Goal: Task Accomplishment & Management: Use online tool/utility

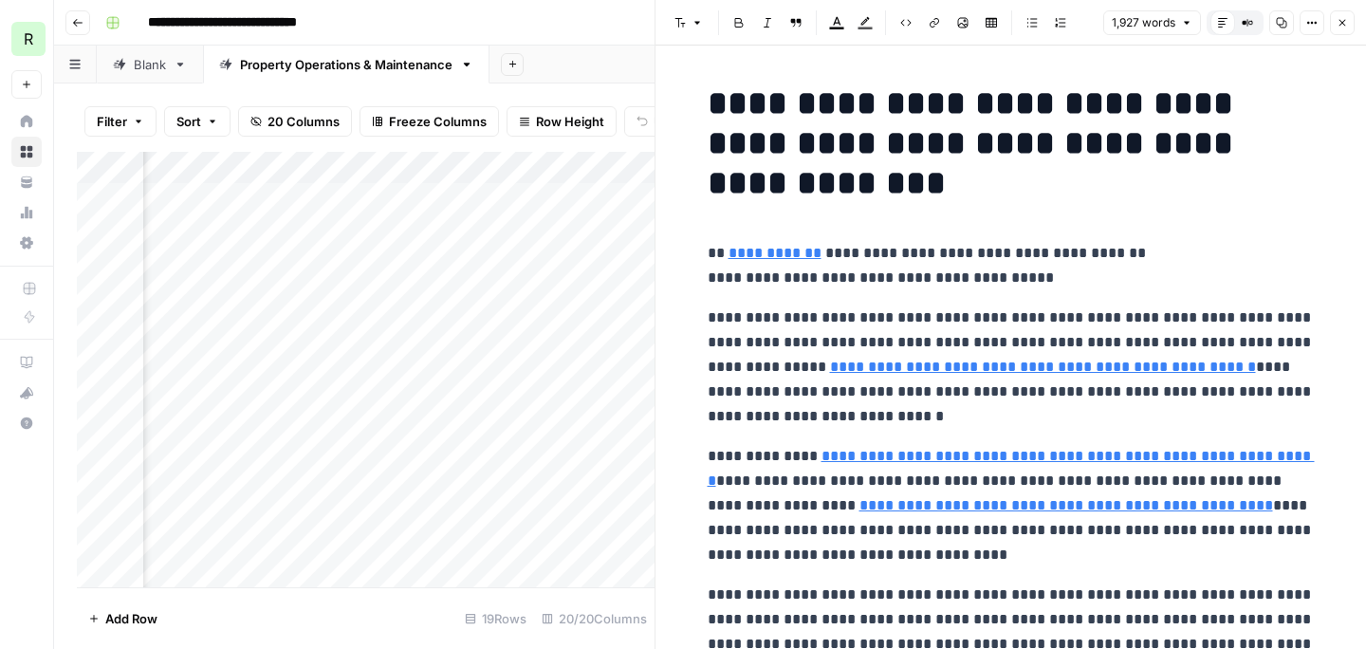
scroll to position [306, 0]
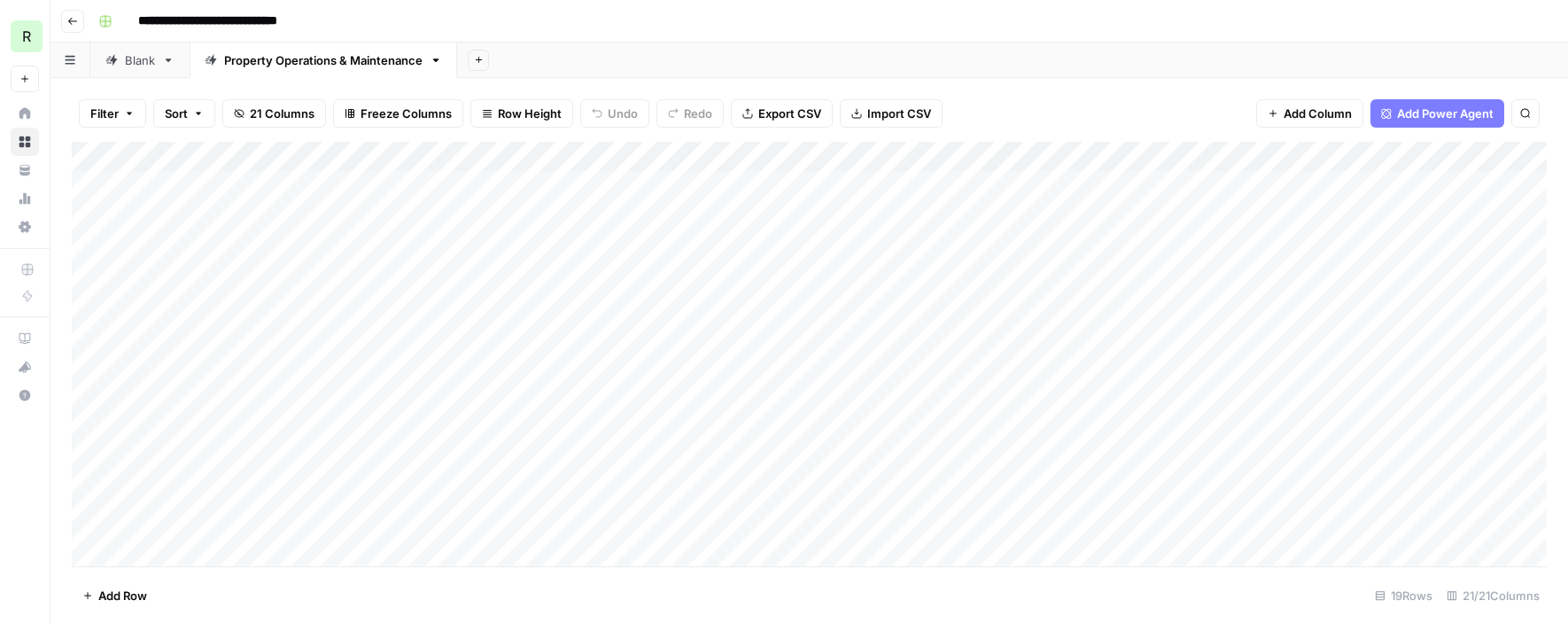
click at [459, 304] on div "Add Column" at bounding box center [810, 354] width 1476 height 425
click at [438, 307] on div "Add Column" at bounding box center [810, 354] width 1476 height 425
click at [438, 307] on textarea "**********" at bounding box center [395, 325] width 526 height 61
click at [530, 438] on div "Add Column" at bounding box center [810, 354] width 1476 height 425
click at [426, 394] on div "Add Column" at bounding box center [810, 354] width 1476 height 425
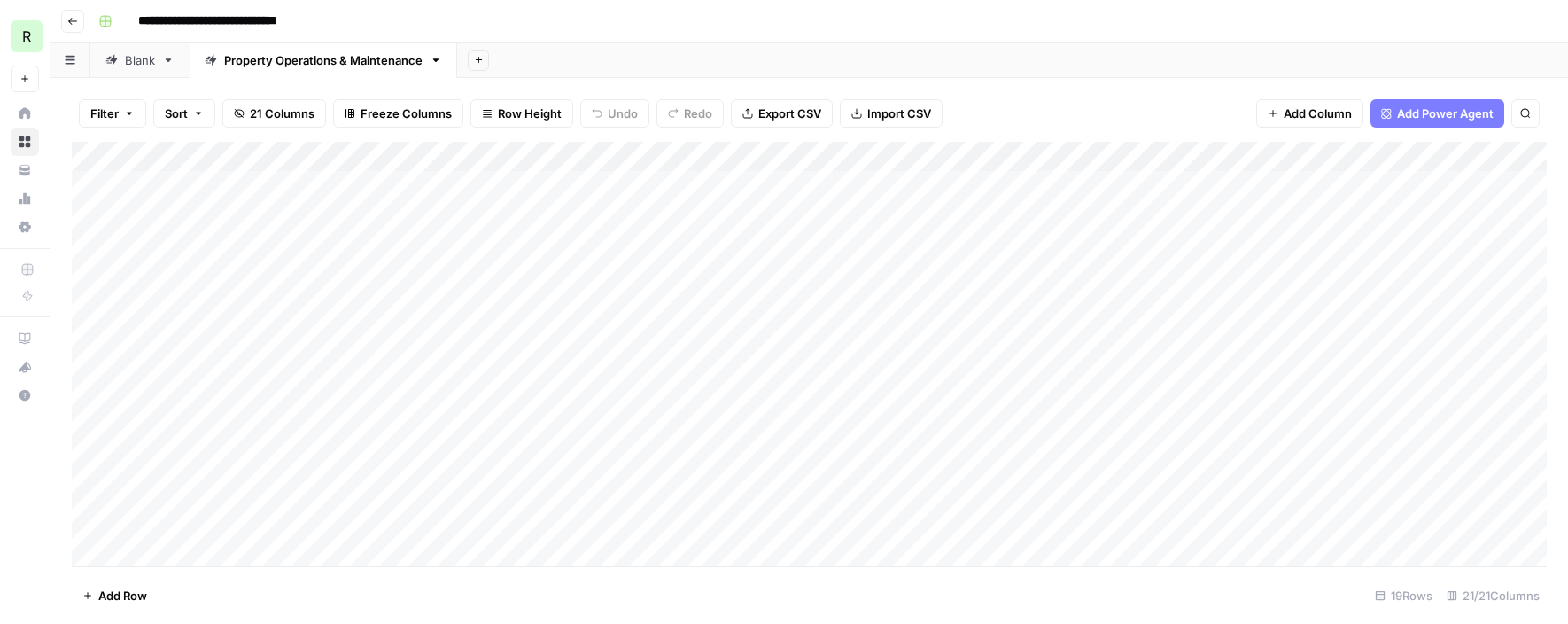
click at [417, 393] on div "Add Column" at bounding box center [810, 354] width 1476 height 425
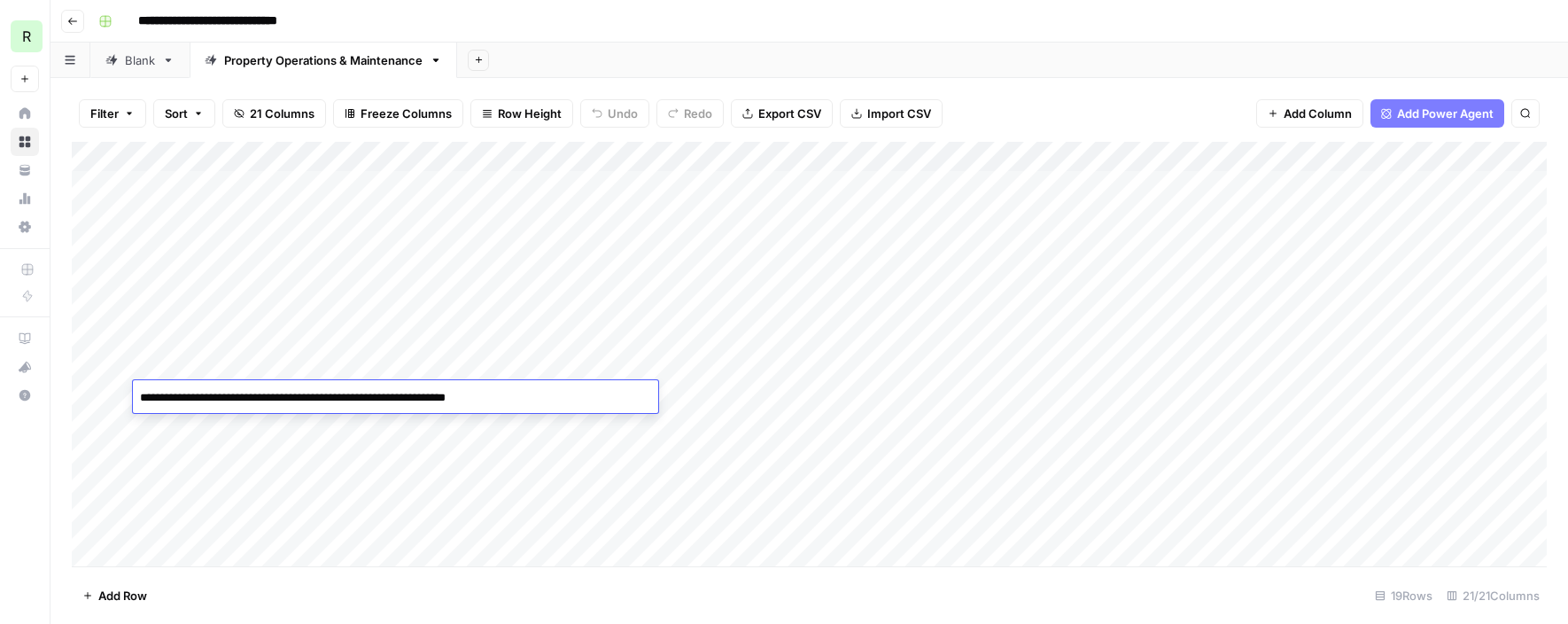
click at [417, 393] on textarea "**********" at bounding box center [395, 398] width 526 height 25
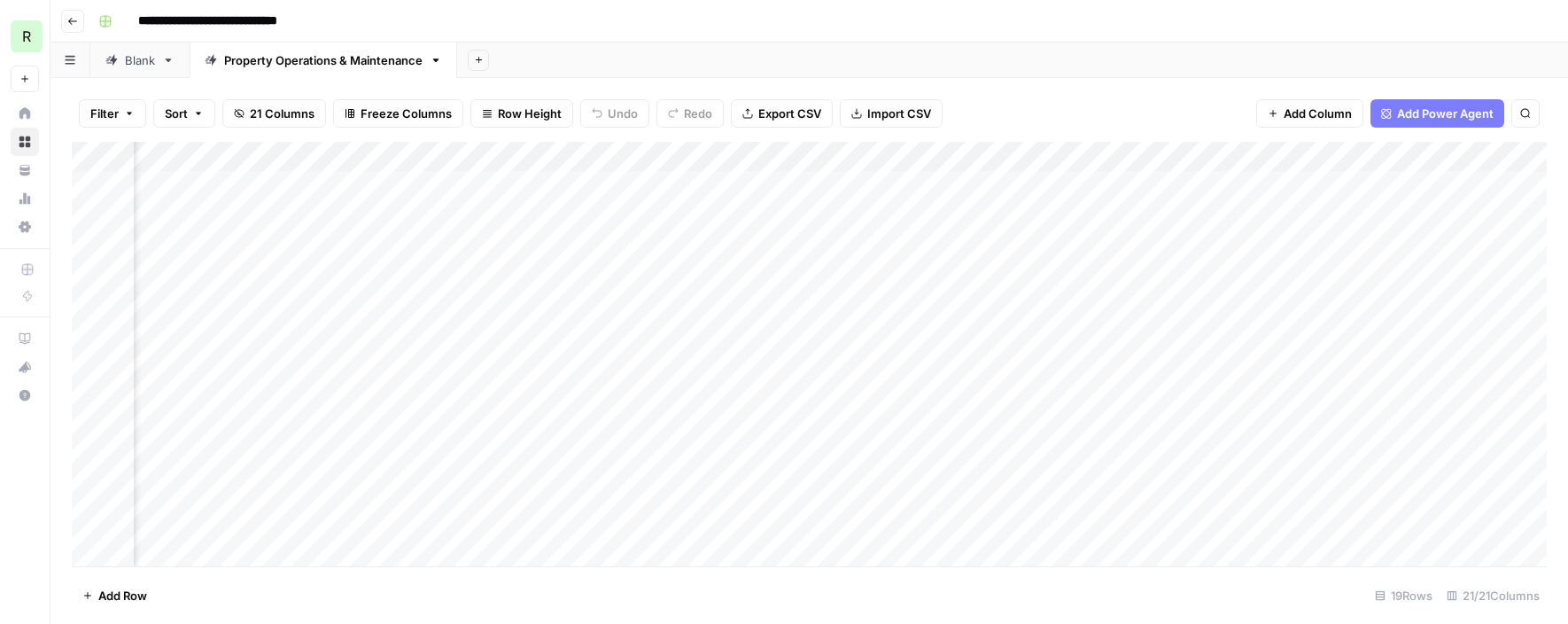
click at [1236, 395] on div "Add Column" at bounding box center [810, 354] width 1476 height 425
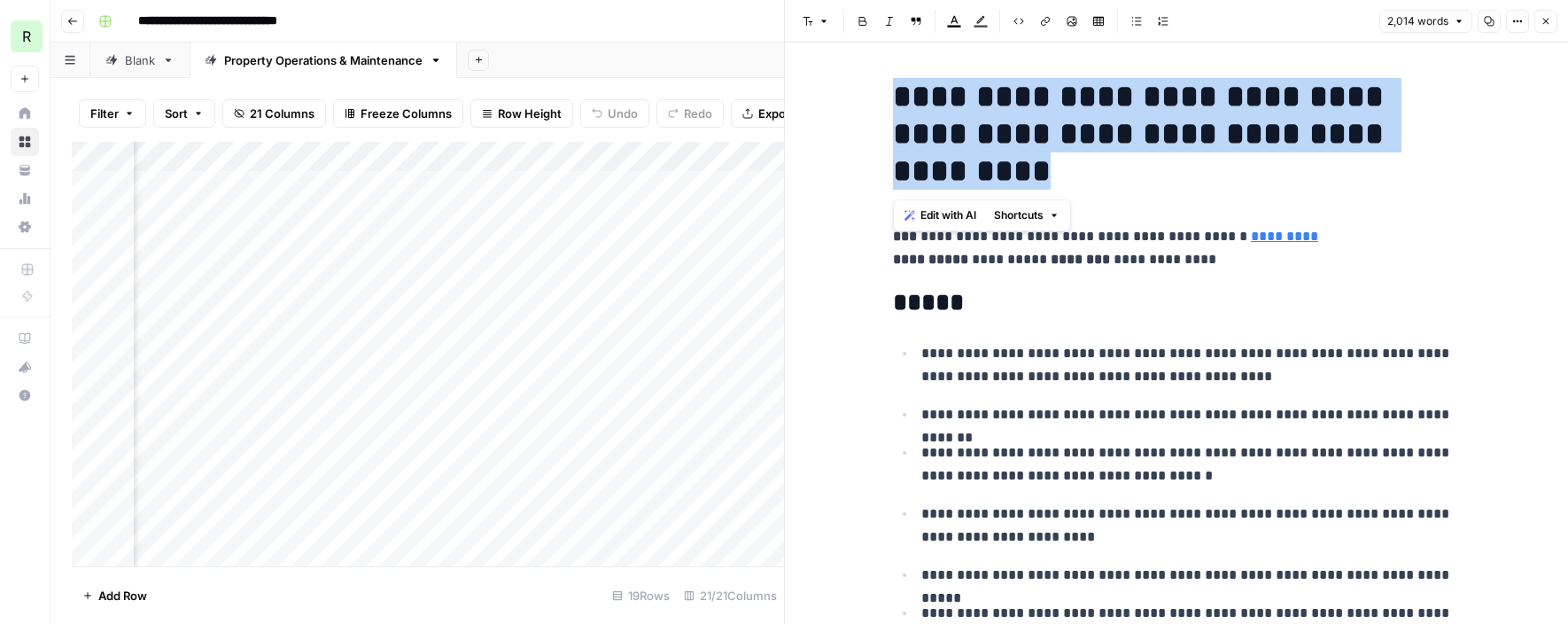
drag, startPoint x: 1052, startPoint y: 182, endPoint x: 897, endPoint y: 102, distance: 174.4
click at [897, 102] on h1 "**********" at bounding box center [1176, 135] width 567 height 112
copy h1 "**********"
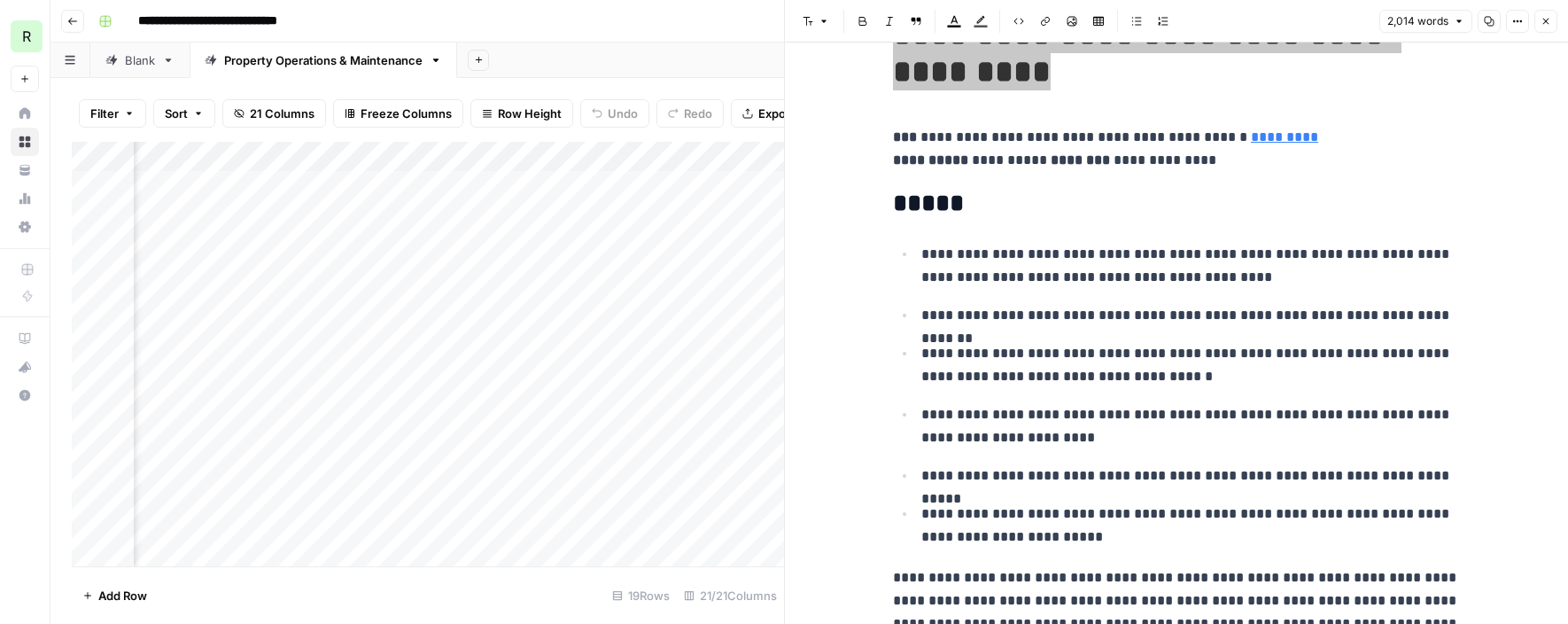
scroll to position [126, 0]
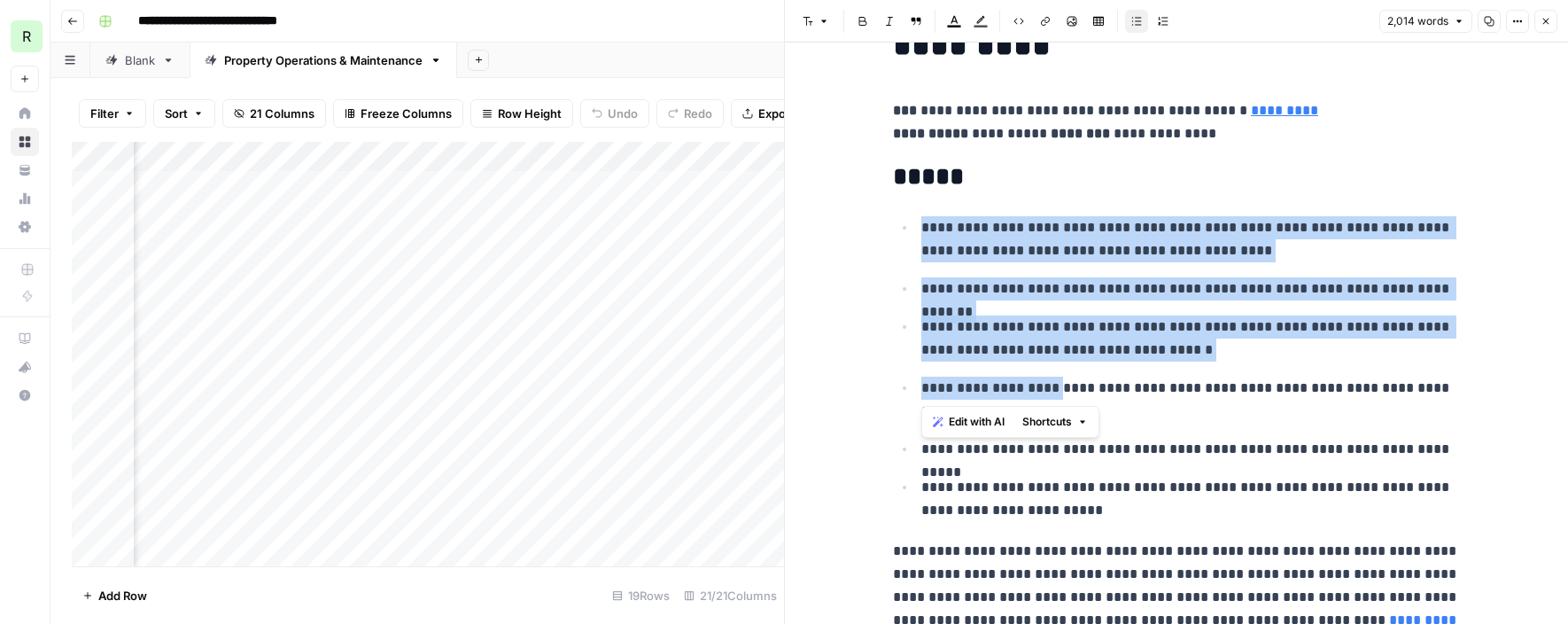
drag, startPoint x: 920, startPoint y: 223, endPoint x: 1054, endPoint y: 381, distance: 207.2
click at [1054, 381] on ul "**********" at bounding box center [1176, 369] width 567 height 306
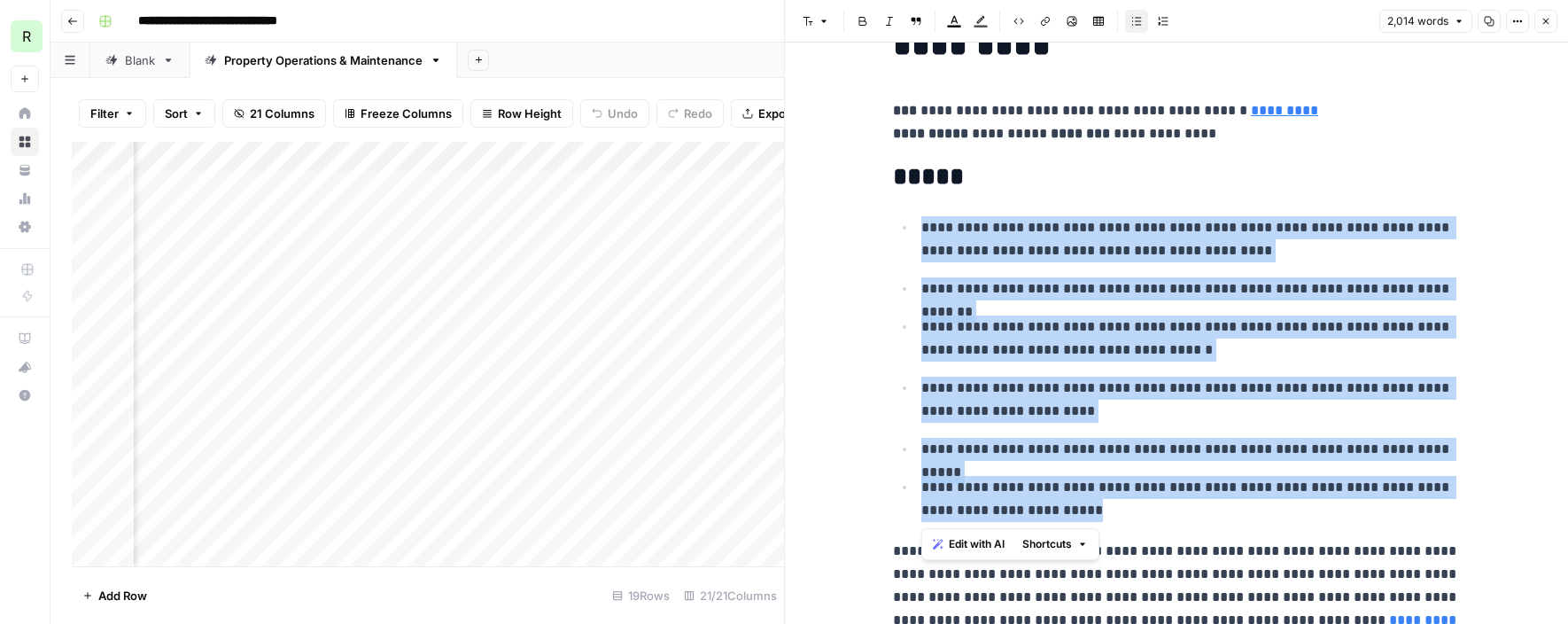
drag, startPoint x: 1091, startPoint y: 505, endPoint x: 905, endPoint y: 235, distance: 327.9
click at [905, 235] on ul "**********" at bounding box center [1176, 369] width 567 height 306
copy ul "**********"
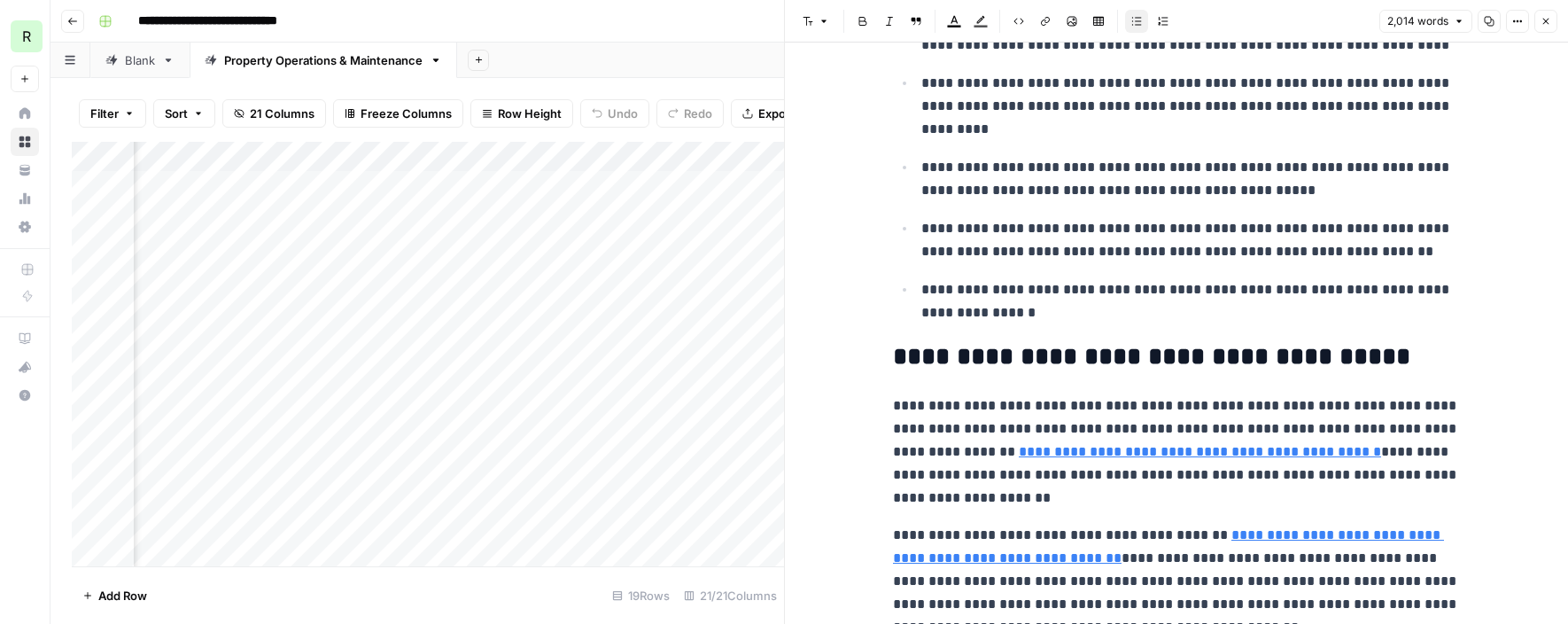
scroll to position [1298, 0]
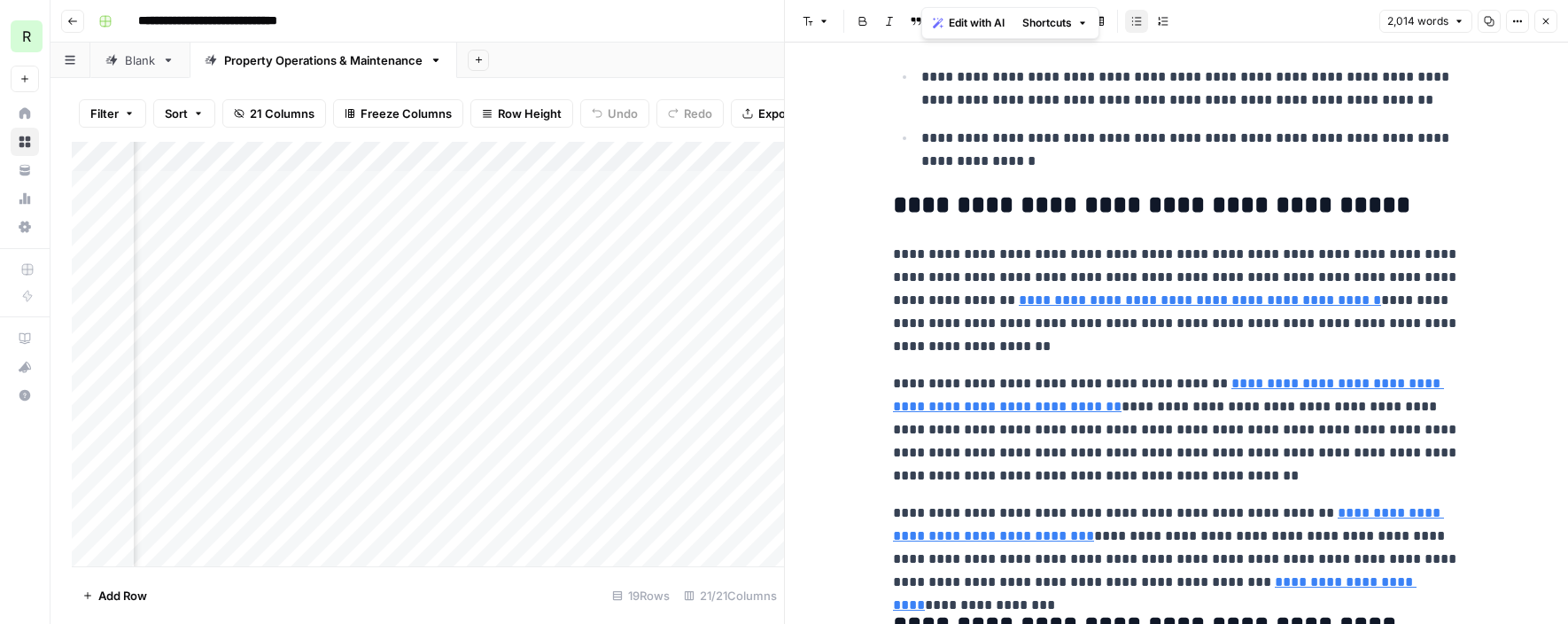
click at [1003, 198] on h2 "**********" at bounding box center [1176, 206] width 567 height 28
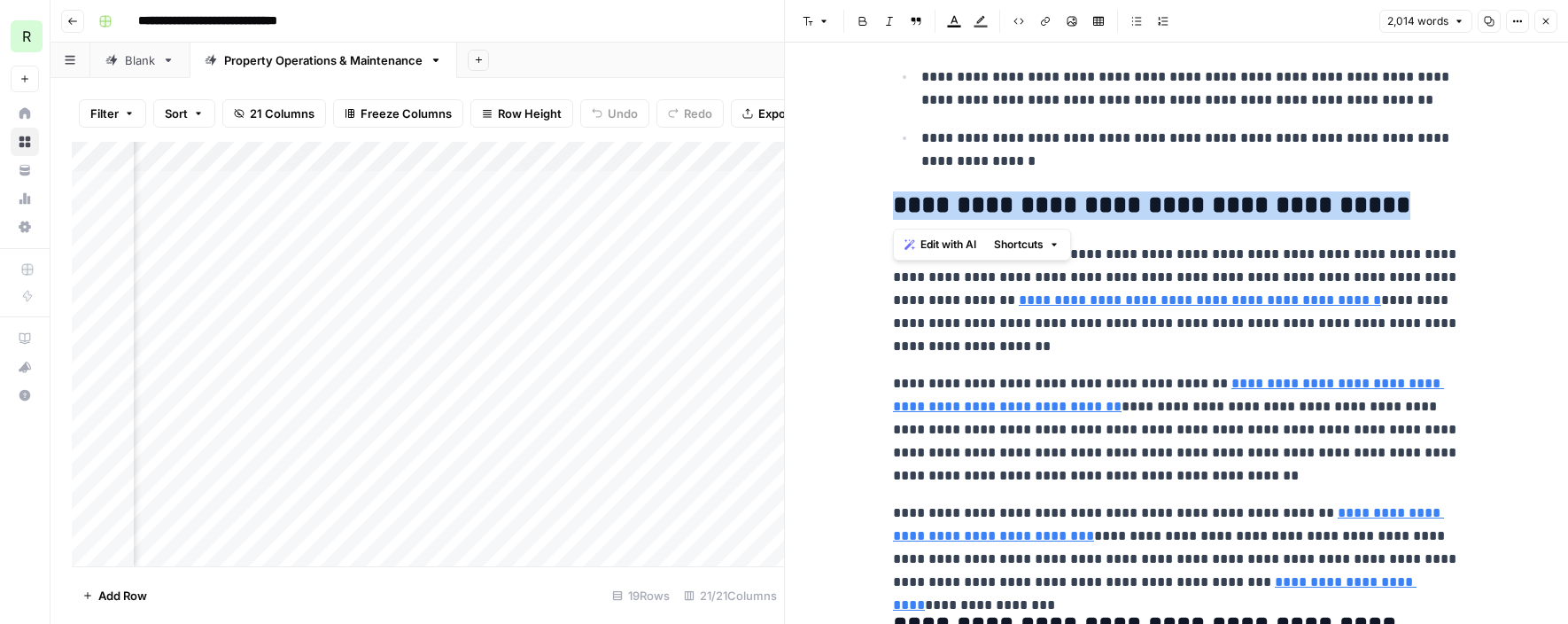
click at [1003, 198] on h2 "**********" at bounding box center [1176, 206] width 567 height 28
copy h2 "**********"
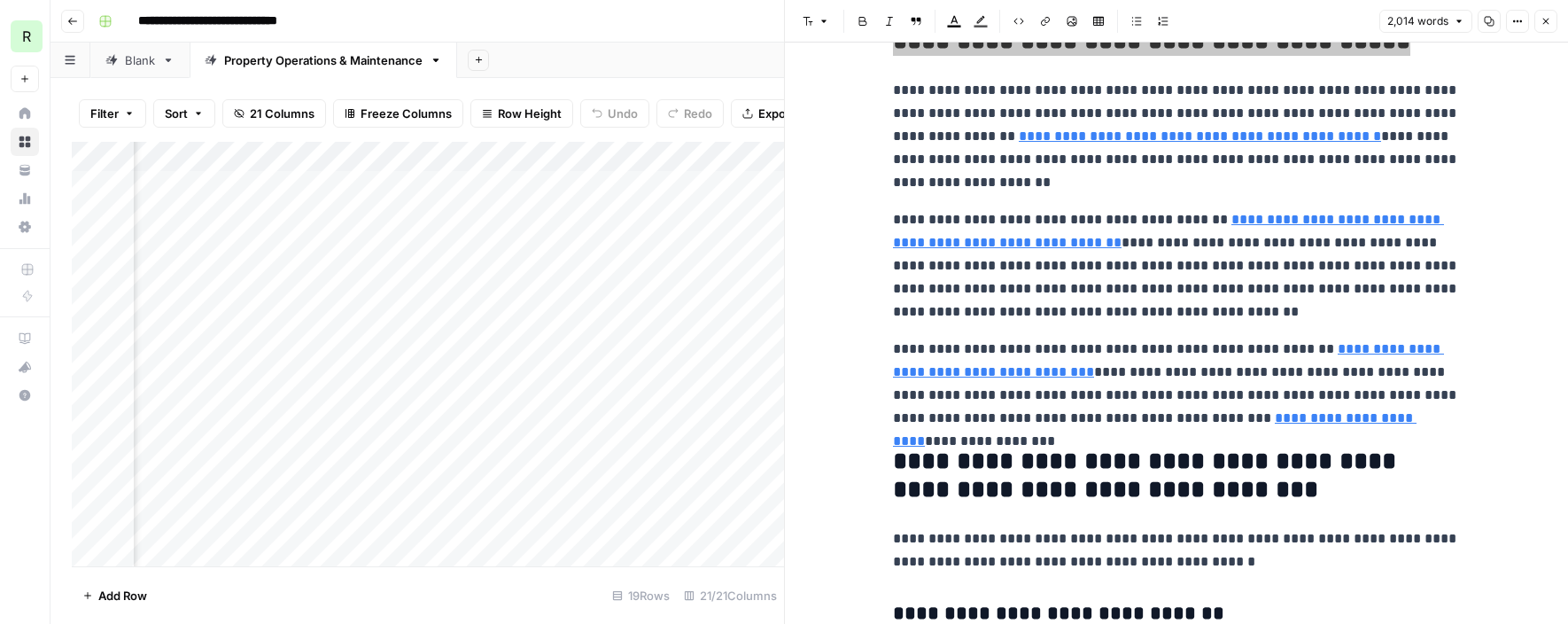
scroll to position [1465, 0]
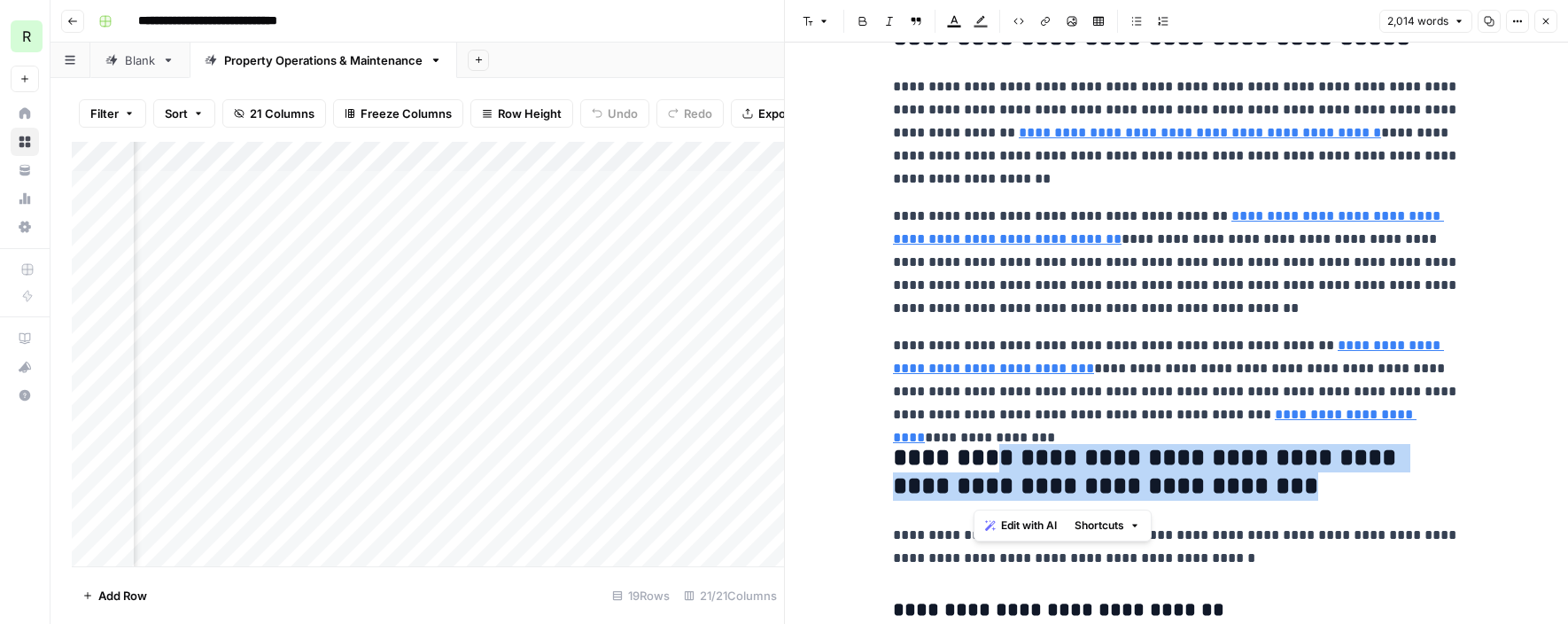
drag, startPoint x: 1227, startPoint y: 487, endPoint x: 979, endPoint y: 460, distance: 249.5
click at [979, 460] on h2 "**********" at bounding box center [1176, 472] width 567 height 57
copy h2 "**********"
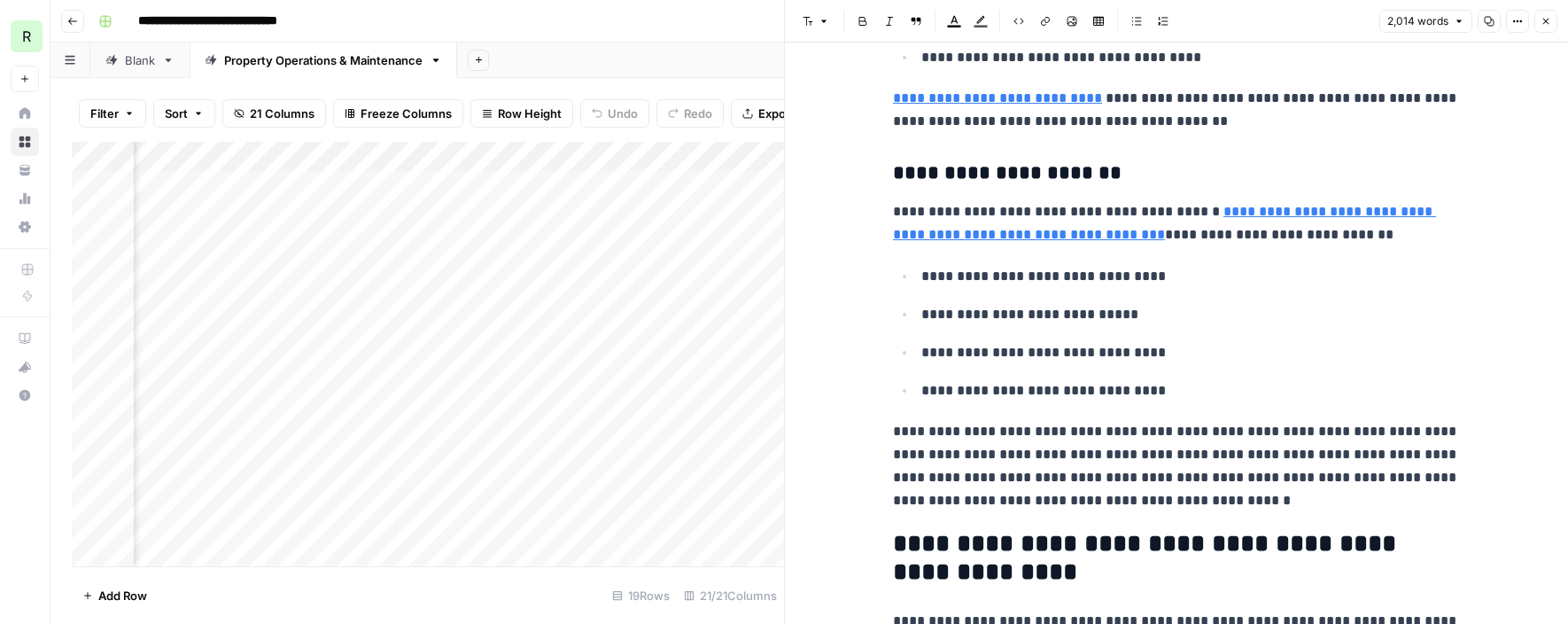
scroll to position [2709, 0]
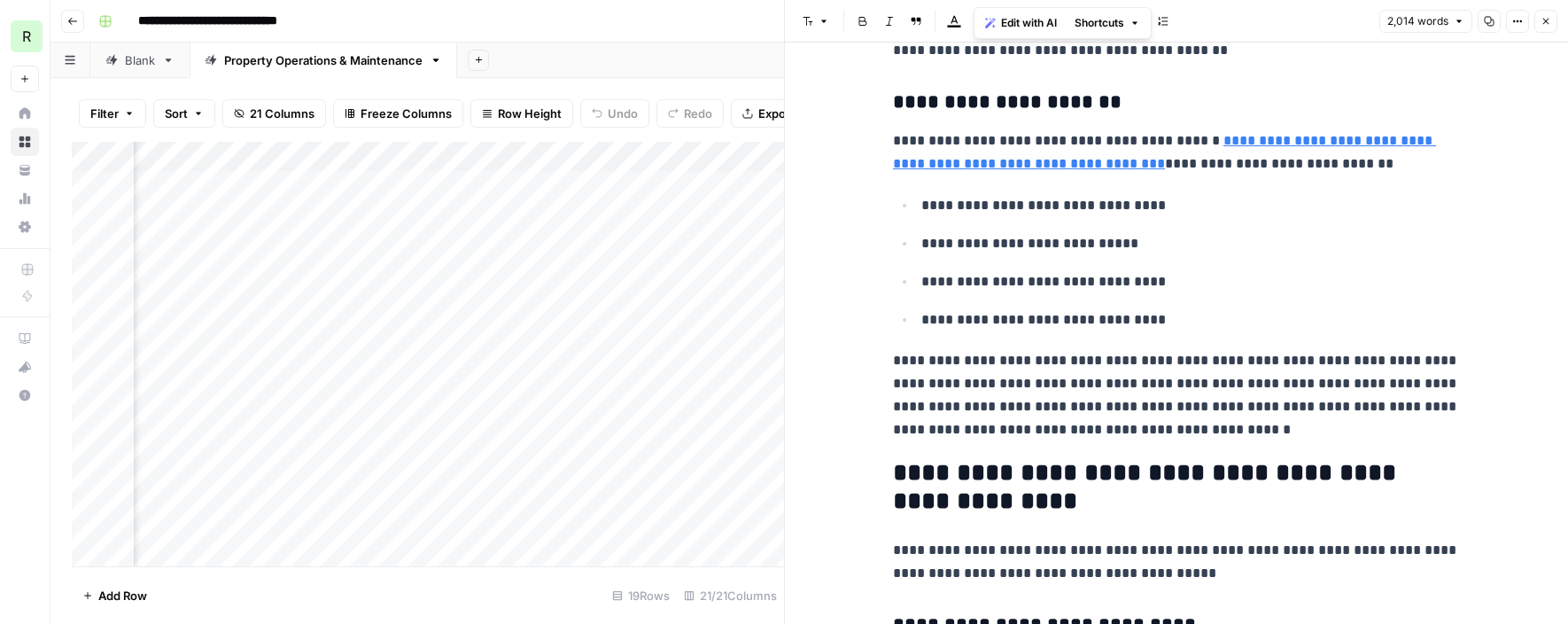
click at [1543, 22] on icon "button" at bounding box center [1546, 21] width 10 height 10
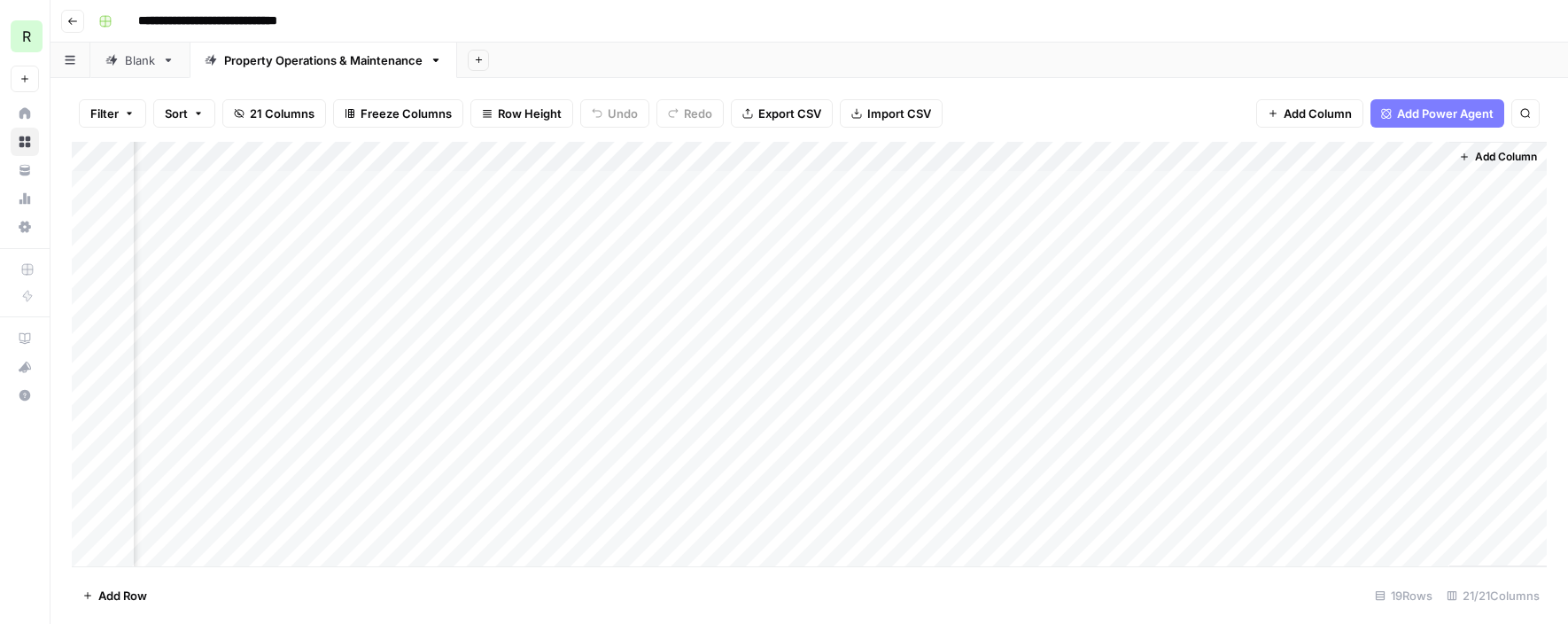
scroll to position [0, 2399]
click at [1335, 390] on div "Add Column" at bounding box center [810, 354] width 1476 height 425
click at [1334, 401] on div "Add Column" at bounding box center [810, 354] width 1476 height 425
click at [1343, 460] on button "Started" at bounding box center [1342, 465] width 53 height 21
click at [627, 396] on div "Add Column" at bounding box center [810, 354] width 1476 height 425
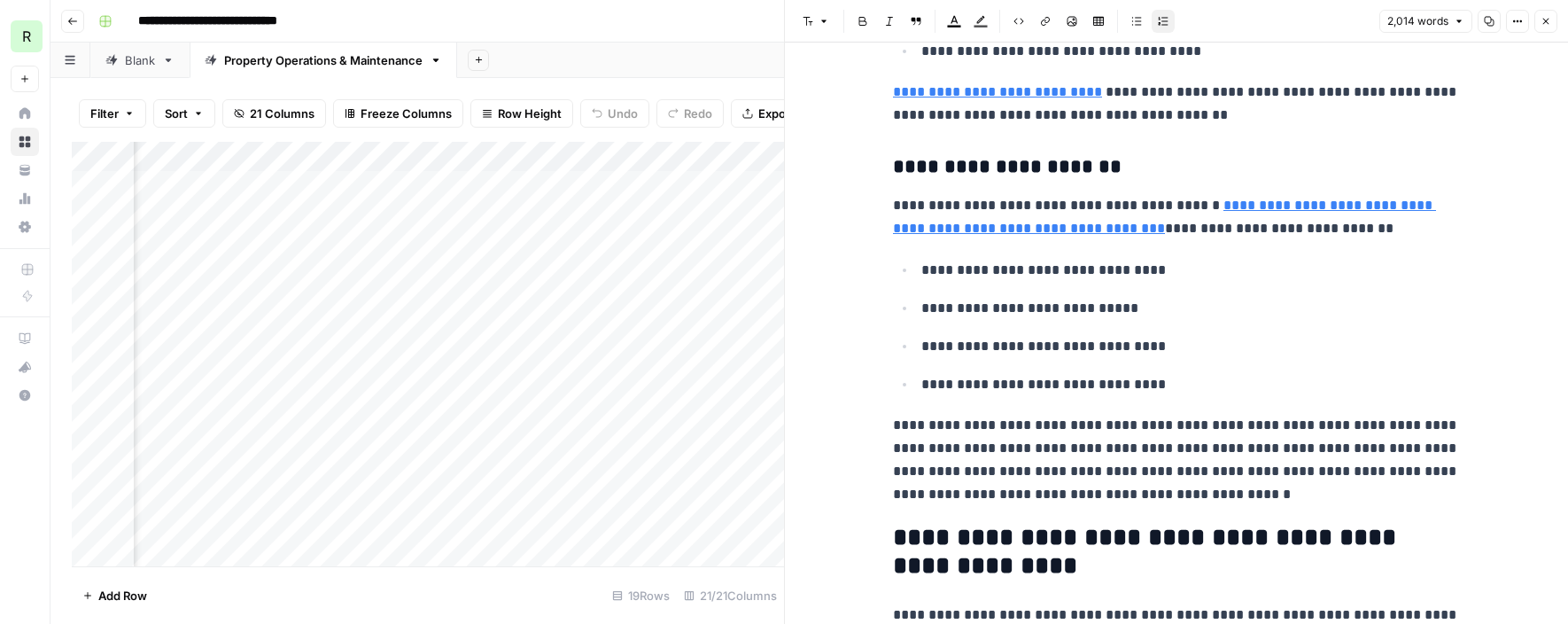
scroll to position [2752, 0]
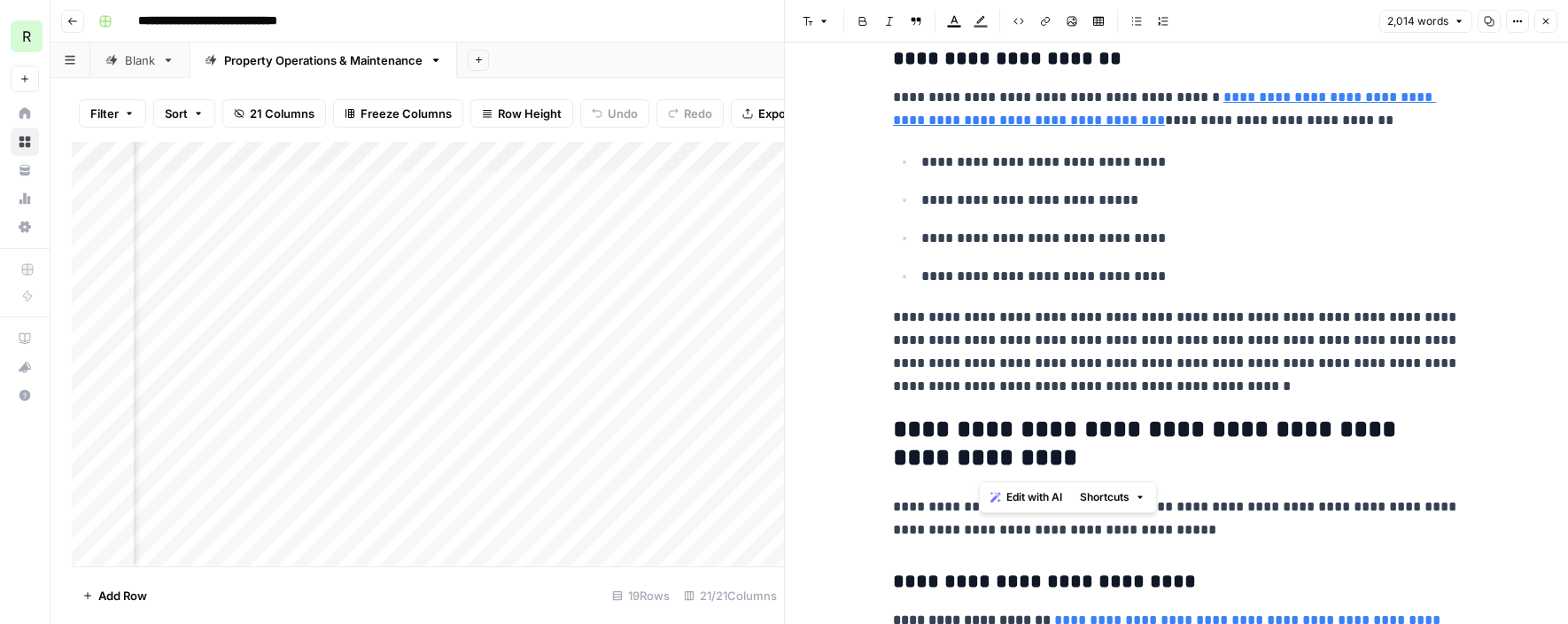
drag, startPoint x: 1000, startPoint y: 459, endPoint x: 982, endPoint y: 435, distance: 30.0
click at [982, 435] on h2 "**********" at bounding box center [1176, 444] width 567 height 57
copy h2 "**********"
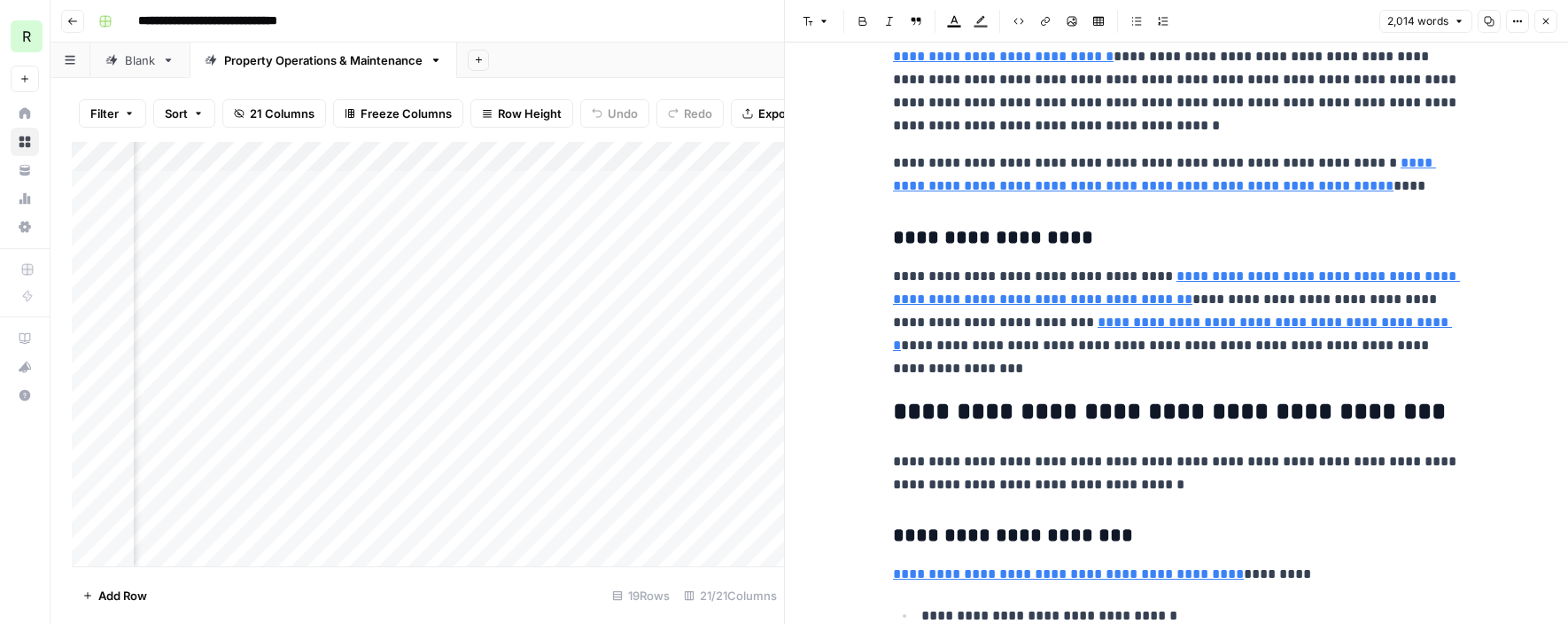
scroll to position [3842, 0]
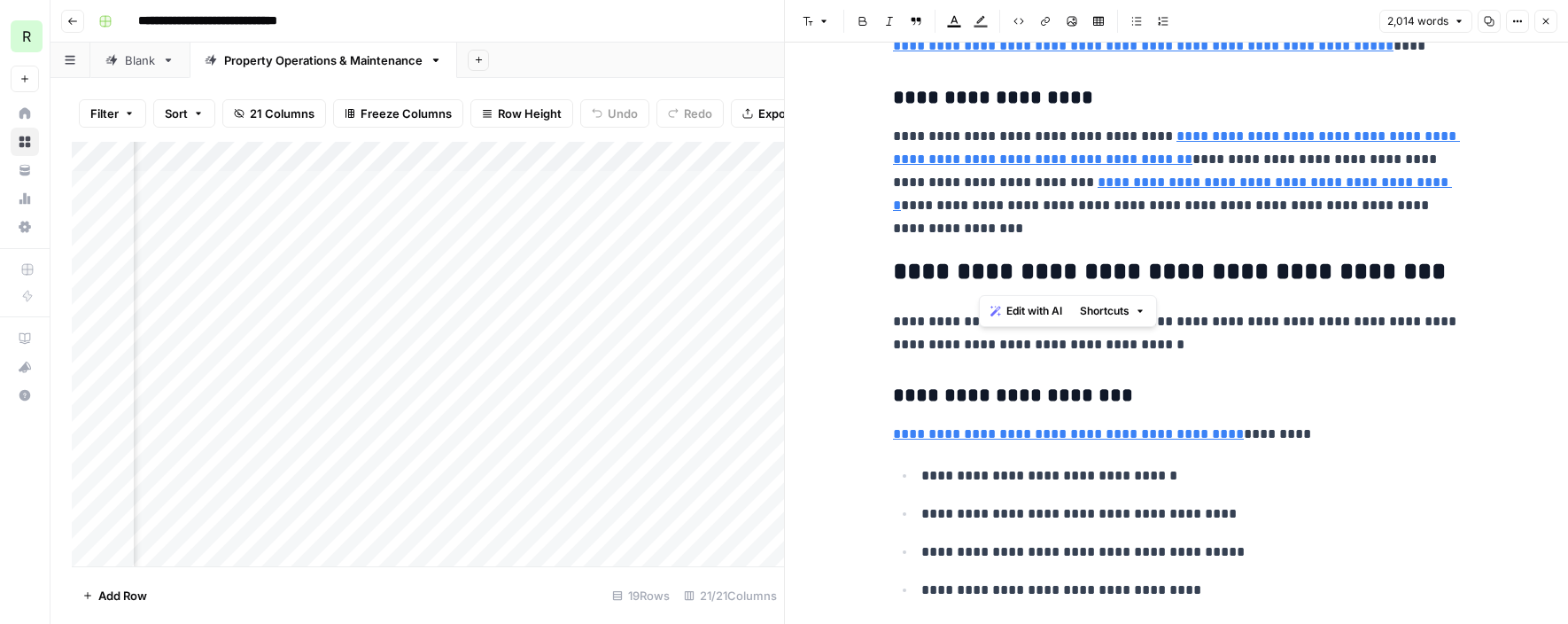
drag, startPoint x: 980, startPoint y: 271, endPoint x: 1420, endPoint y: 285, distance: 440.2
click at [1420, 285] on h2 "**********" at bounding box center [1176, 272] width 567 height 28
copy h2 "**********"
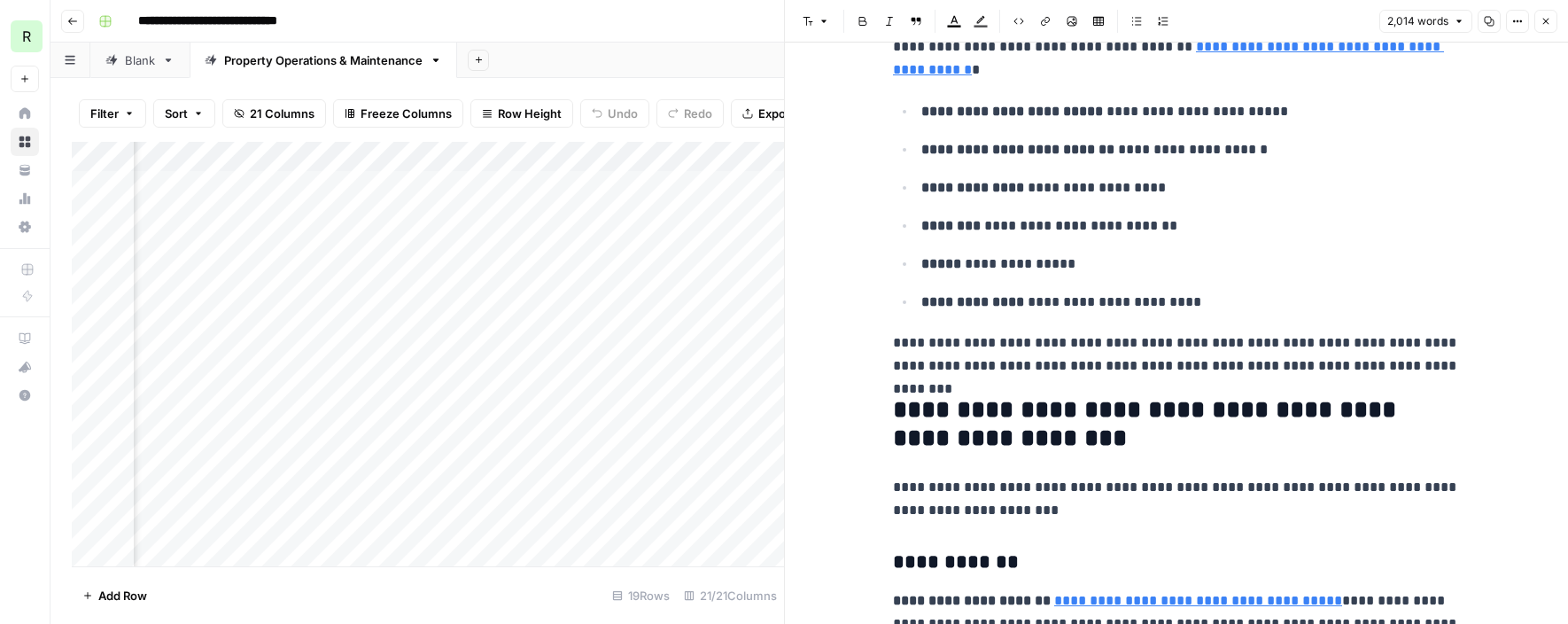
scroll to position [5084, 0]
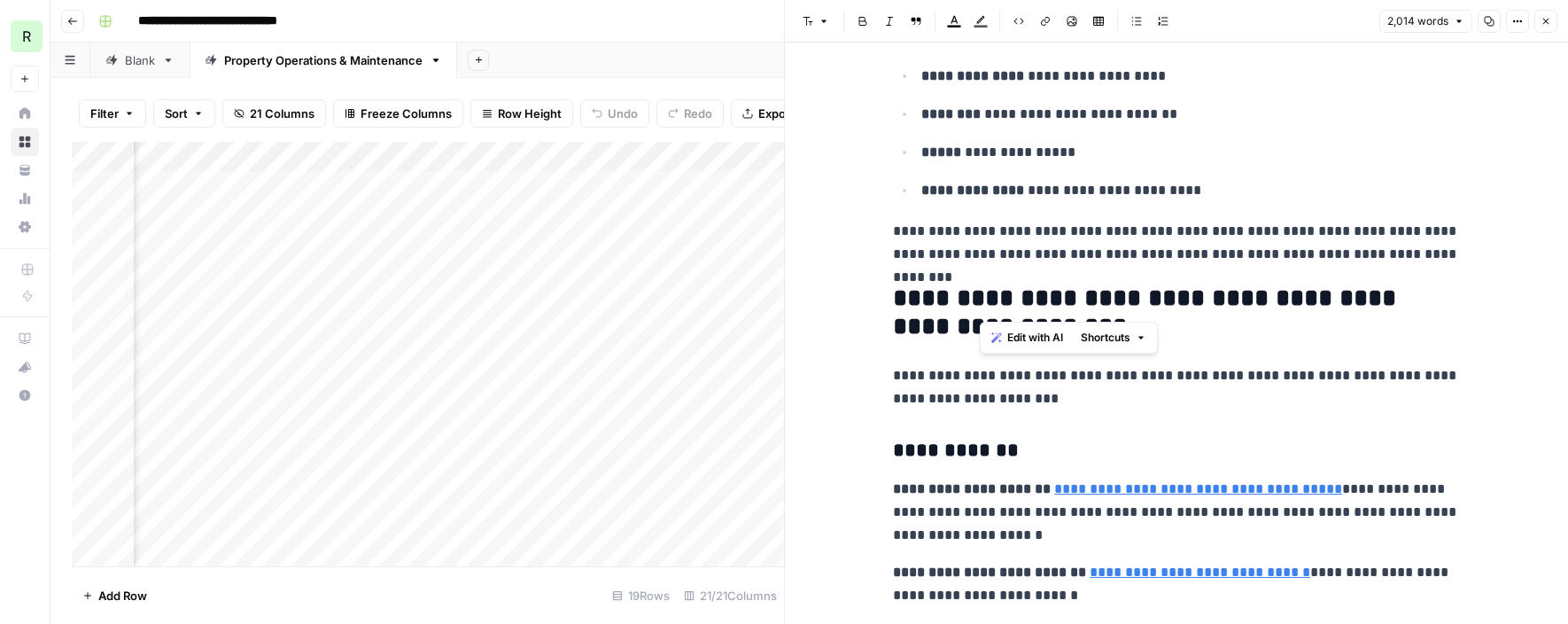
drag, startPoint x: 985, startPoint y: 294, endPoint x: 1273, endPoint y: 286, distance: 288.1
click at [1273, 286] on h2 "**********" at bounding box center [1176, 313] width 567 height 57
copy h2 "**********"
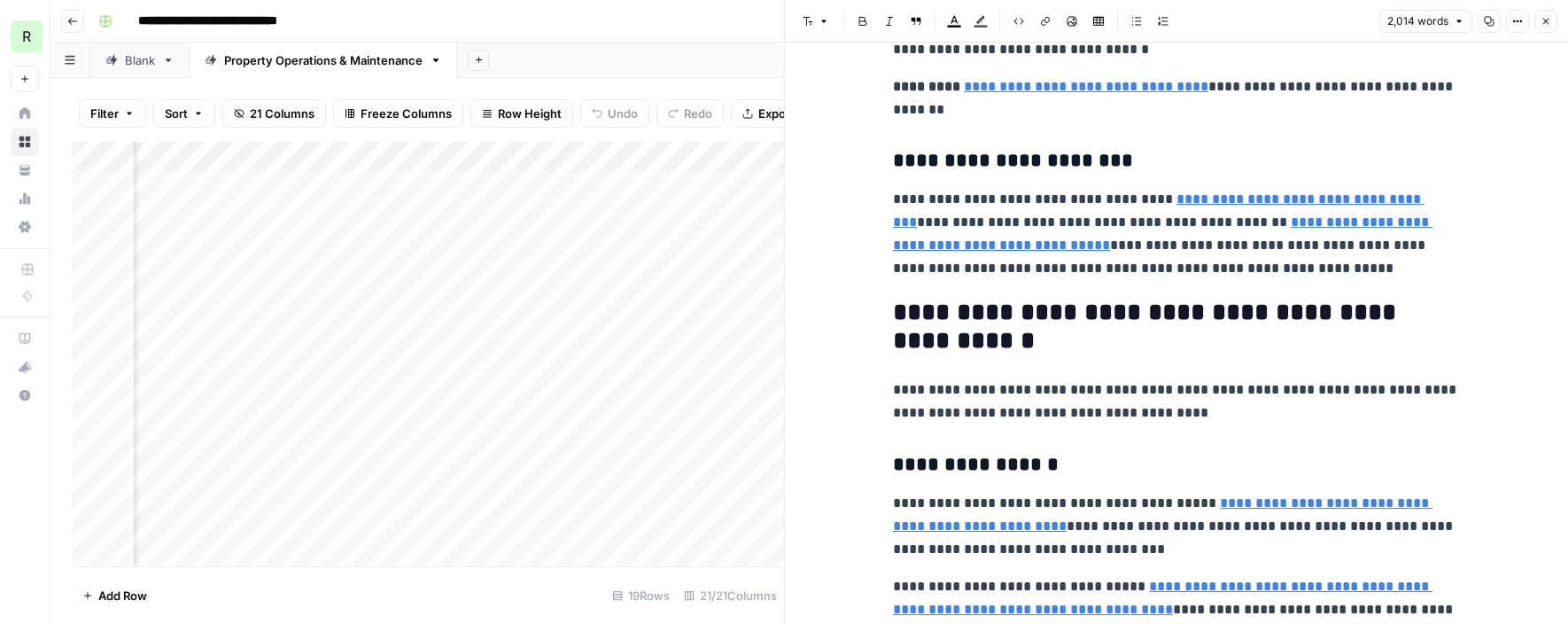
scroll to position [5896, 0]
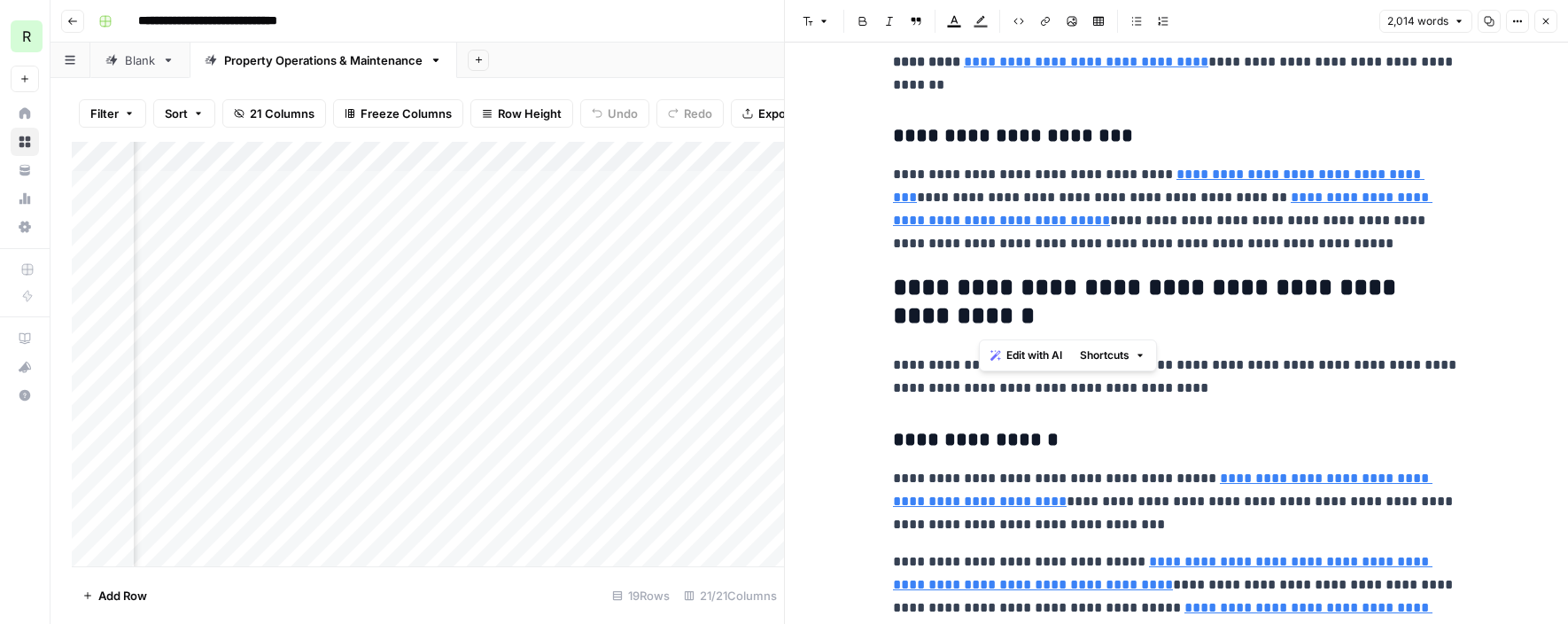
drag, startPoint x: 980, startPoint y: 280, endPoint x: 1044, endPoint y: 317, distance: 73.9
click at [1044, 317] on h2 "**********" at bounding box center [1176, 302] width 567 height 57
copy h2 "**********"
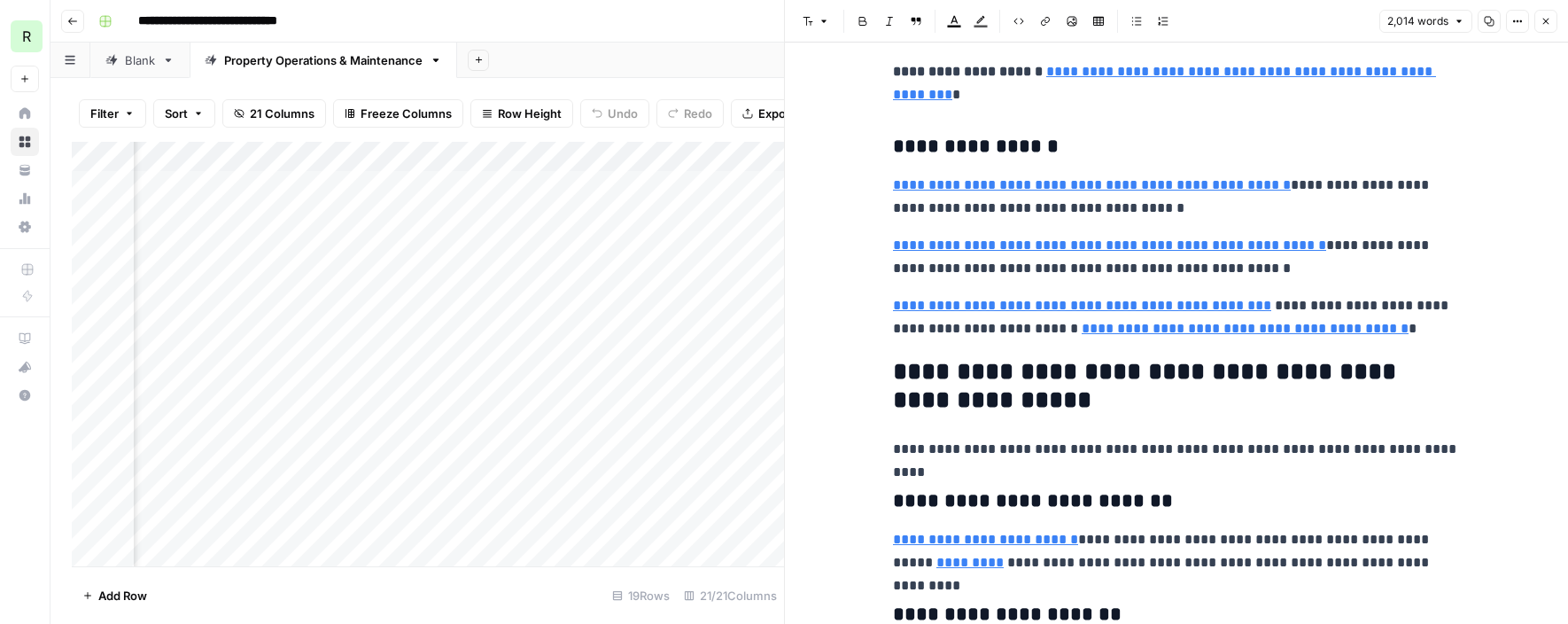
scroll to position [6785, 0]
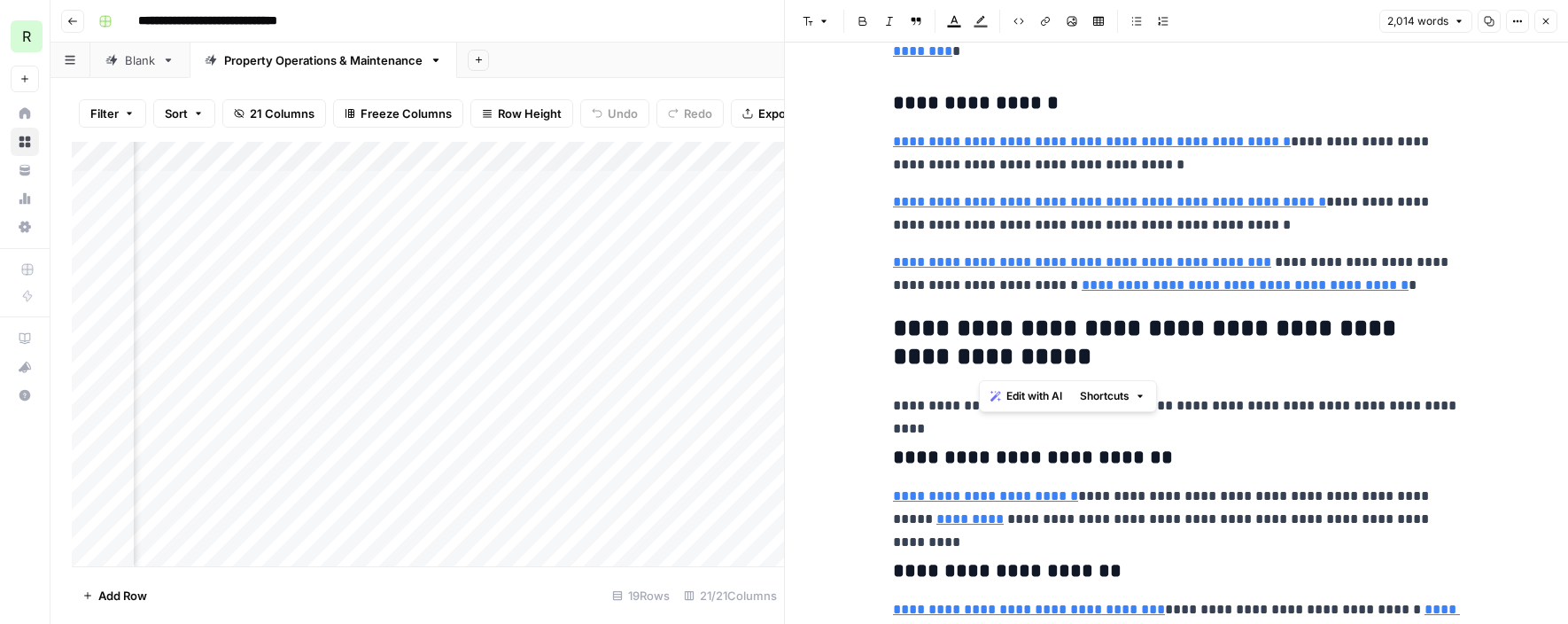
drag, startPoint x: 981, startPoint y: 328, endPoint x: 1023, endPoint y: 368, distance: 58.0
click at [1023, 368] on h2 "**********" at bounding box center [1176, 343] width 567 height 57
copy h2 "**********"
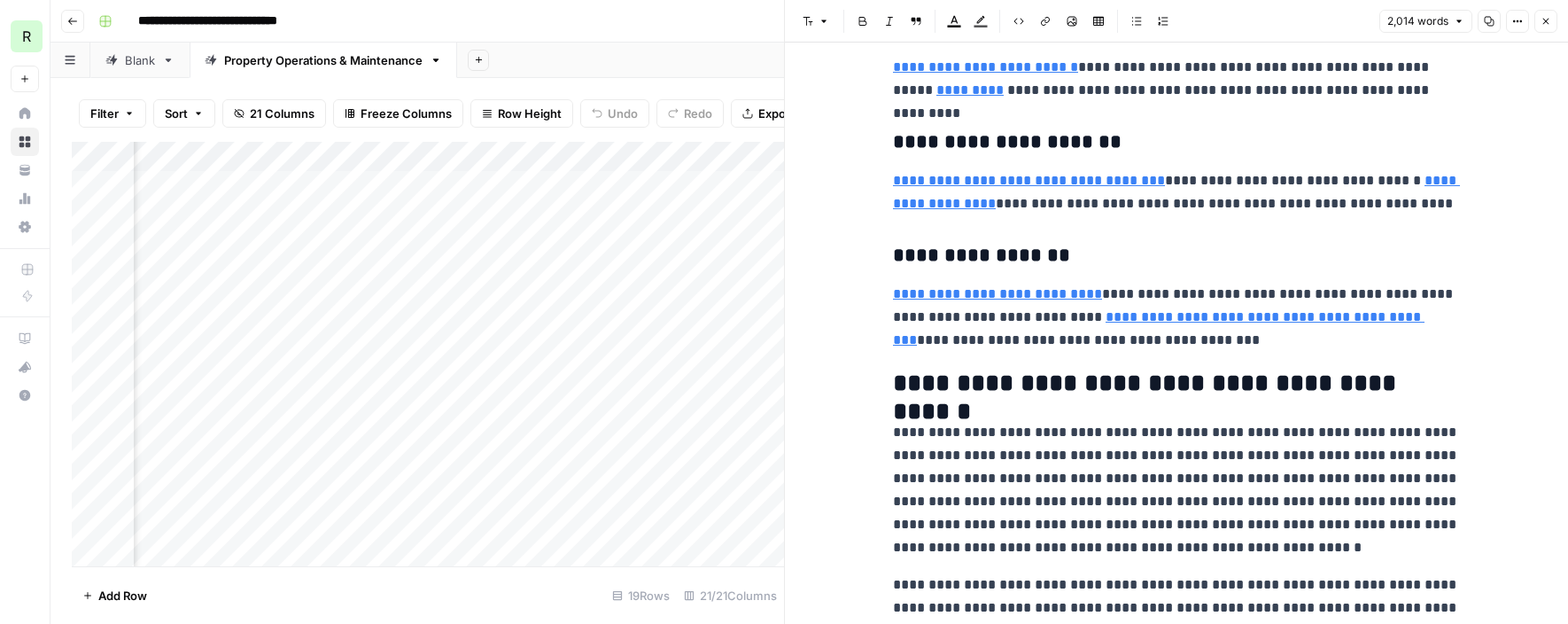
scroll to position [7367, 0]
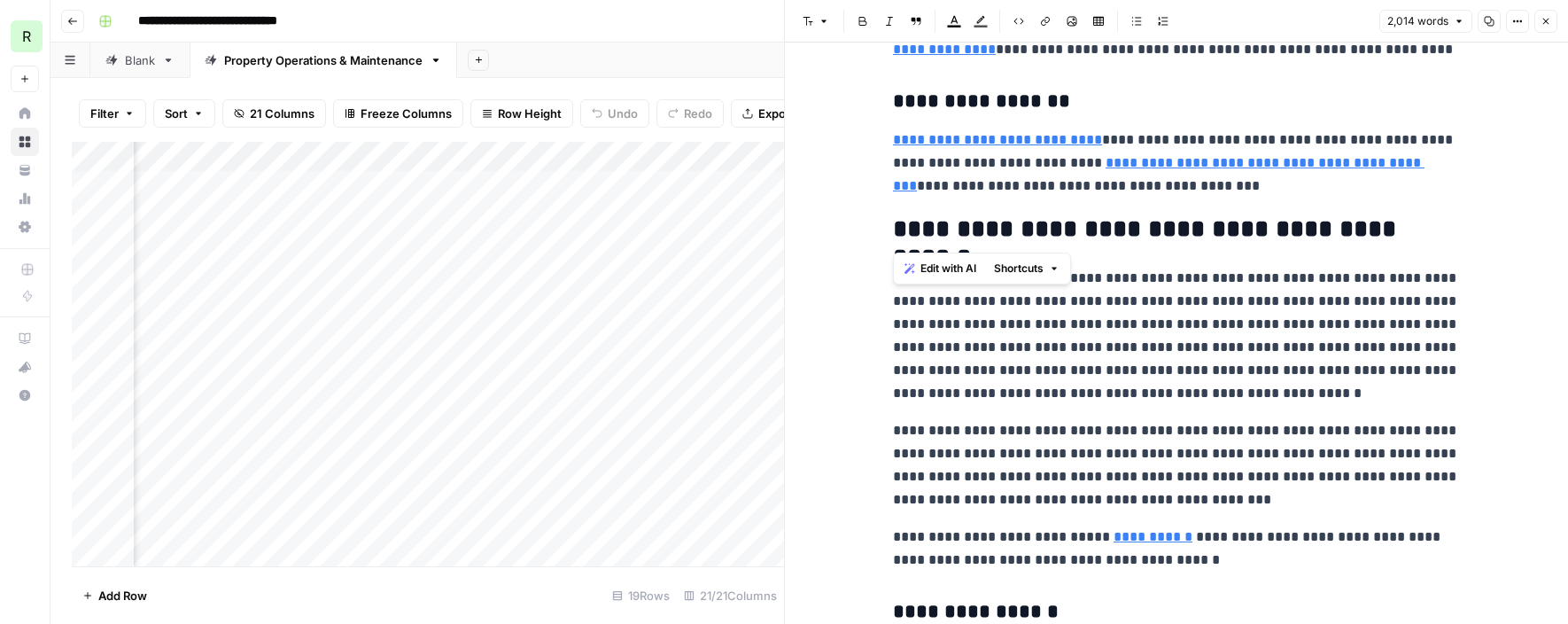
drag, startPoint x: 892, startPoint y: 227, endPoint x: 1019, endPoint y: 232, distance: 127.1
copy h2 "**********"
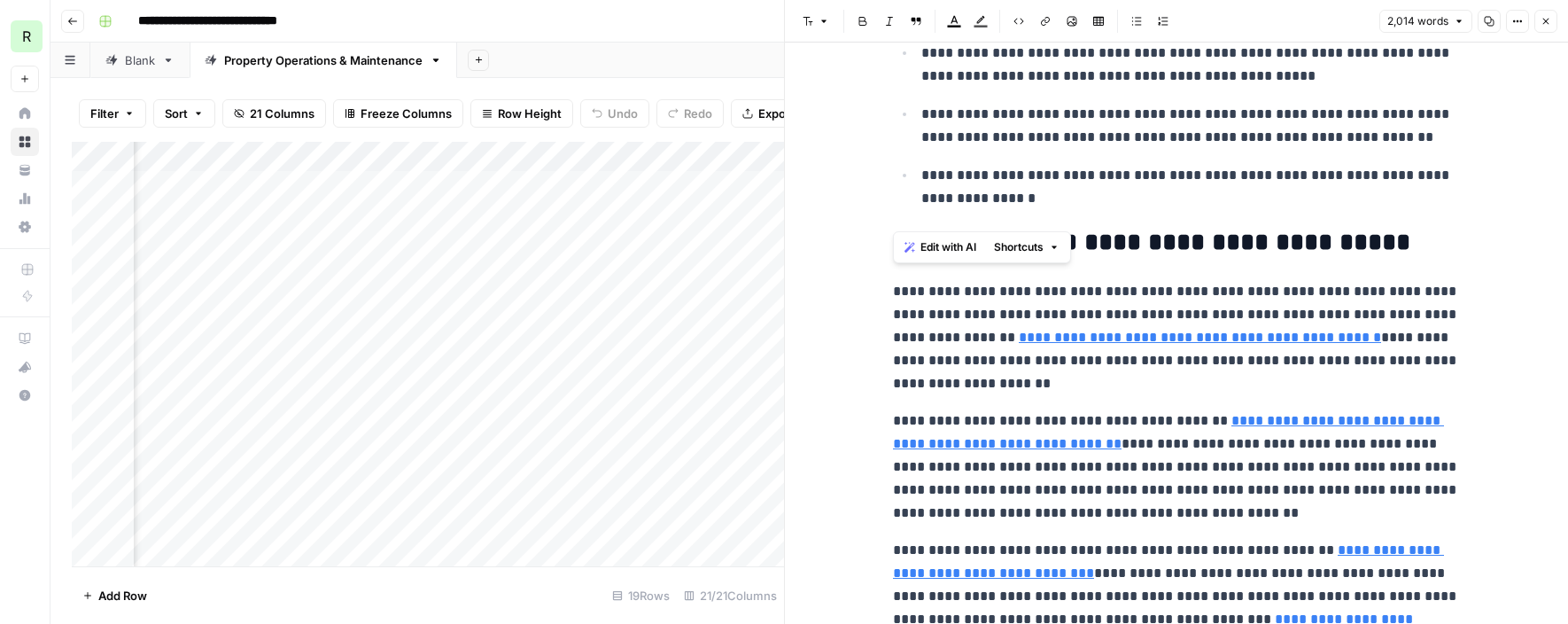
scroll to position [1302, 0]
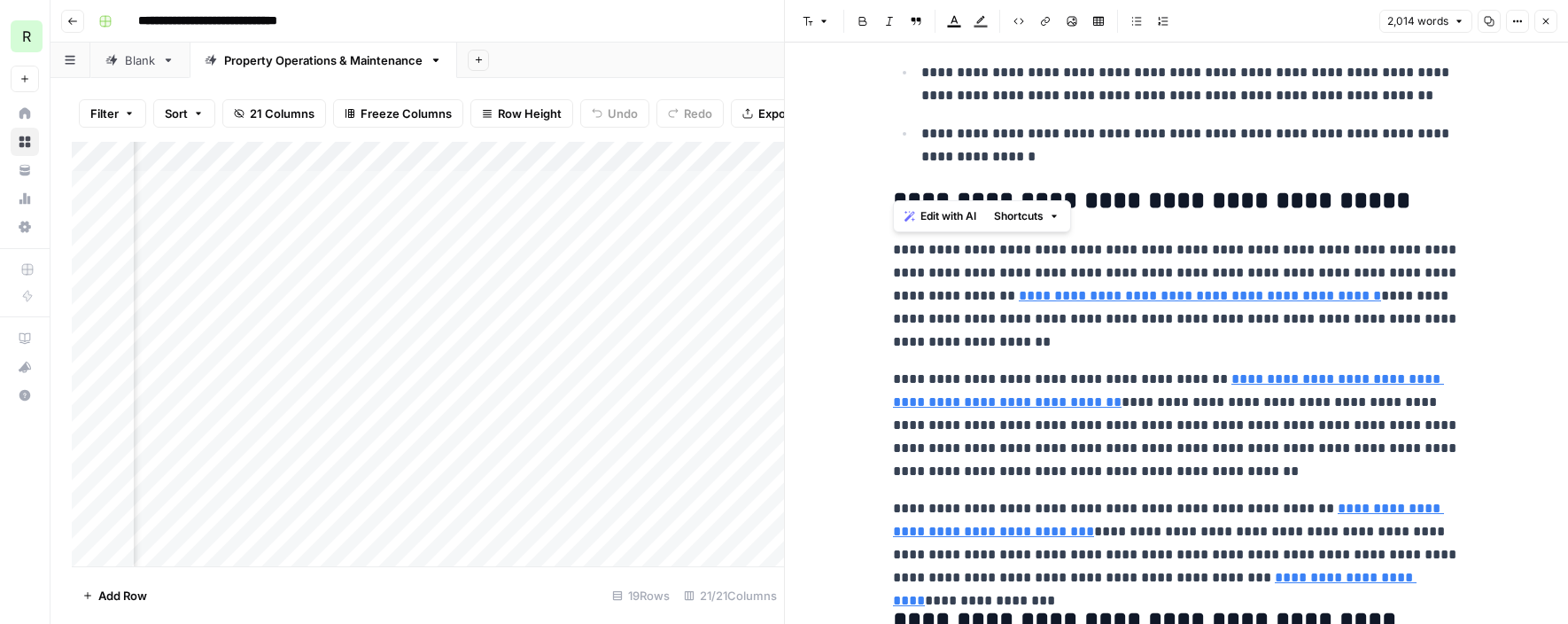
drag, startPoint x: 893, startPoint y: 438, endPoint x: 1459, endPoint y: 579, distance: 583.3
drag, startPoint x: 892, startPoint y: 196, endPoint x: 1462, endPoint y: 575, distance: 684.5
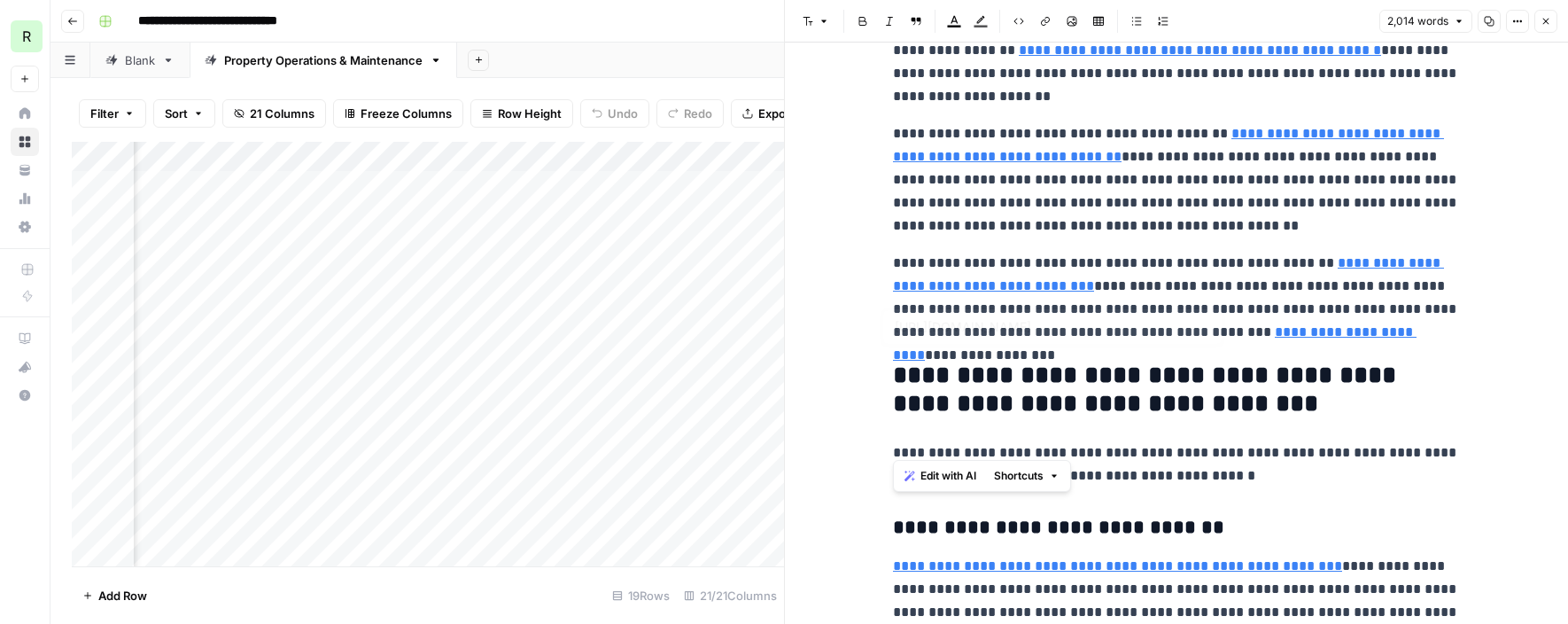
scroll to position [1650, 0]
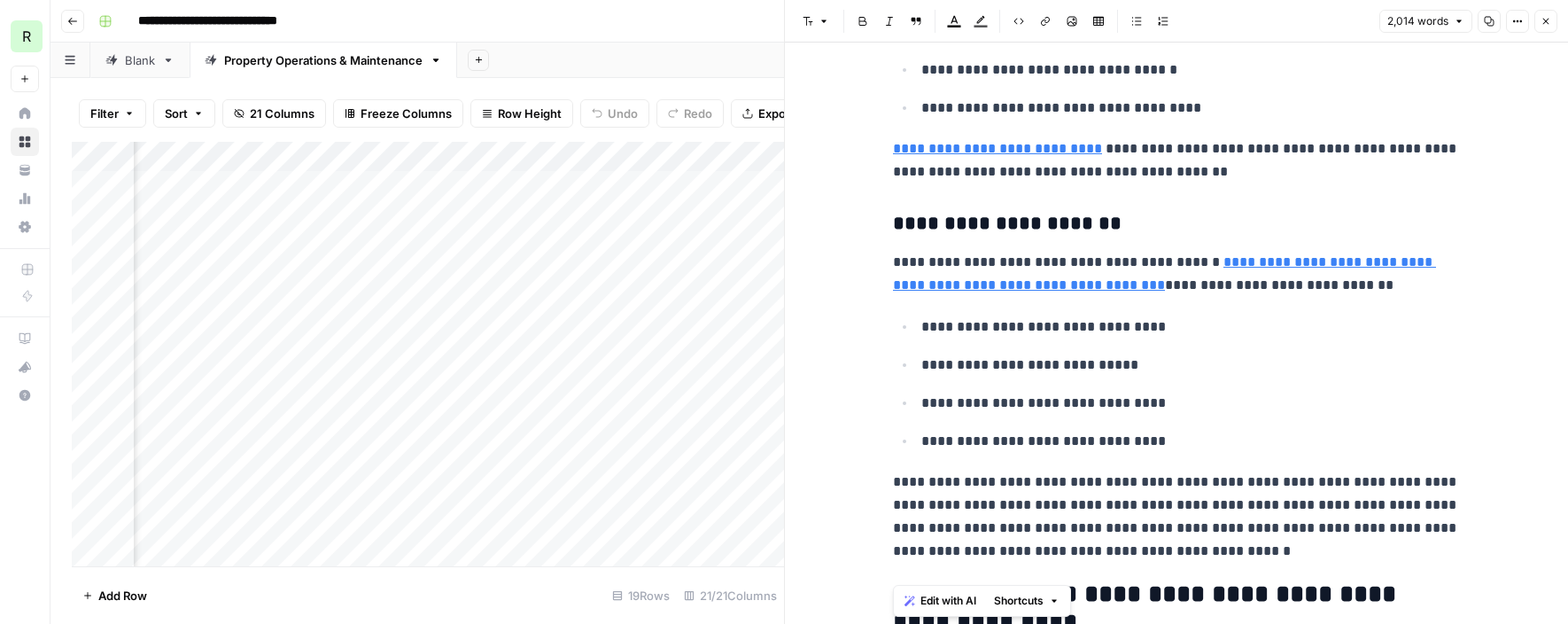
scroll to position [2767, 0]
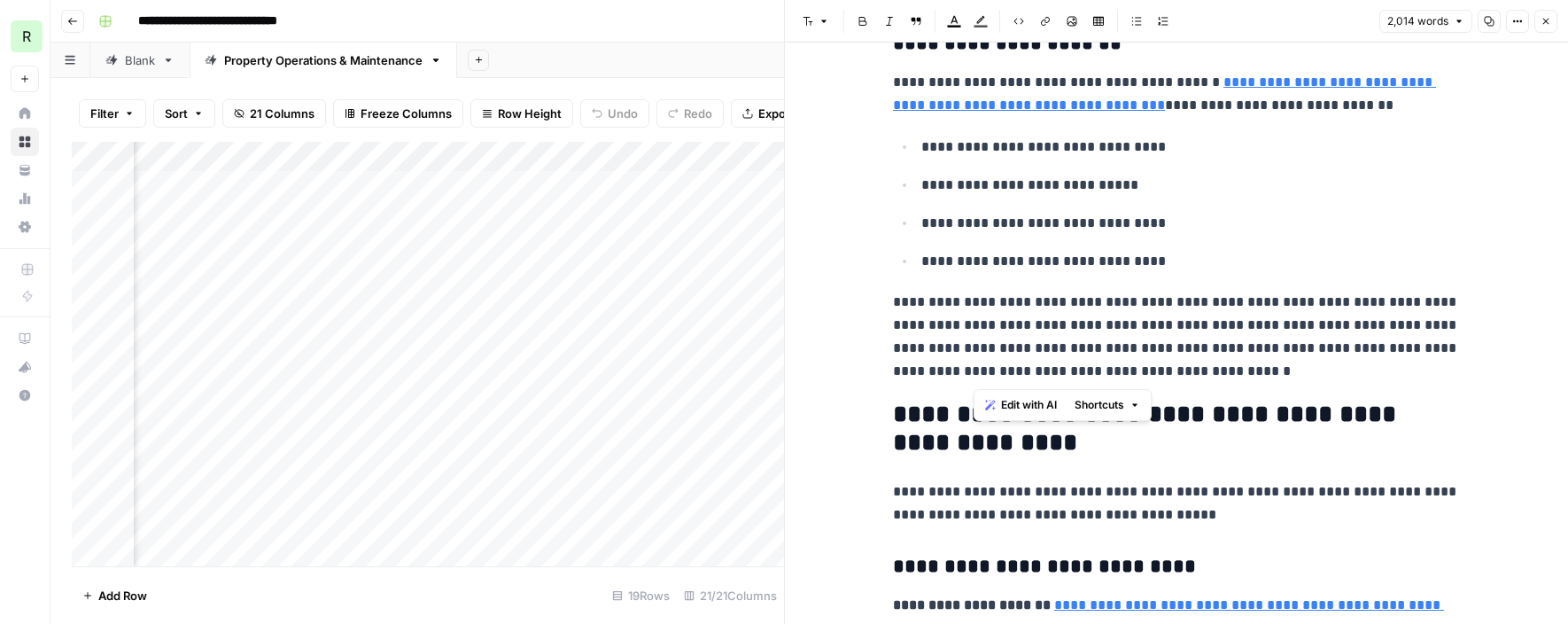
drag, startPoint x: 973, startPoint y: 269, endPoint x: 1239, endPoint y: 382, distance: 289.0
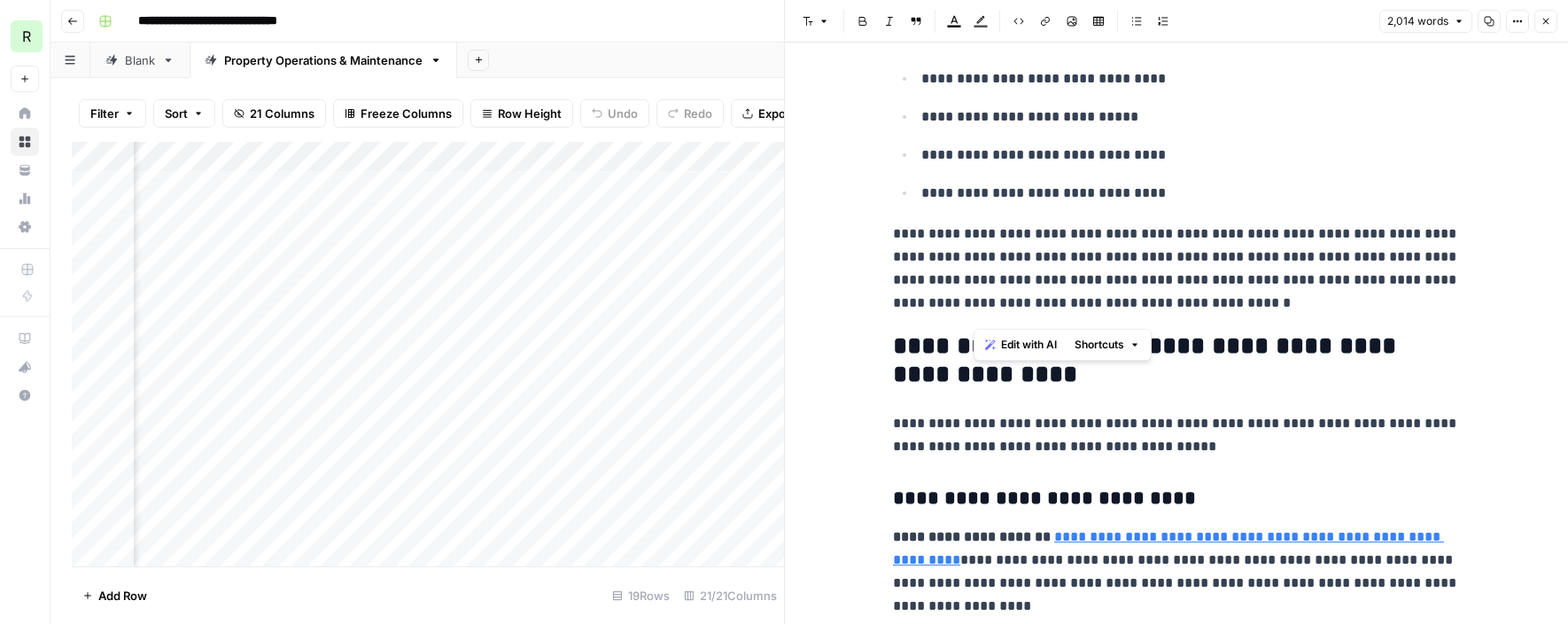
scroll to position [2857, 0]
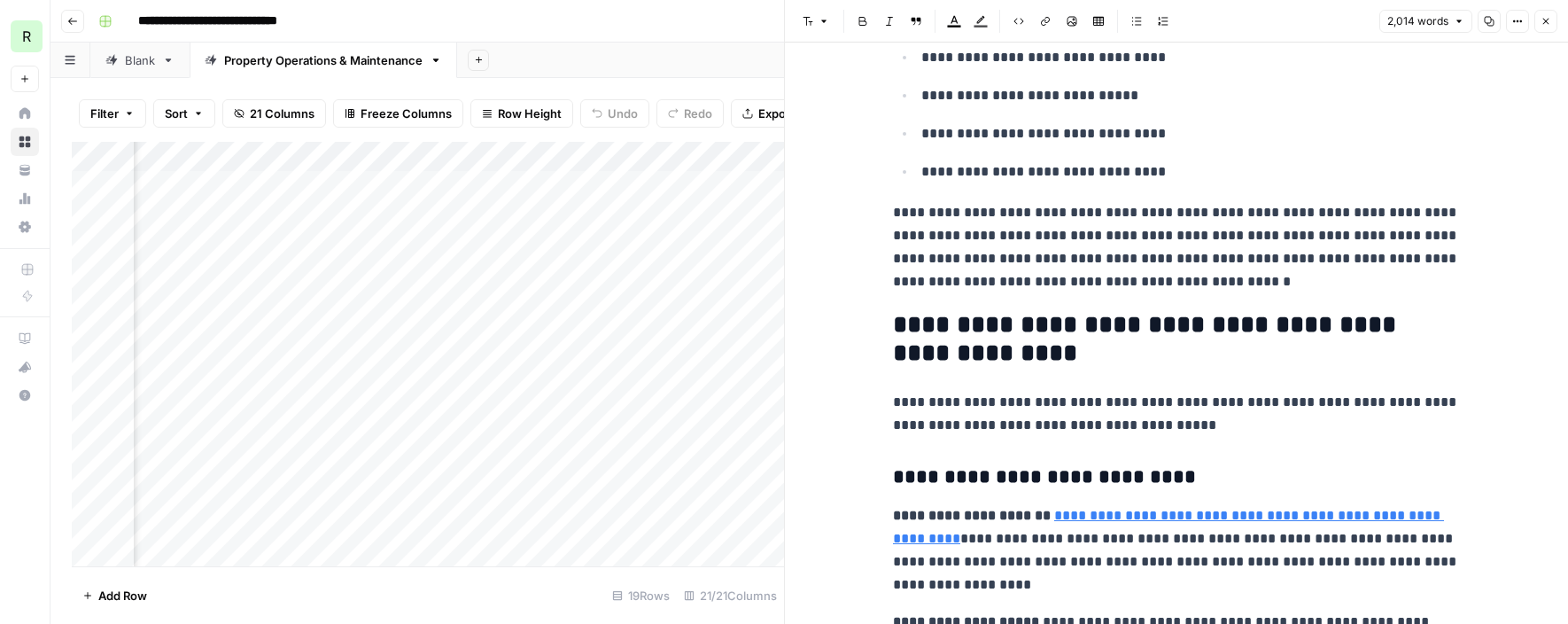
click at [932, 419] on p "**********" at bounding box center [1176, 413] width 567 height 46
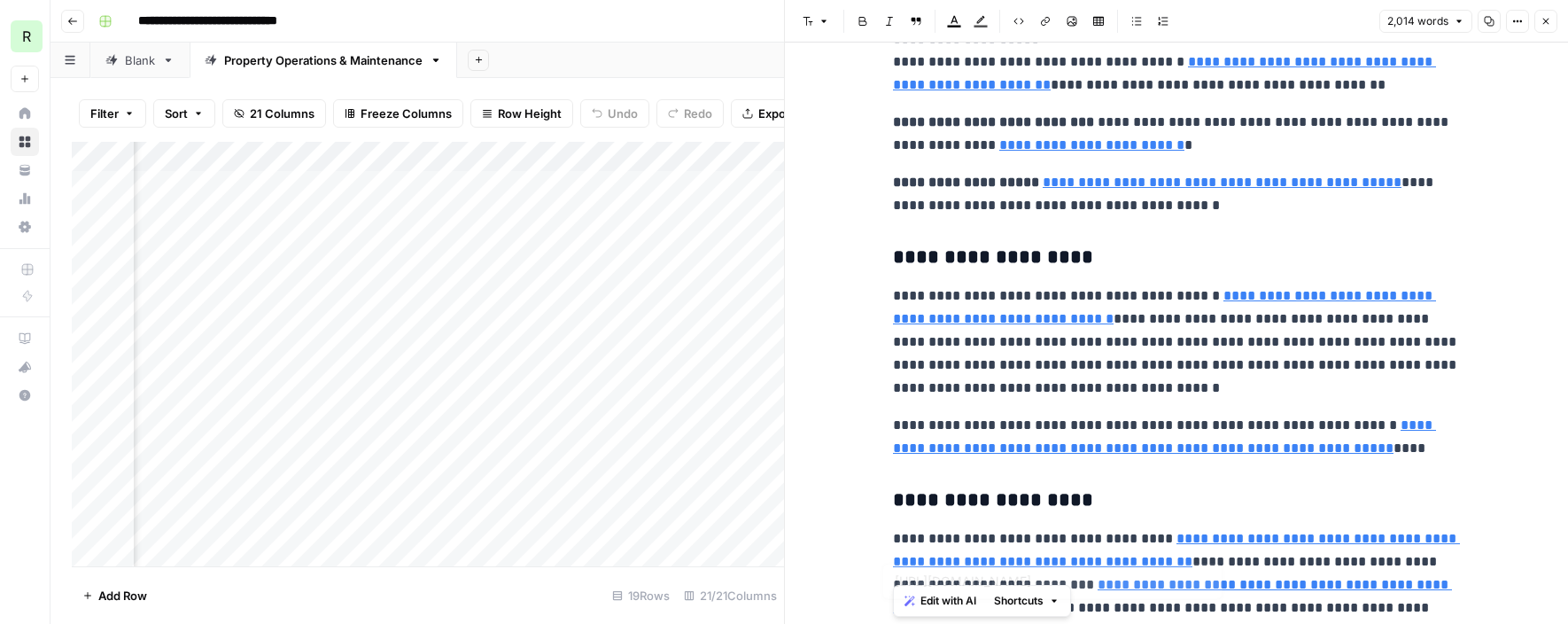
scroll to position [3640, 0]
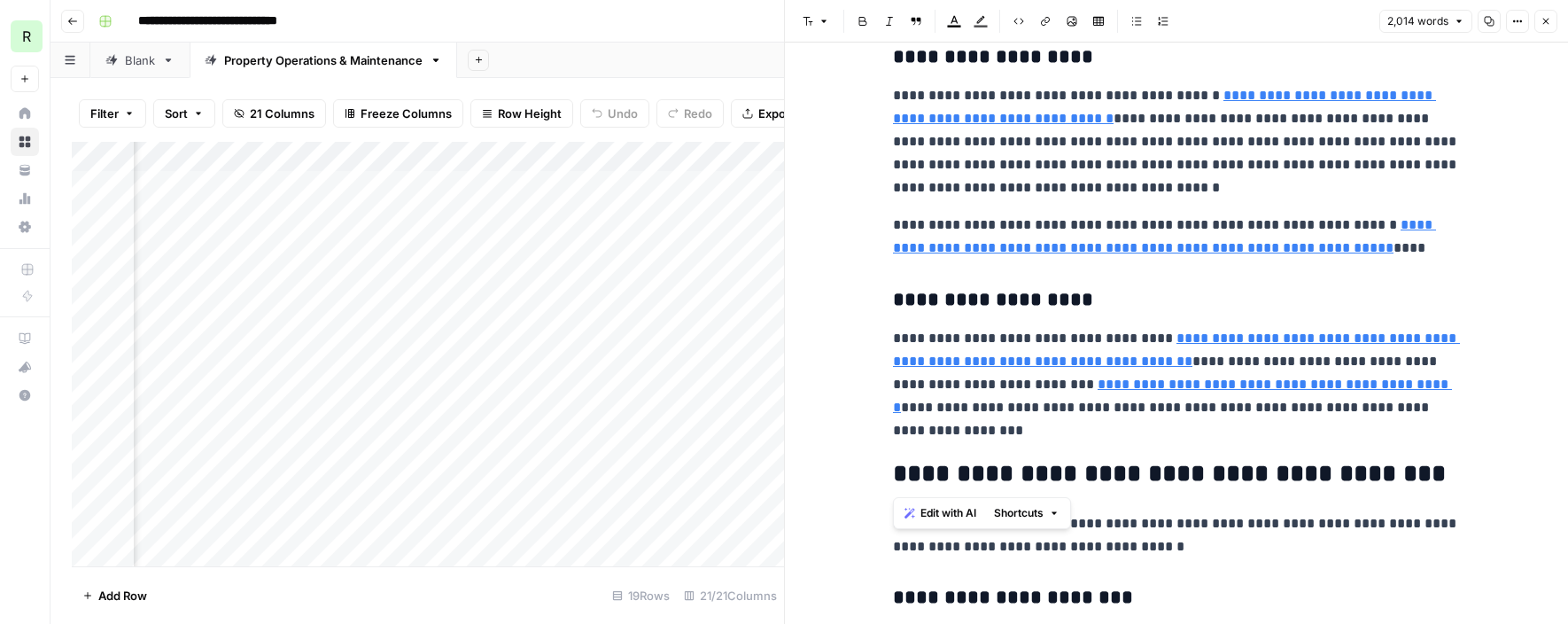
drag, startPoint x: 979, startPoint y: 319, endPoint x: 1124, endPoint y: 444, distance: 191.4
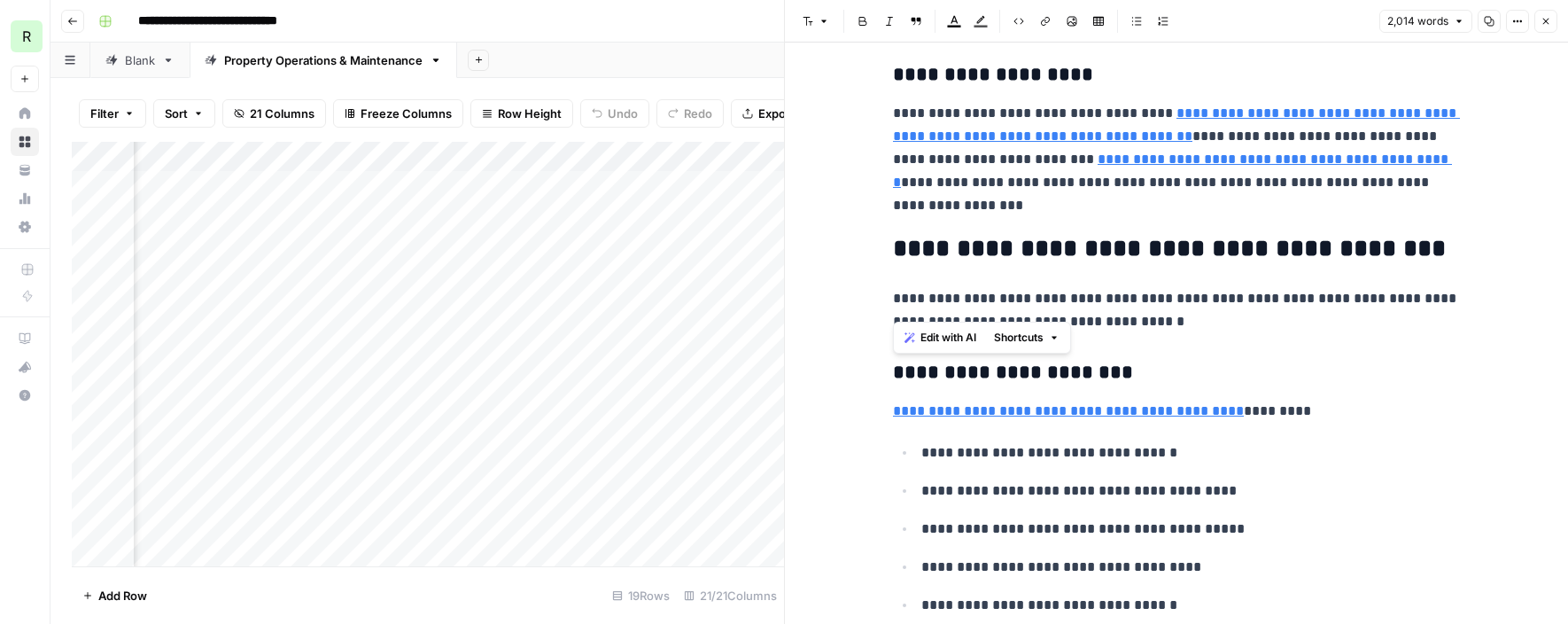
scroll to position [3880, 0]
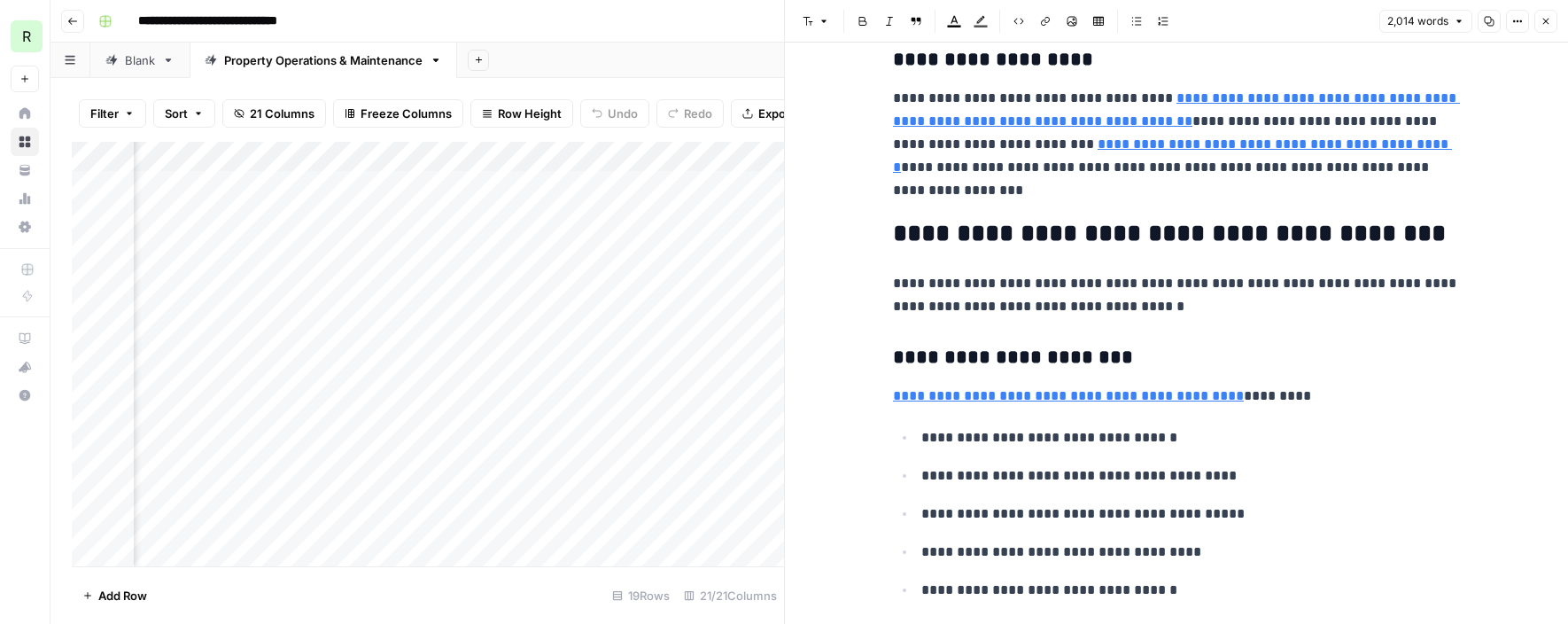
click at [985, 230] on h2 "**********" at bounding box center [1176, 234] width 567 height 28
drag, startPoint x: 982, startPoint y: 230, endPoint x: 1228, endPoint y: 574, distance: 422.9
click at [1228, 574] on div "**********" at bounding box center [1177, 436] width 588 height 8491
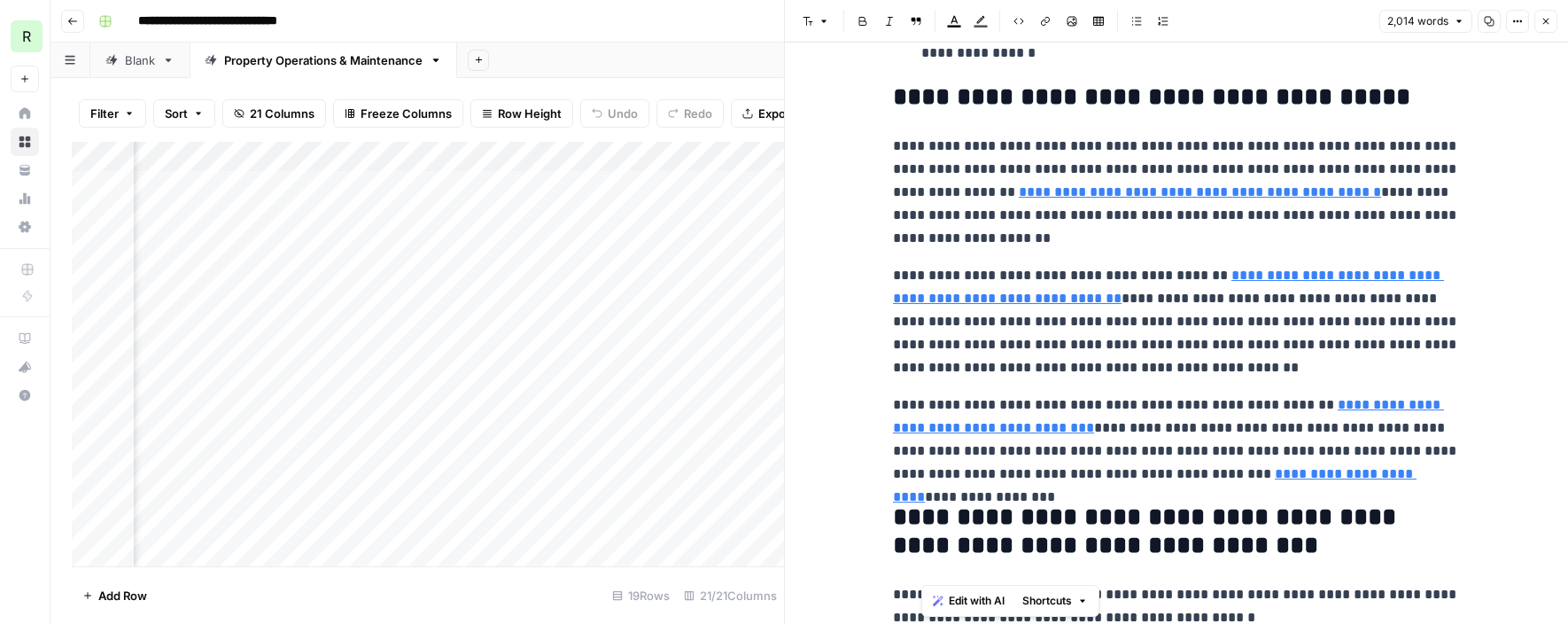
scroll to position [1343, 0]
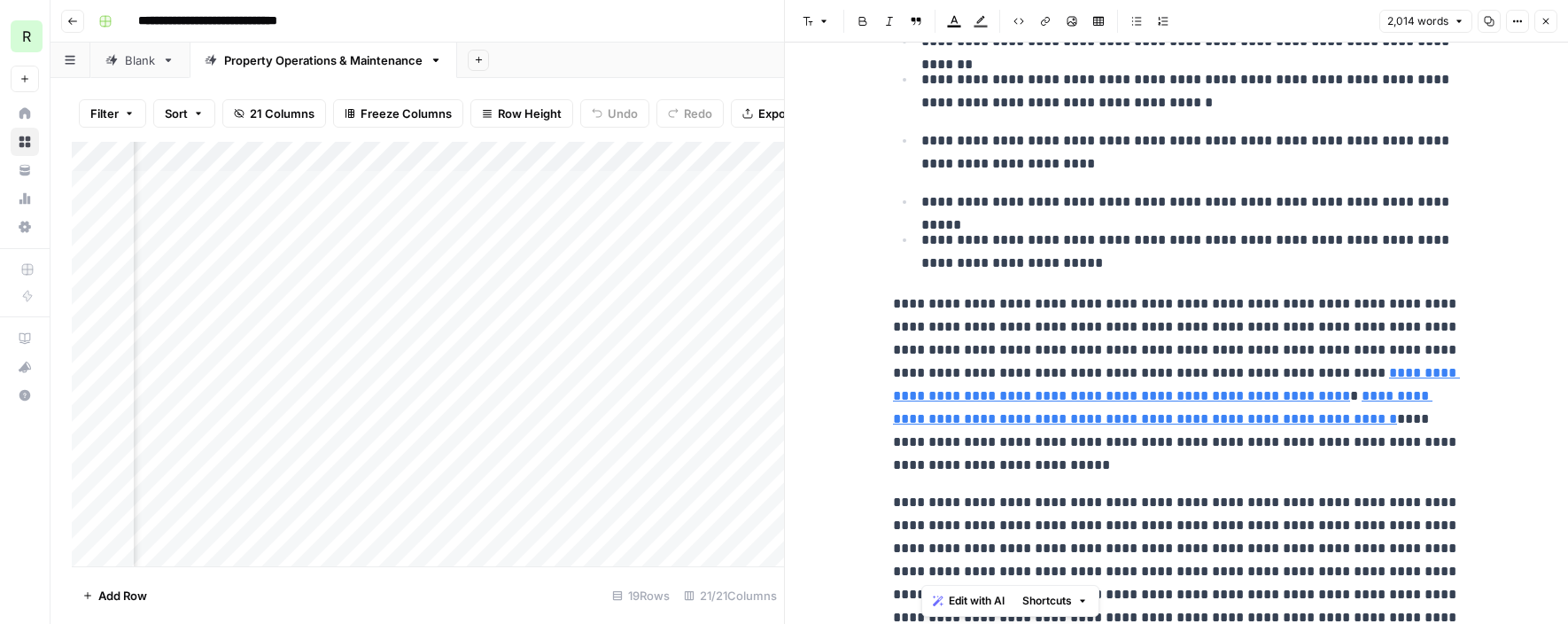
type input "[URL][DOMAIN_NAME]"
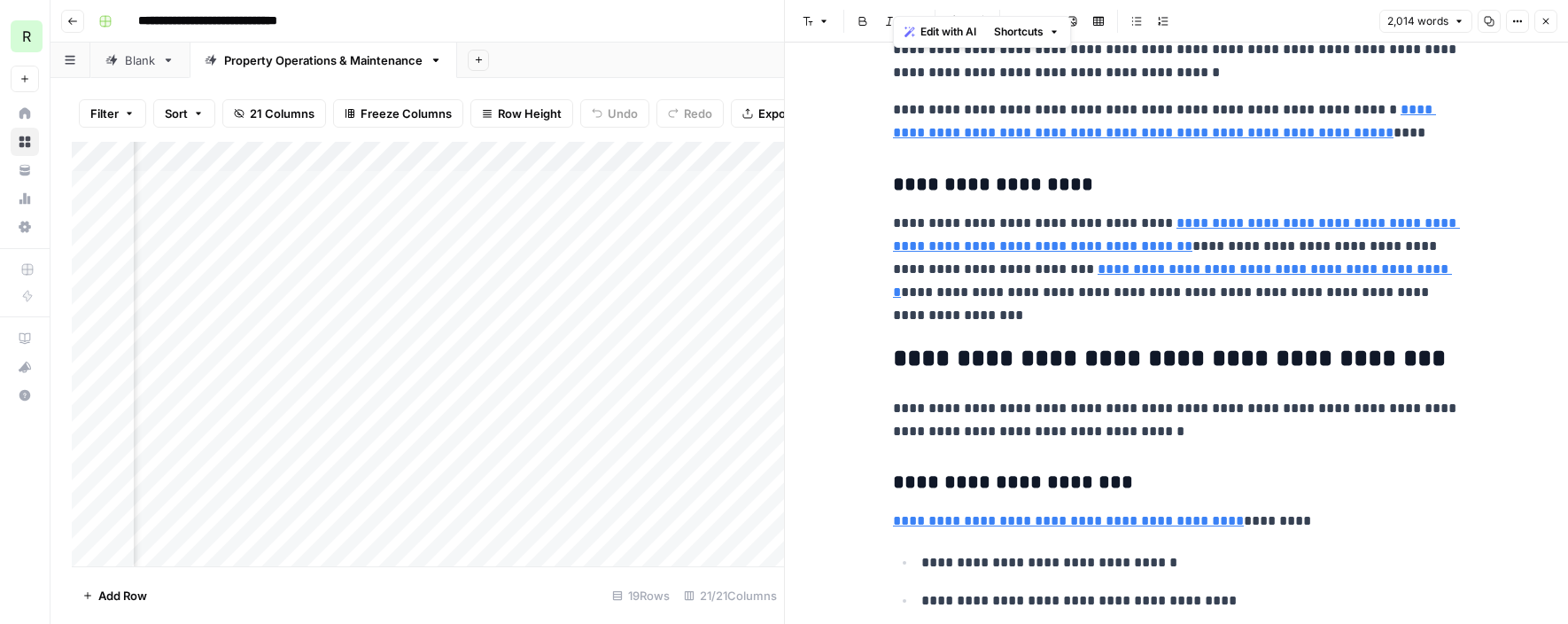
scroll to position [3739, 0]
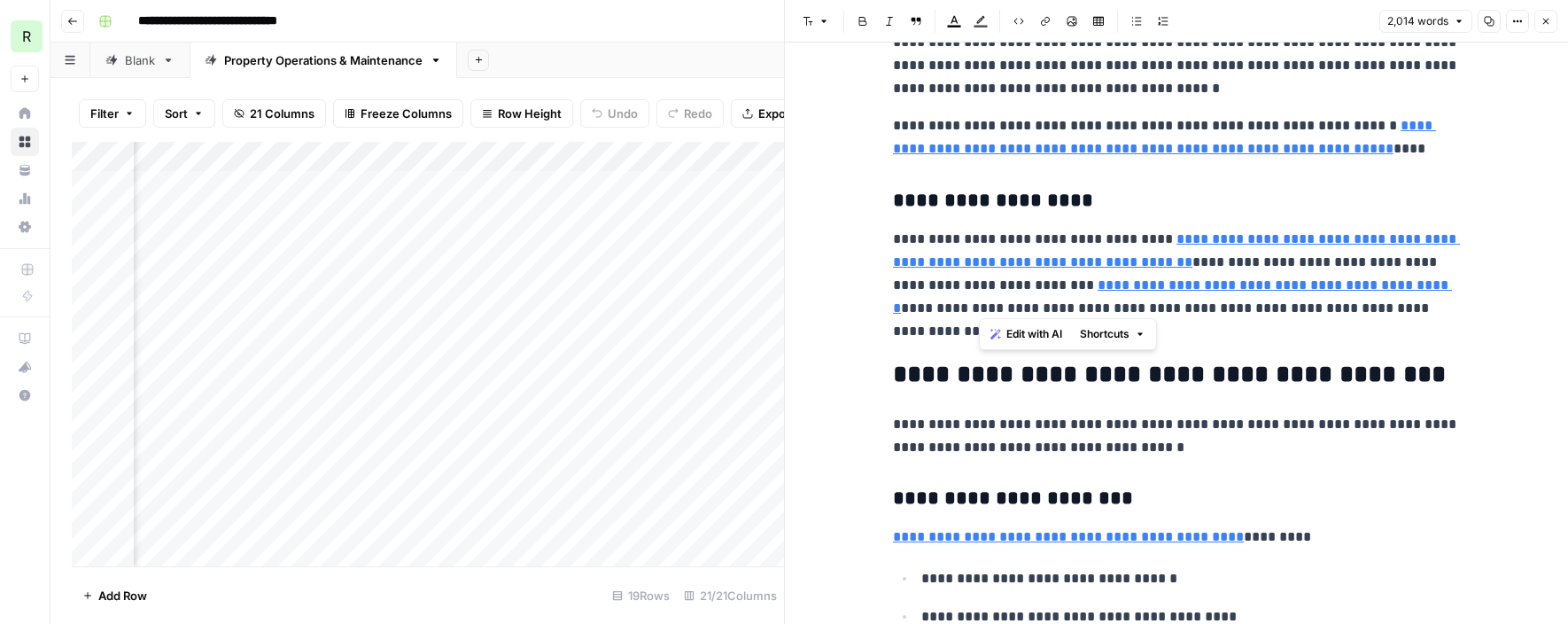
drag, startPoint x: 1436, startPoint y: 528, endPoint x: 980, endPoint y: 375, distance: 481.0
click at [980, 375] on div "**********" at bounding box center [1177, 577] width 588 height 8491
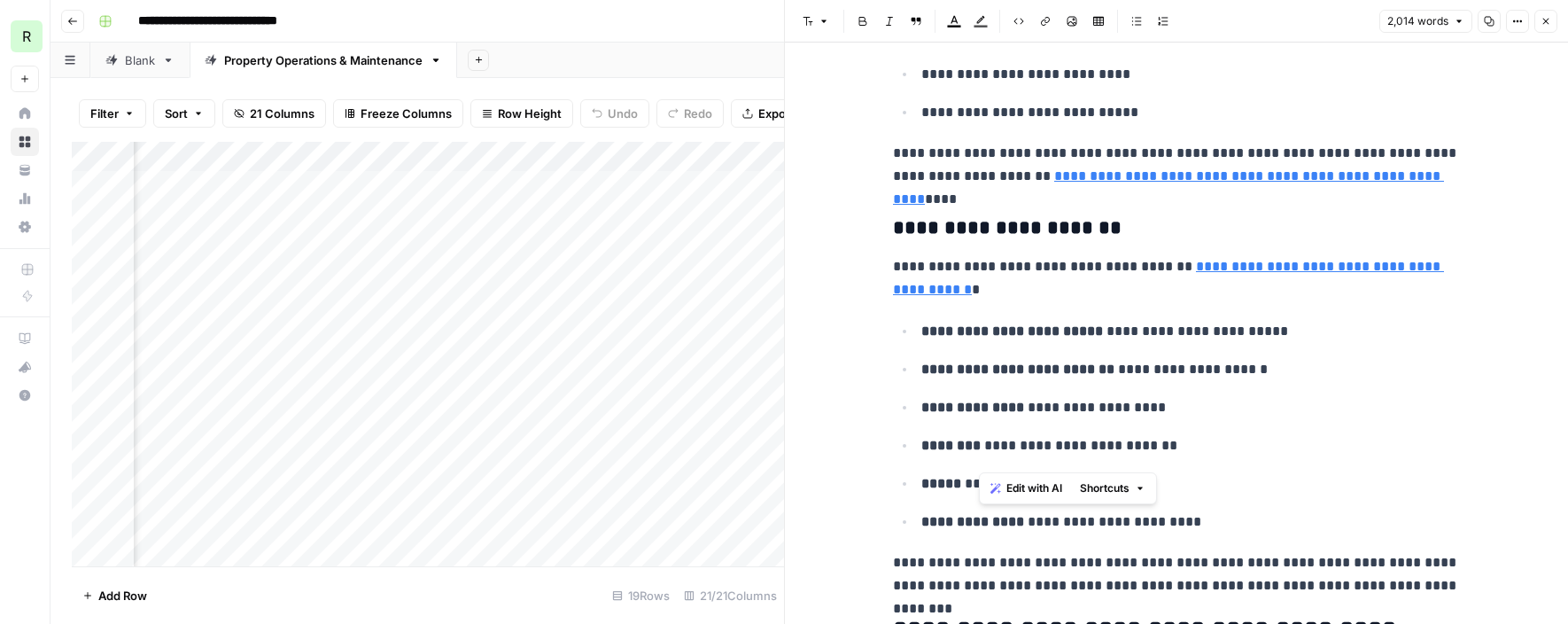
scroll to position [4957, 0]
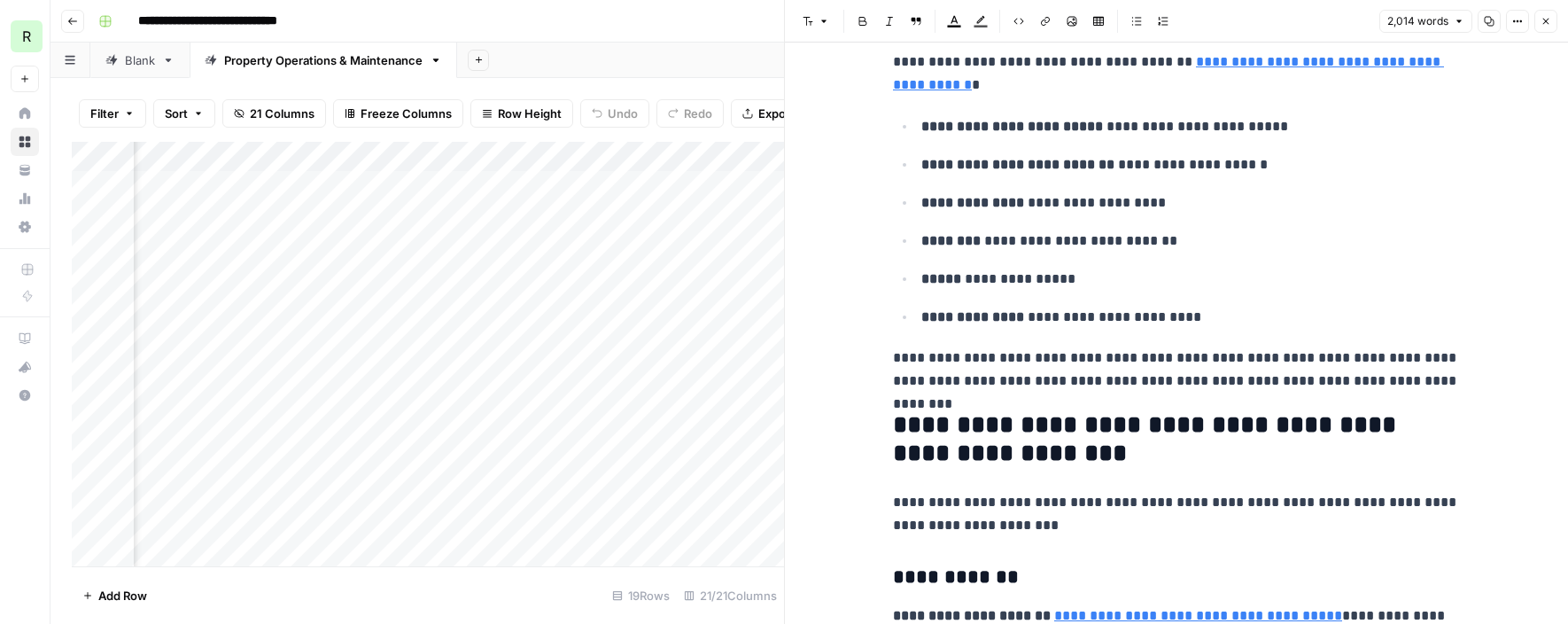
click at [1087, 493] on p "**********" at bounding box center [1176, 514] width 567 height 46
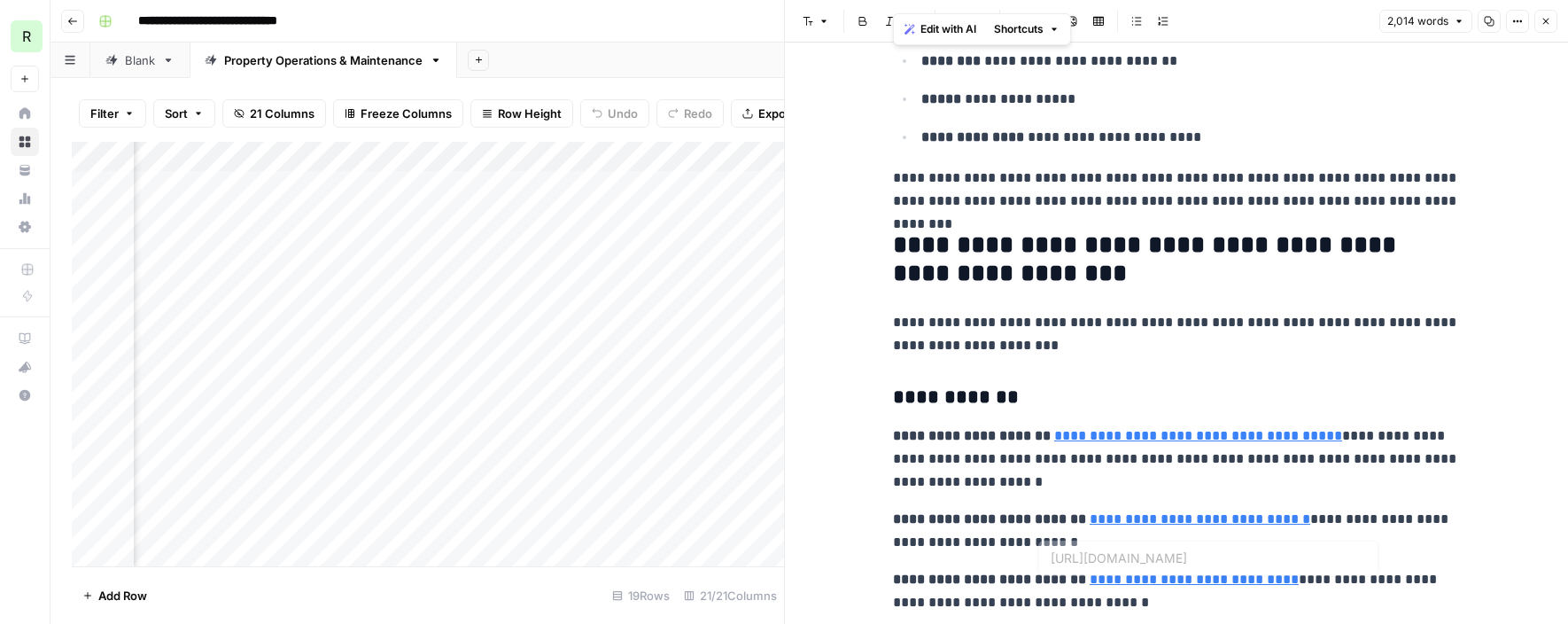
type input "[URL][DOMAIN_NAME]"
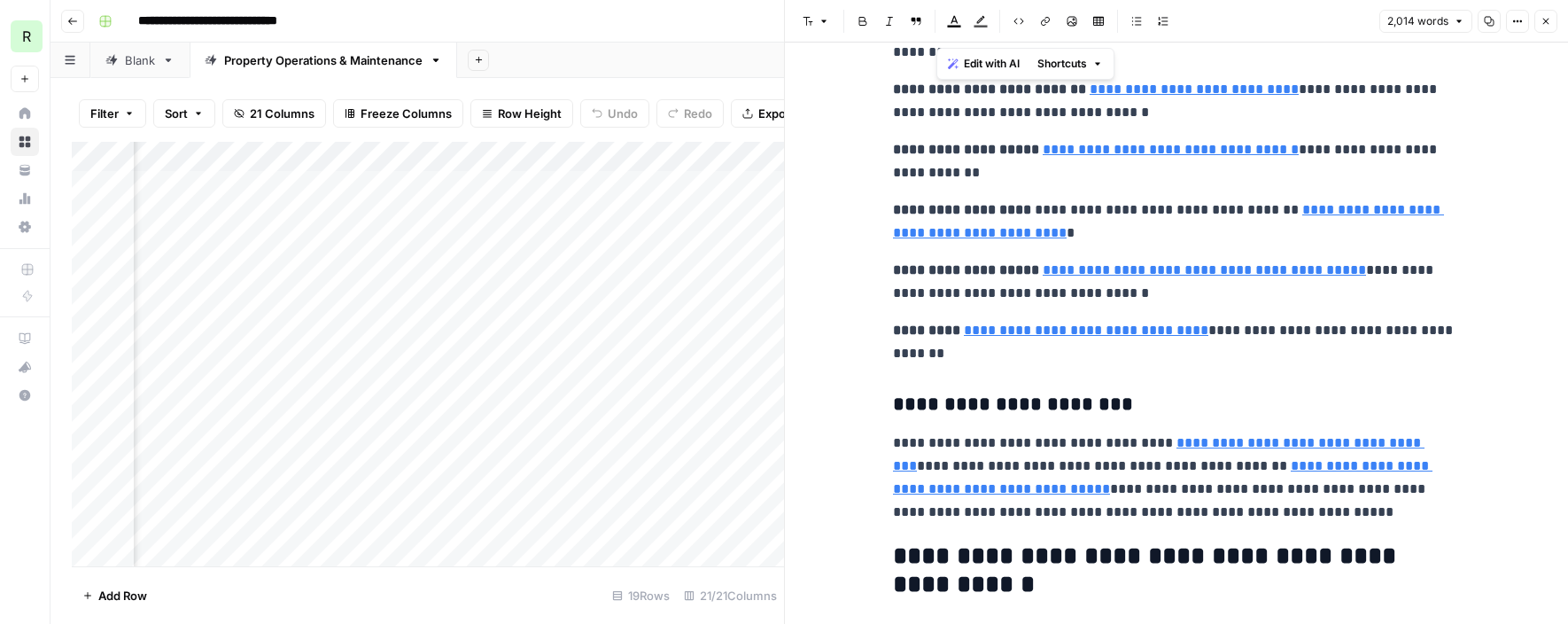
scroll to position [5650, 0]
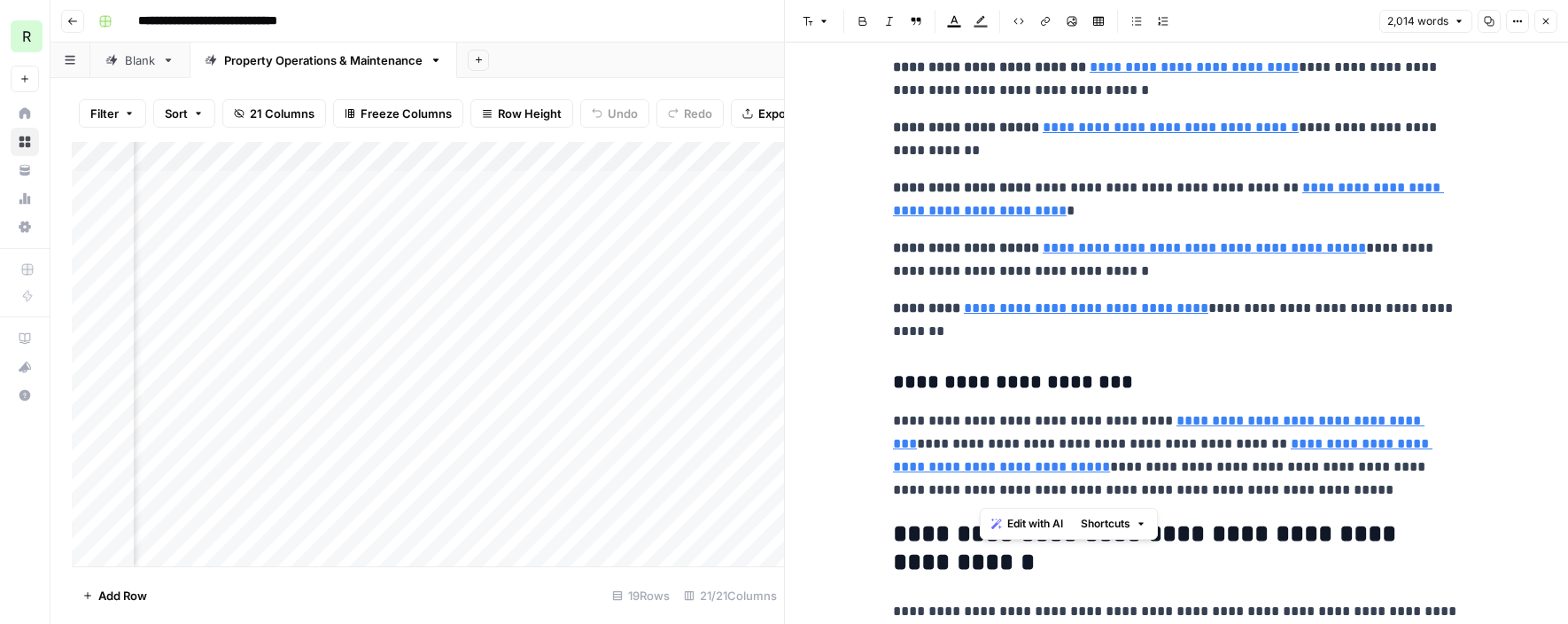
drag, startPoint x: 981, startPoint y: 428, endPoint x: 1147, endPoint y: 499, distance: 180.5
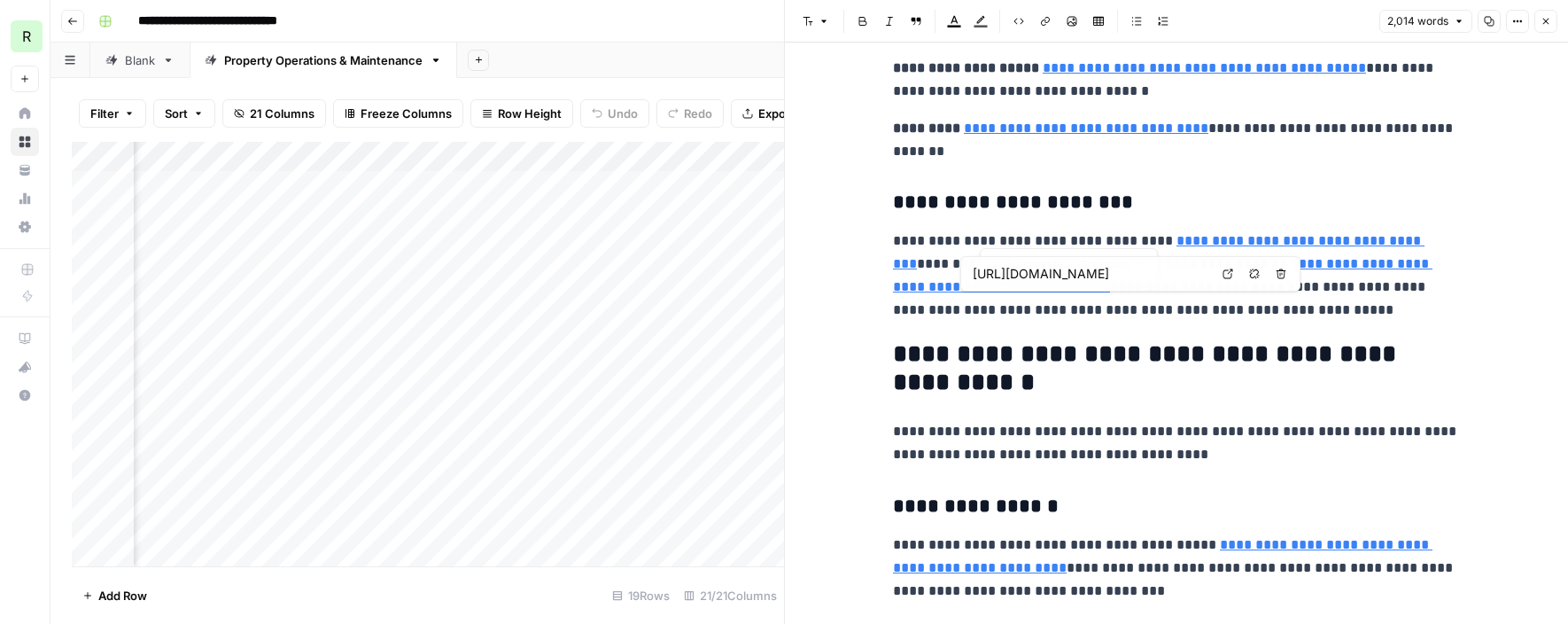
scroll to position [5909, 0]
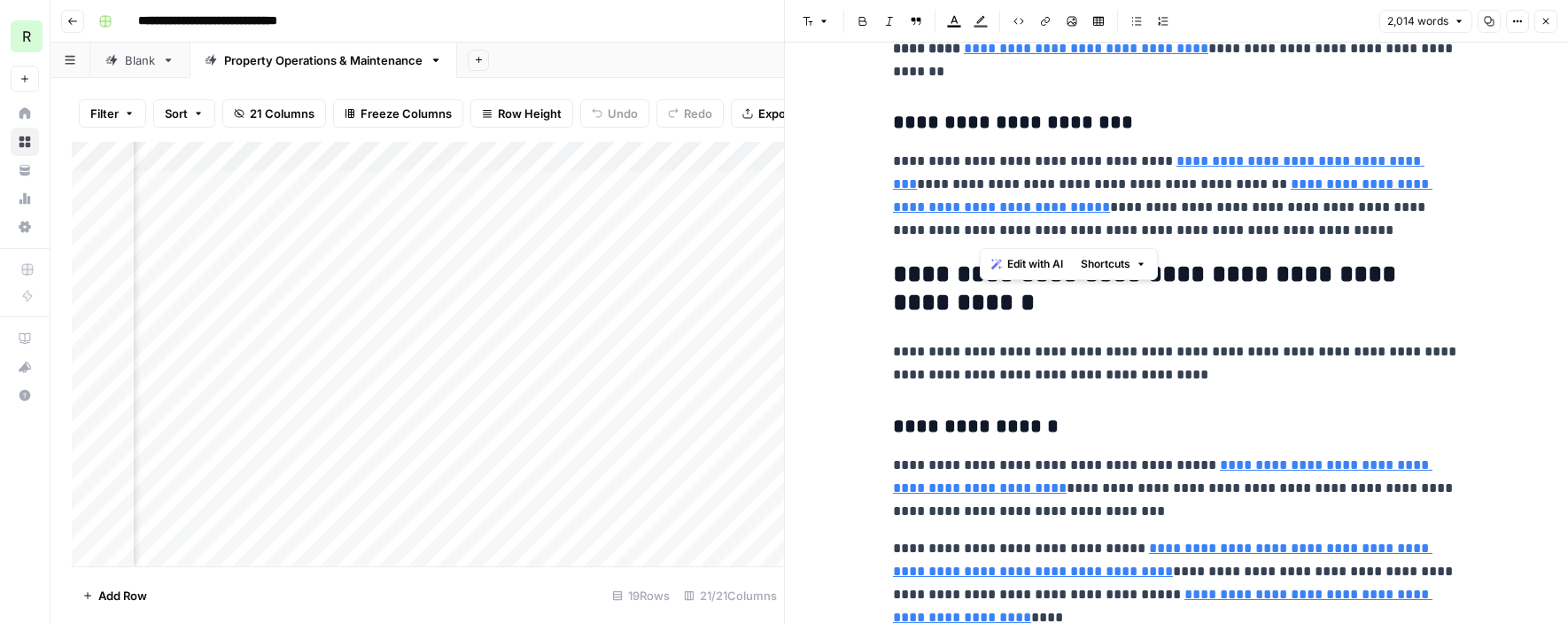
click at [1118, 460] on p "**********" at bounding box center [1176, 489] width 567 height 69
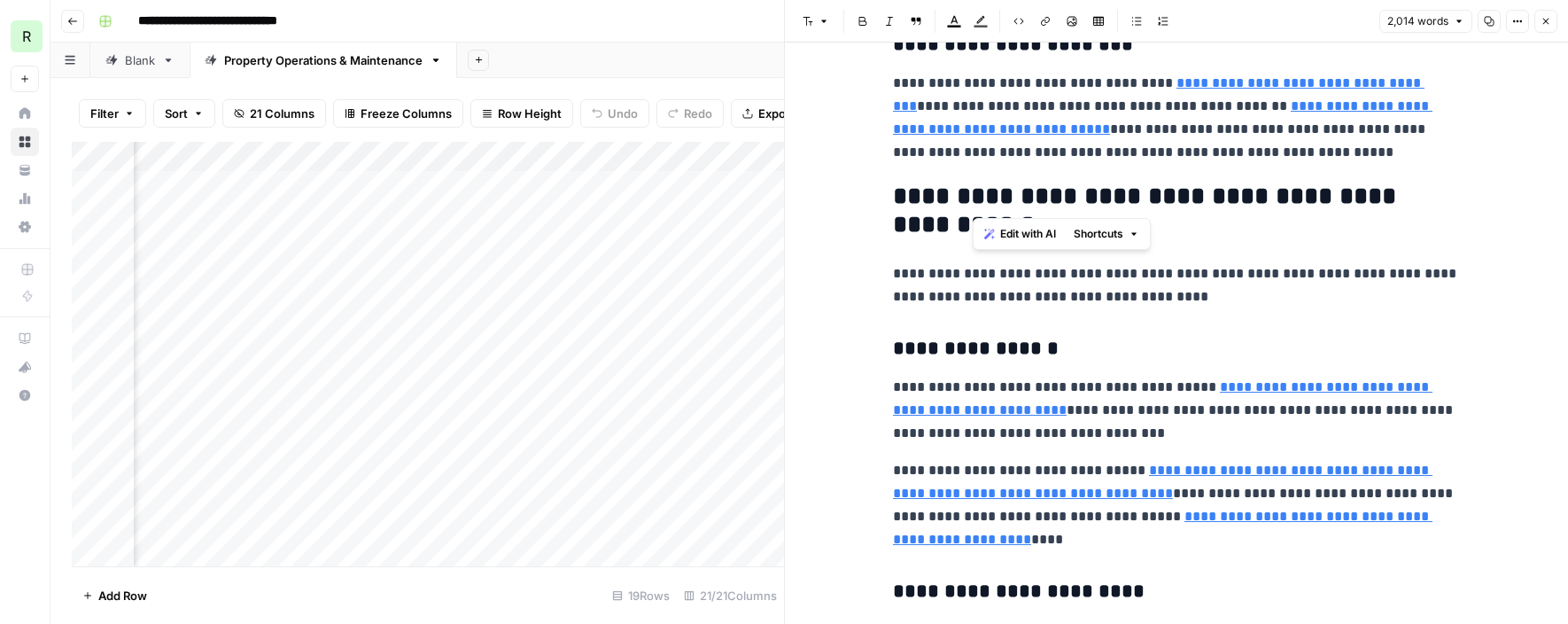
type input "[URL][DOMAIN_NAME]"
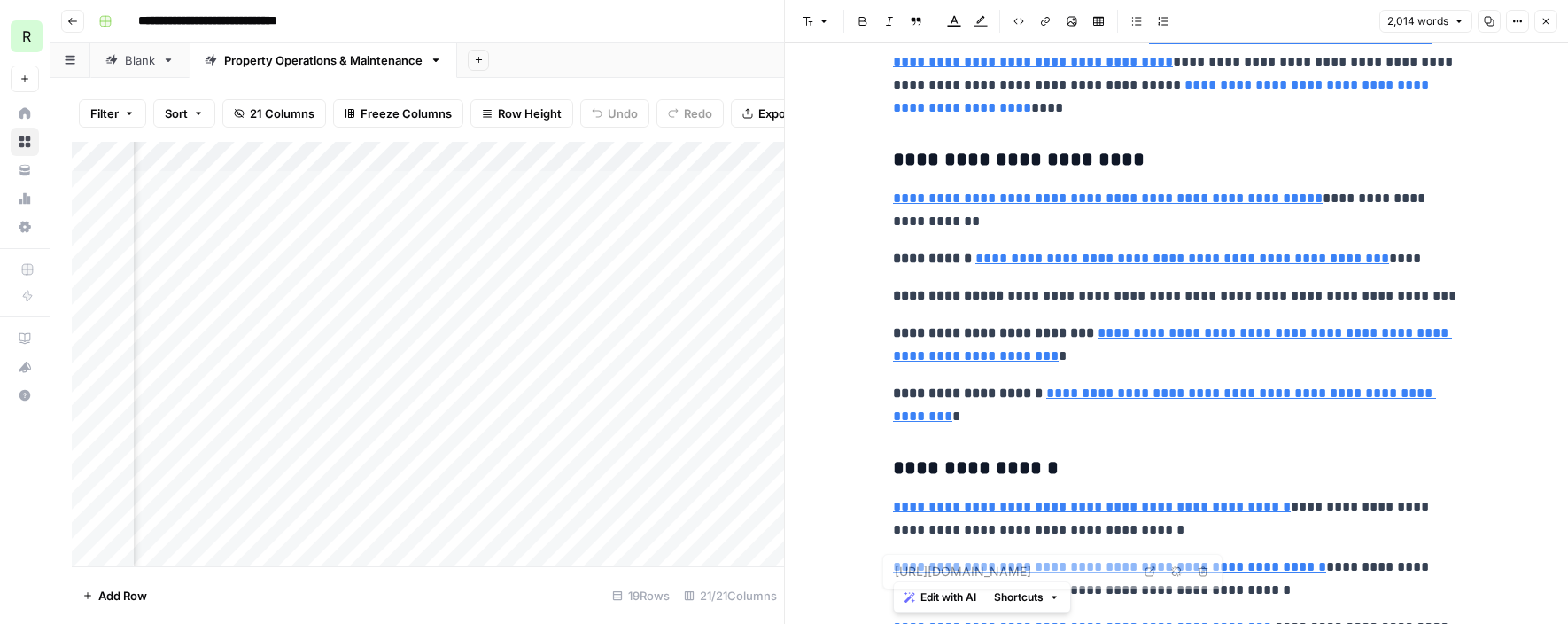
scroll to position [6730, 0]
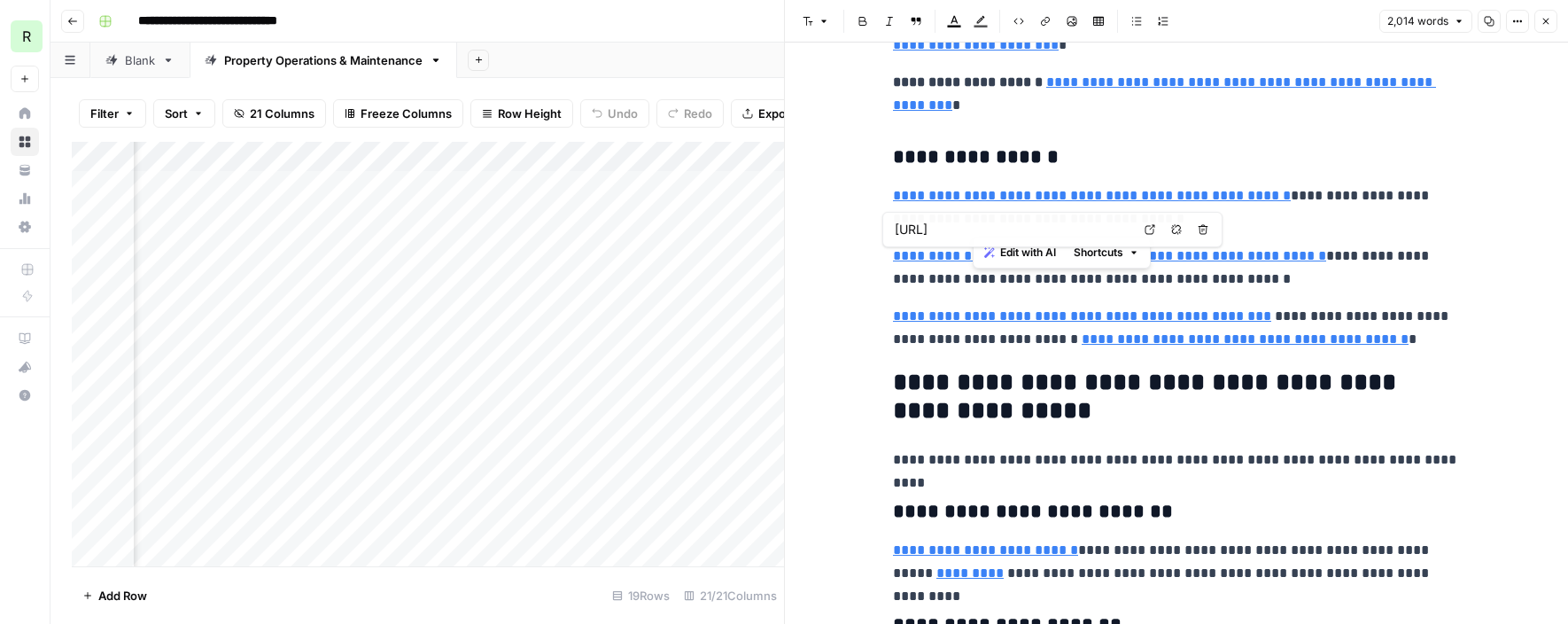
type input "[URL][DOMAIN_NAME]"
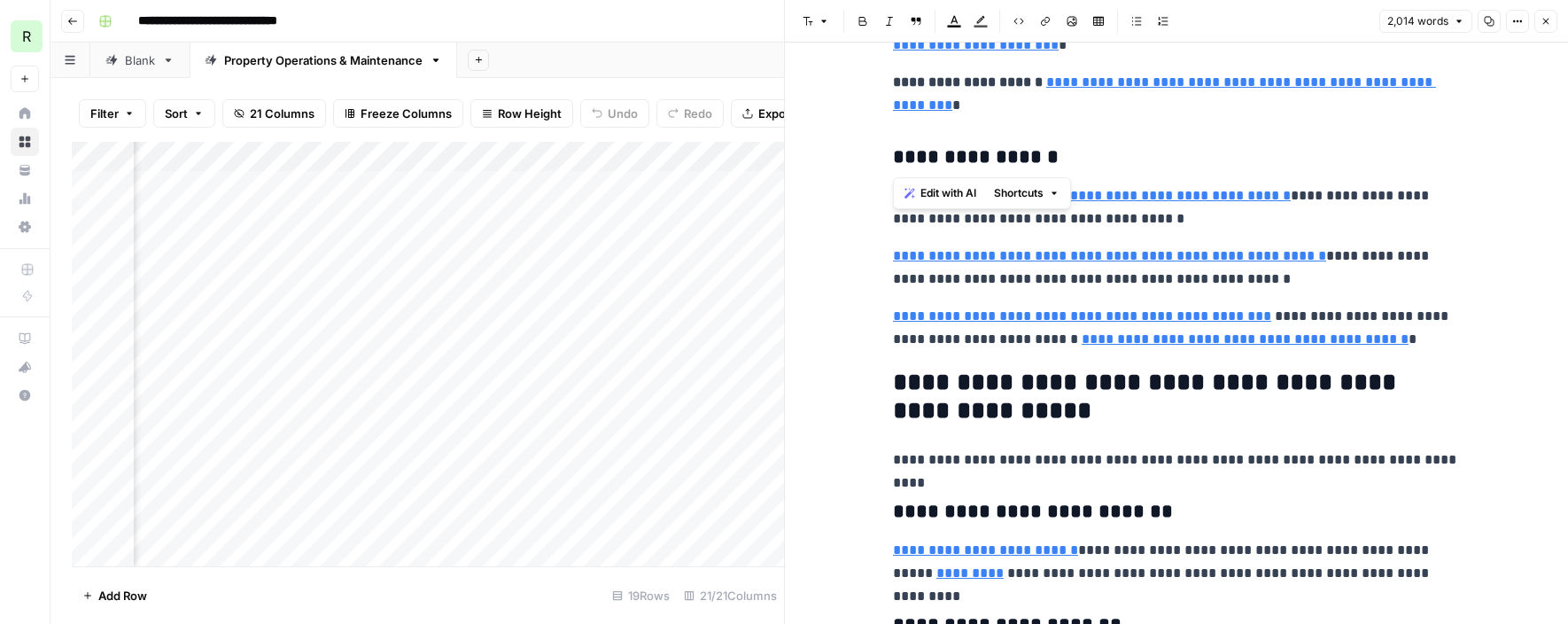
drag, startPoint x: 976, startPoint y: 268, endPoint x: 1000, endPoint y: 124, distance: 146.0
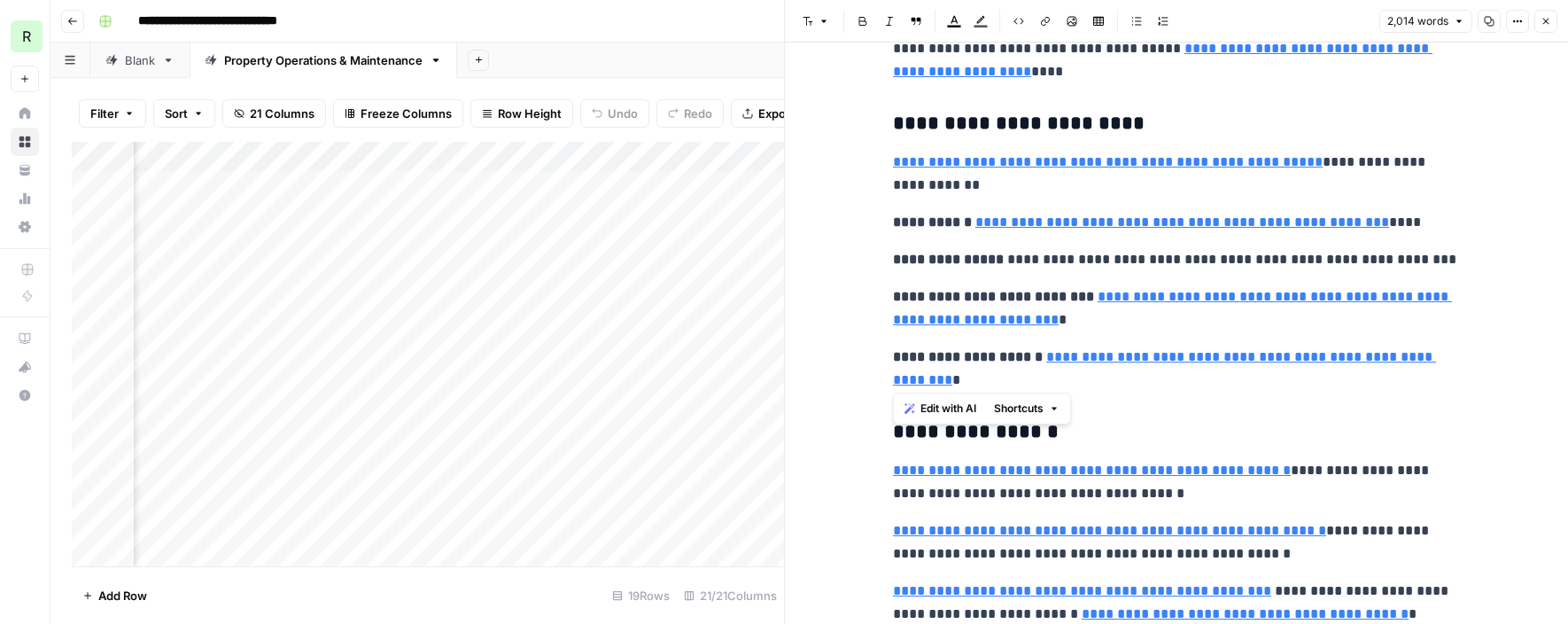
type input "[URL][DOMAIN_NAME]"
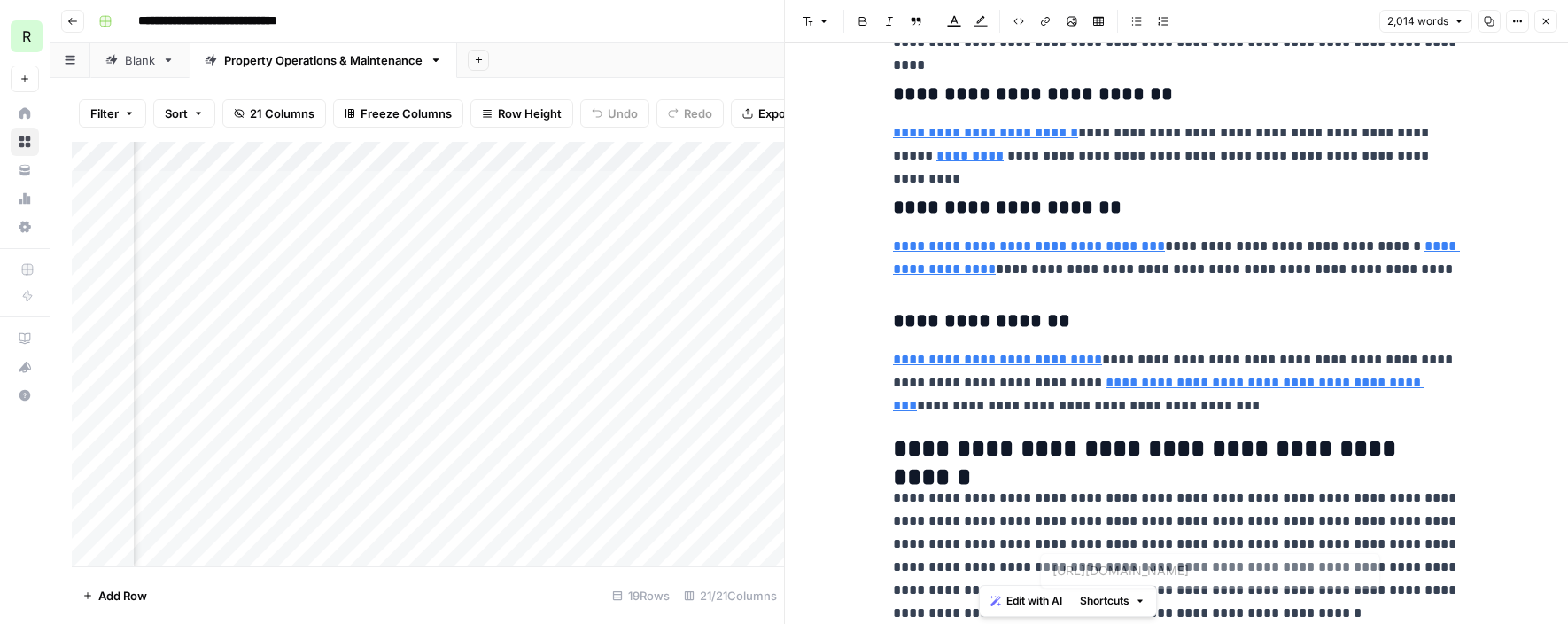
scroll to position [7218, 0]
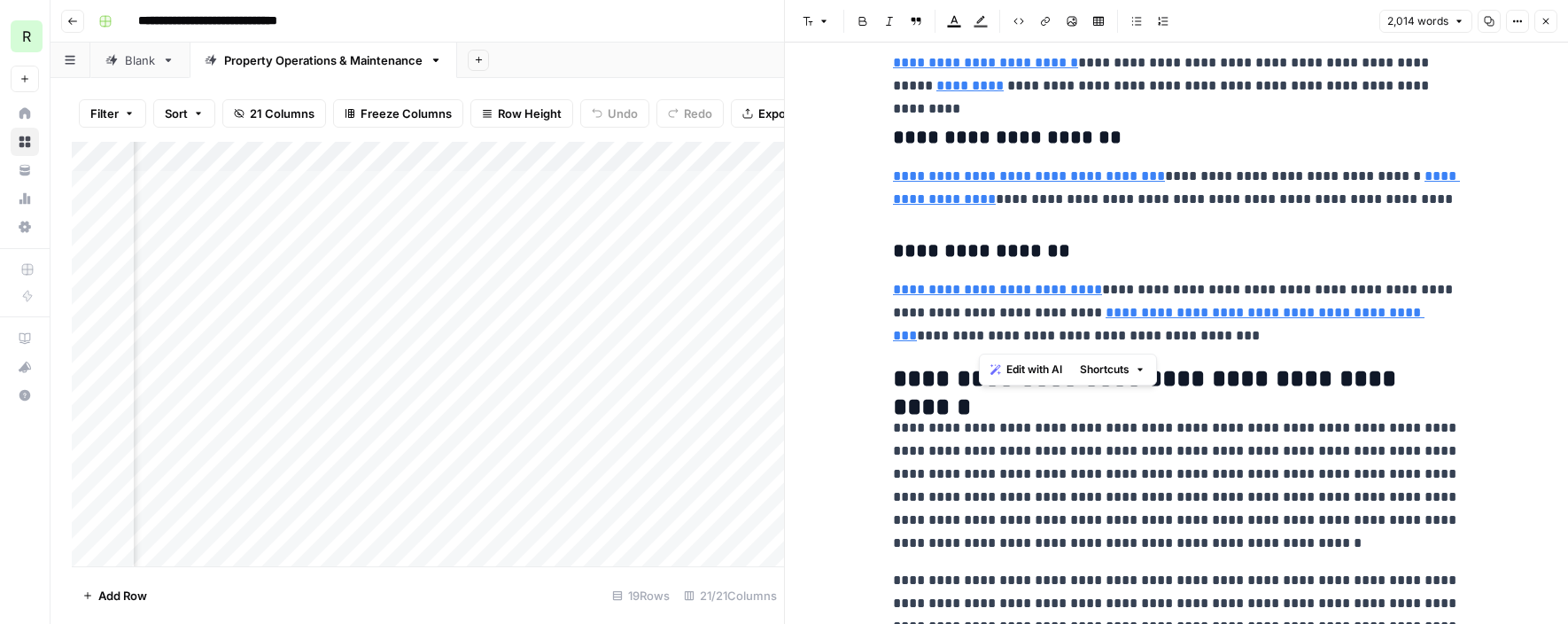
drag, startPoint x: 982, startPoint y: 217, endPoint x: 1190, endPoint y: 341, distance: 242.2
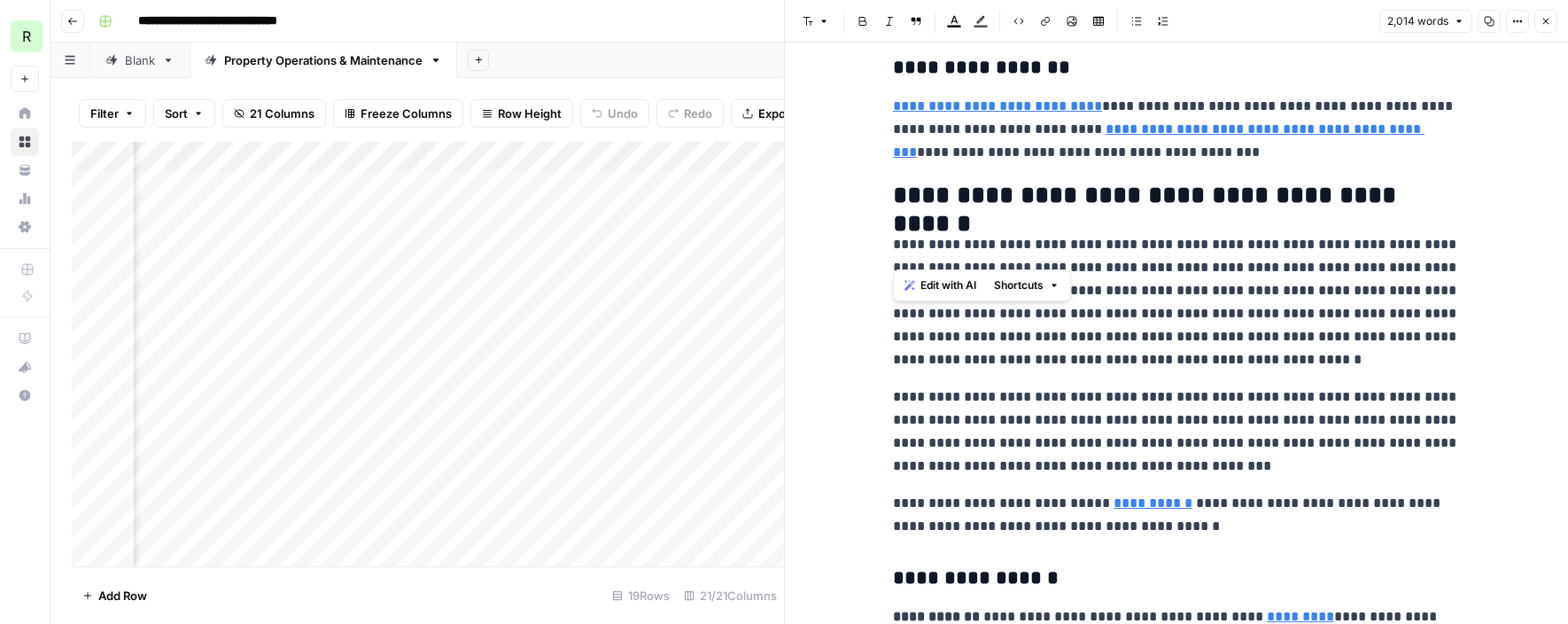
scroll to position [7410, 0]
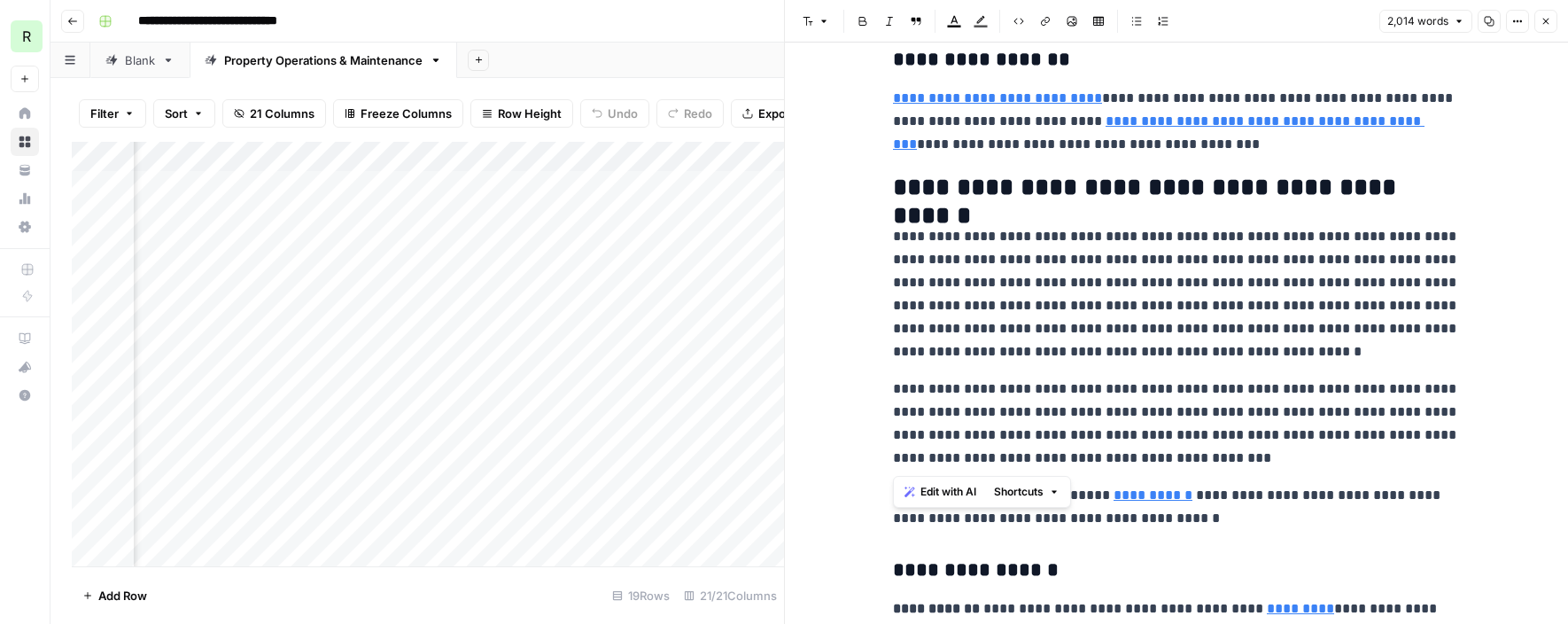
drag, startPoint x: 893, startPoint y: 400, endPoint x: 1148, endPoint y: 455, distance: 260.9
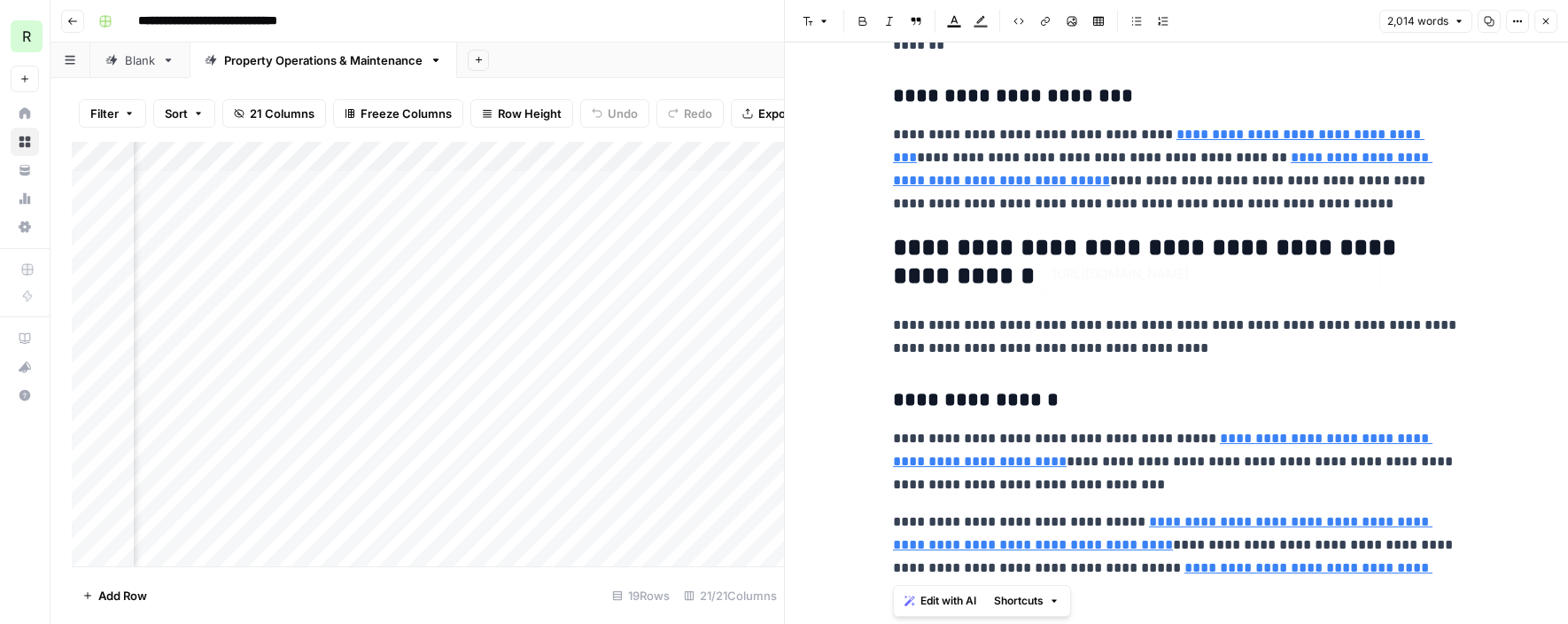
scroll to position [5656, 0]
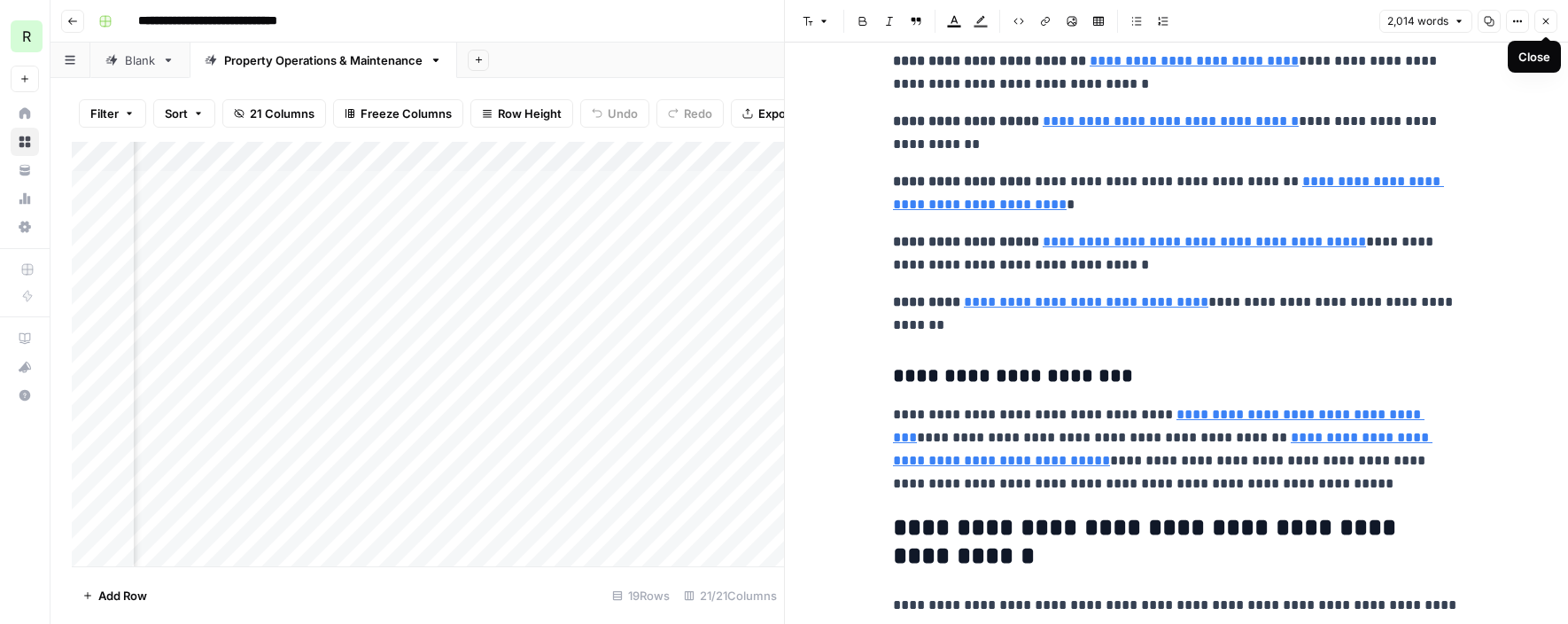
click at [1547, 21] on icon "button" at bounding box center [1547, 21] width 7 height 7
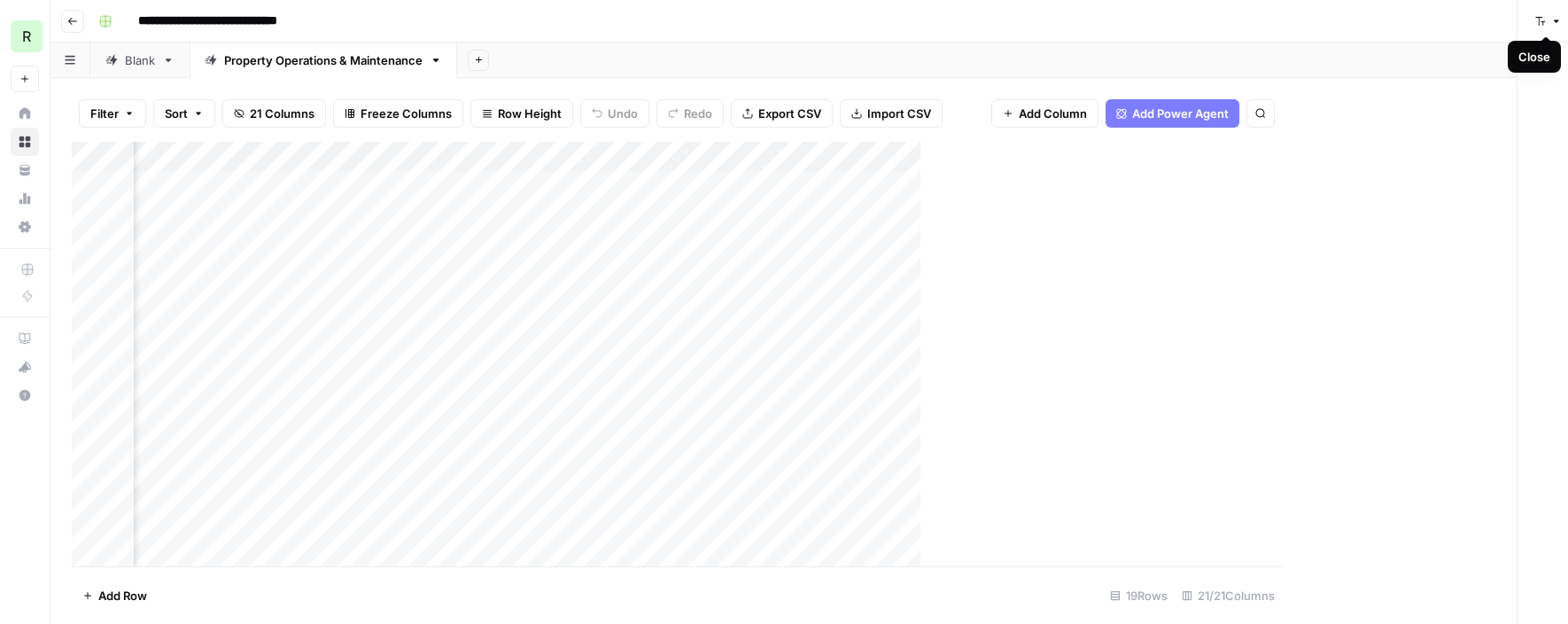
scroll to position [0, 2378]
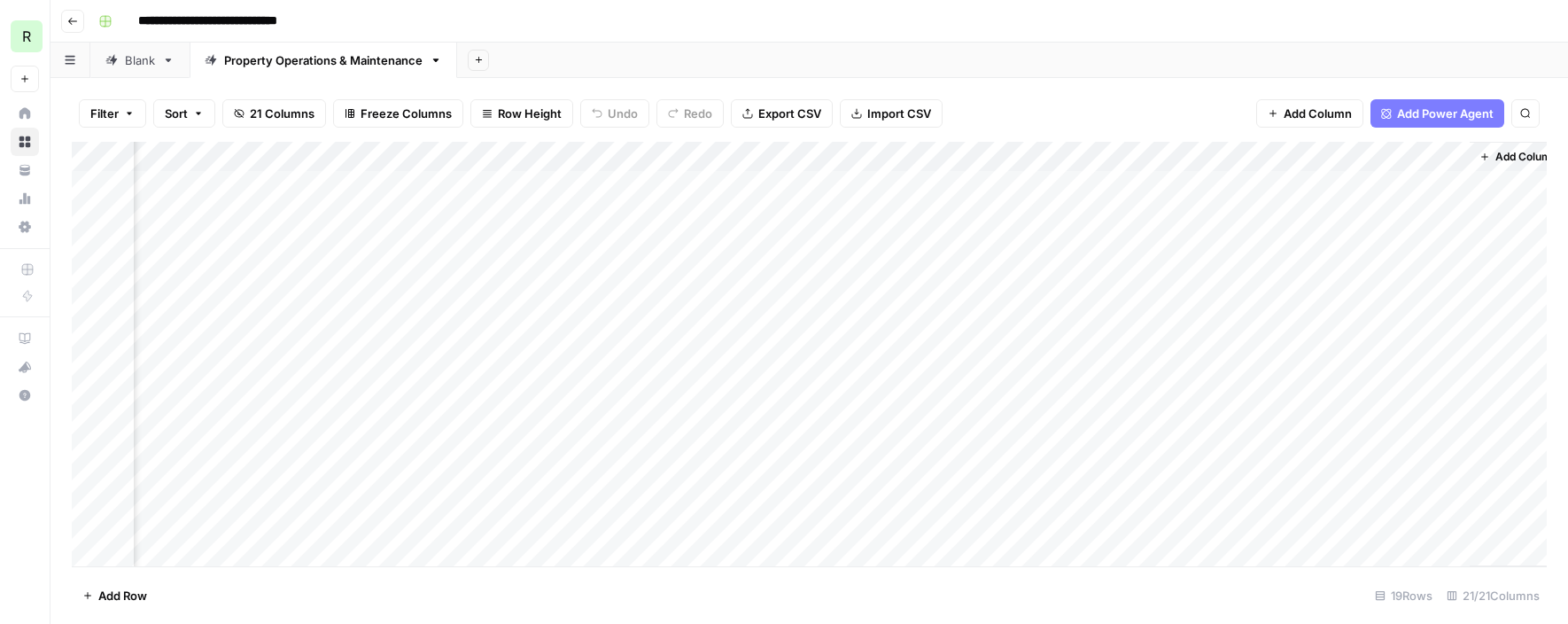
click at [902, 387] on div "Add Column" at bounding box center [810, 354] width 1476 height 425
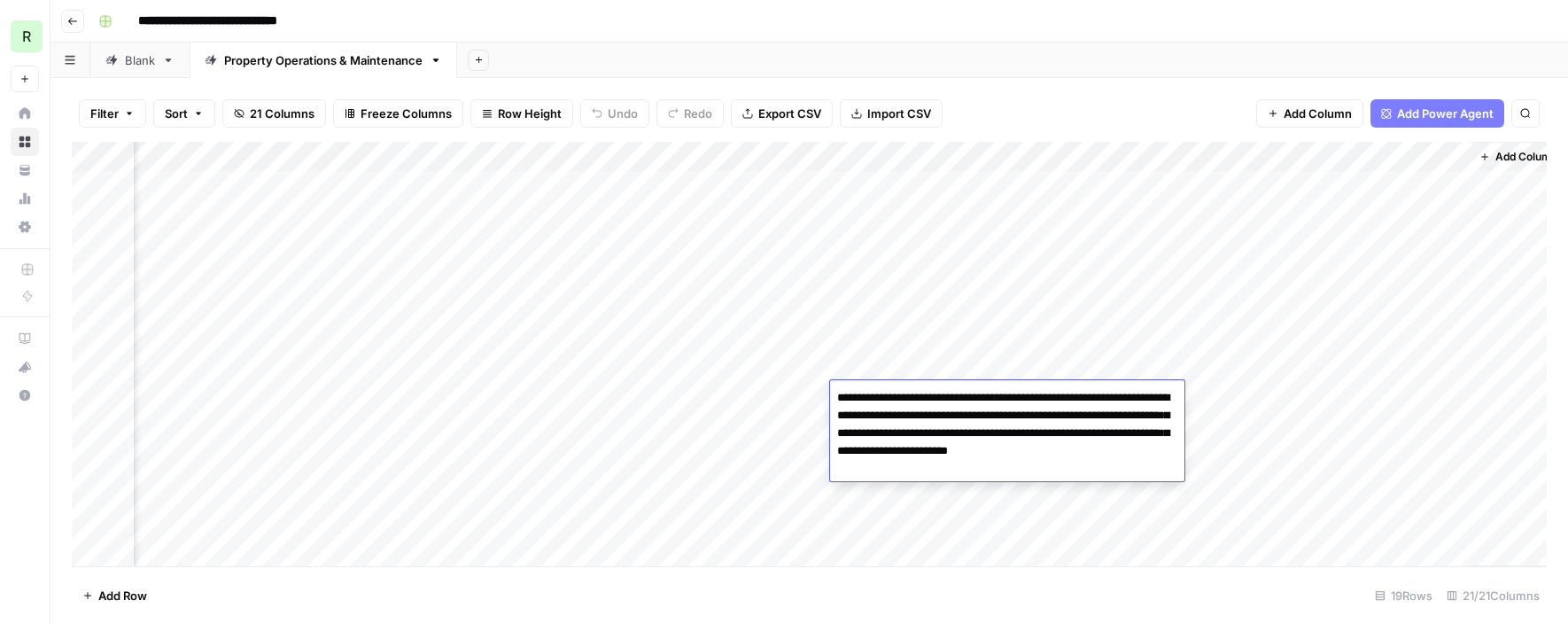
drag, startPoint x: 989, startPoint y: 415, endPoint x: 1049, endPoint y: 448, distance: 68.5
click at [1049, 448] on textarea "**********" at bounding box center [1008, 433] width 355 height 95
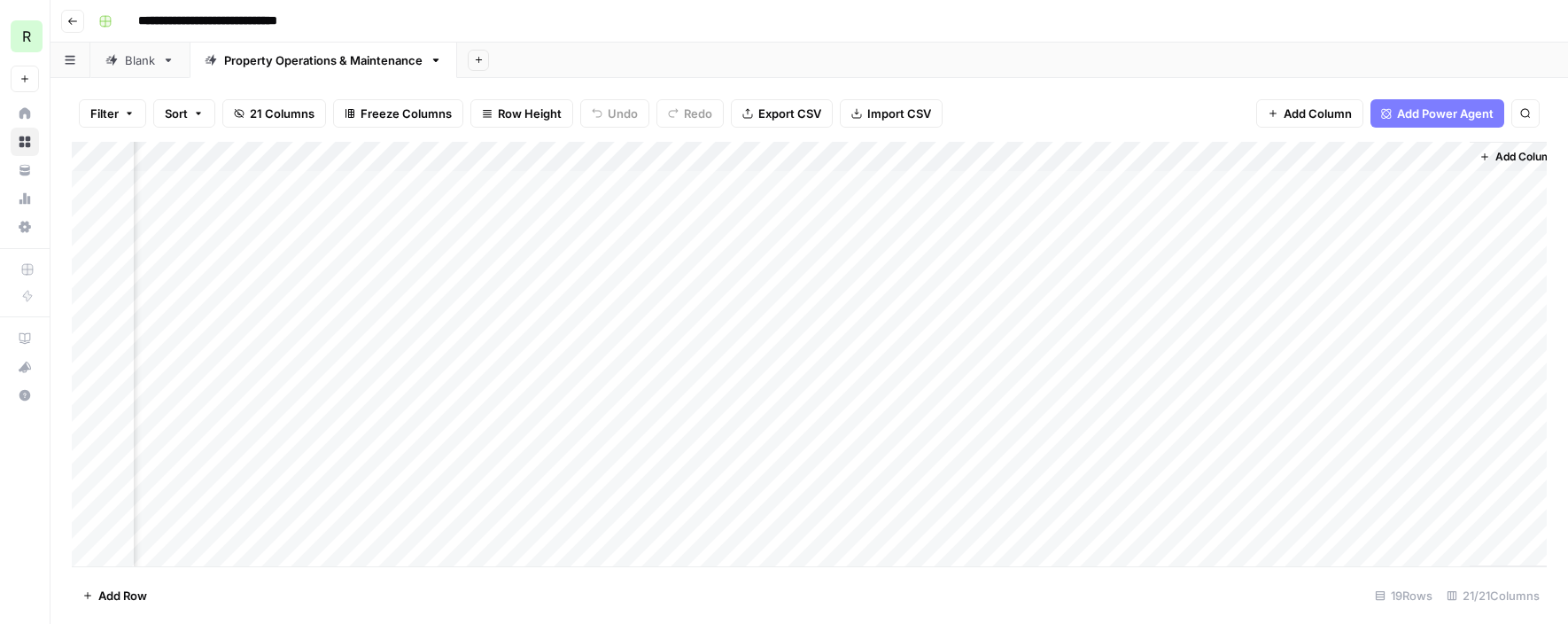
click at [614, 390] on div "Add Column" at bounding box center [810, 354] width 1476 height 425
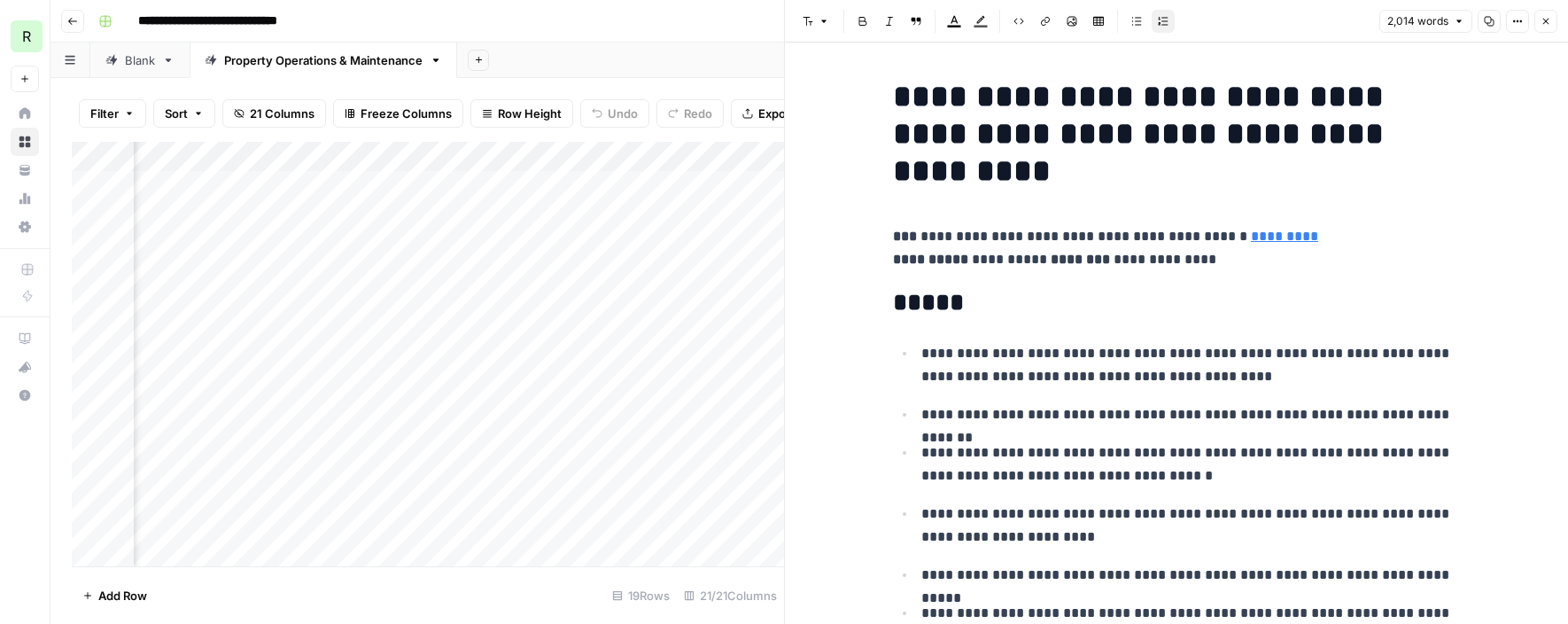
click at [723, 355] on div "Add Column" at bounding box center [428, 354] width 713 height 425
click at [679, 419] on div "Add Column" at bounding box center [428, 354] width 713 height 425
click at [1548, 22] on icon "button" at bounding box center [1546, 21] width 10 height 10
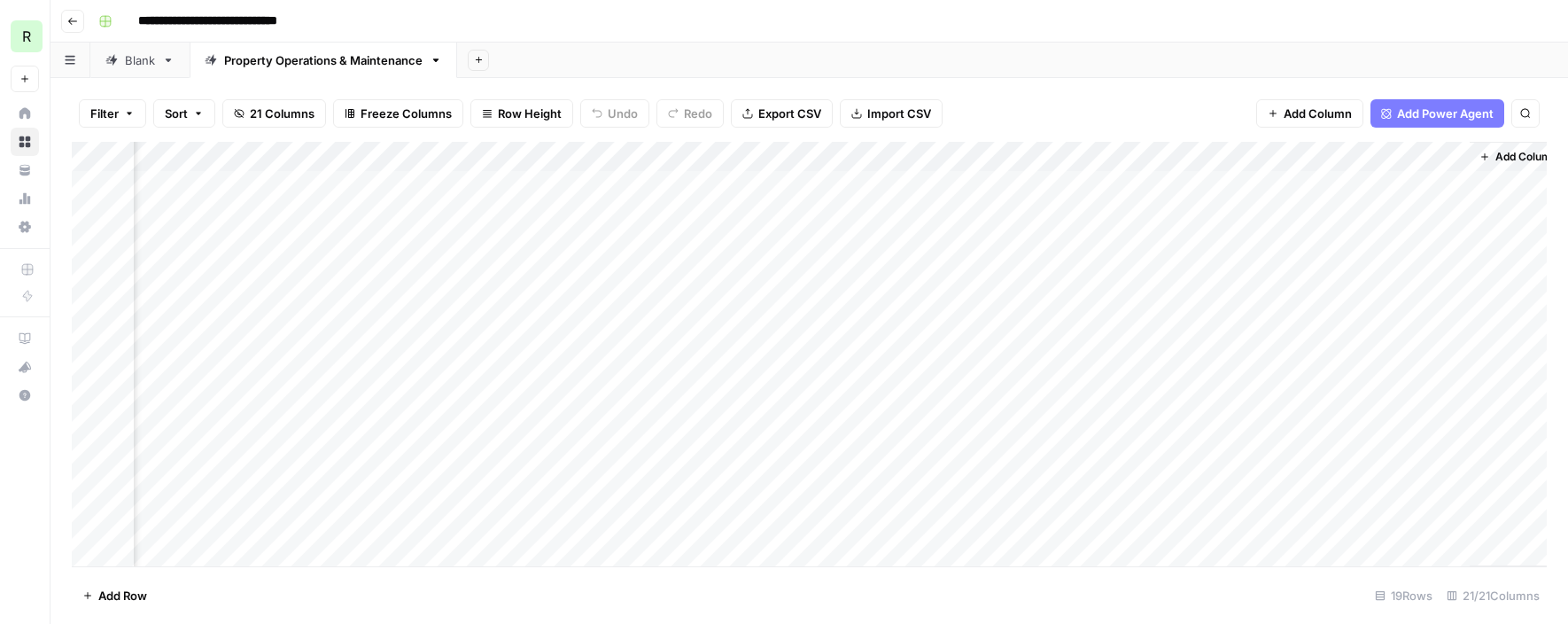
click at [961, 394] on div "Add Column" at bounding box center [810, 354] width 1476 height 425
click at [936, 398] on div "Add Column" at bounding box center [810, 354] width 1476 height 425
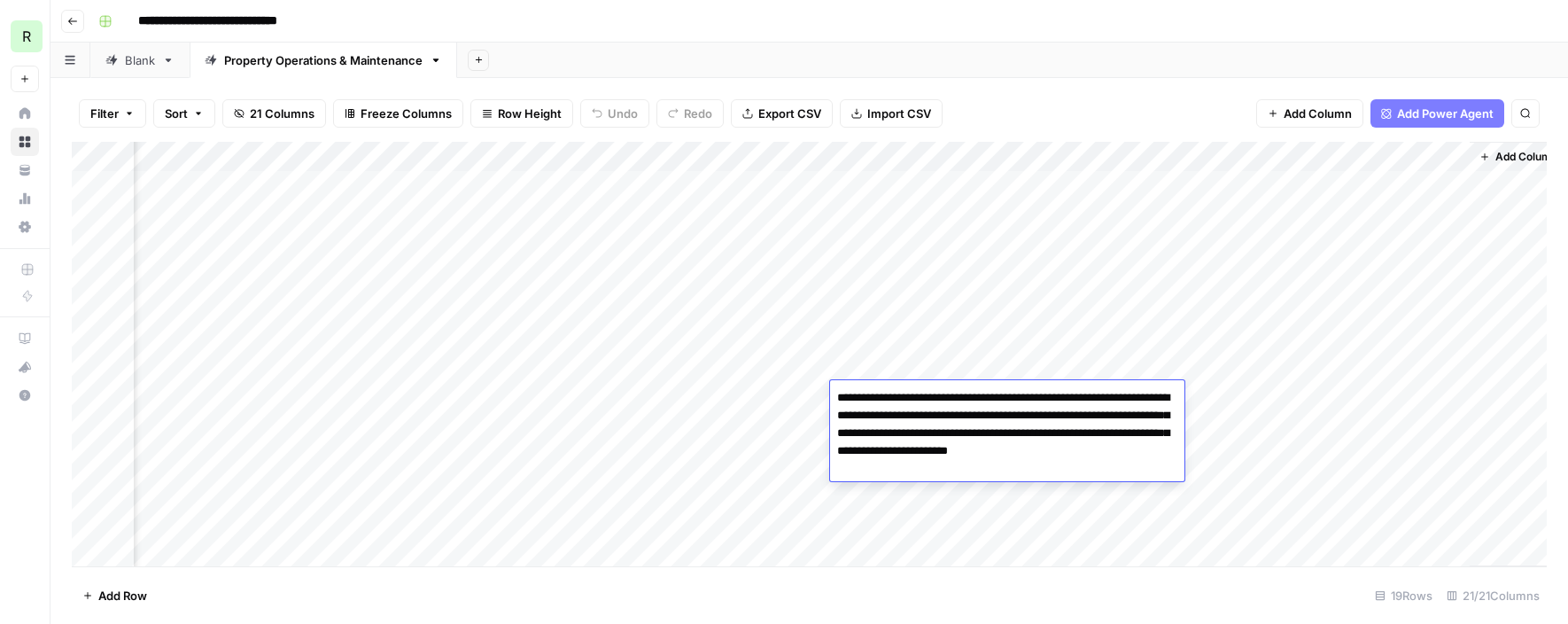
drag, startPoint x: 991, startPoint y: 416, endPoint x: 903, endPoint y: 452, distance: 95.1
click at [903, 452] on textarea "**********" at bounding box center [1008, 433] width 355 height 95
click at [734, 391] on div "Add Column" at bounding box center [810, 354] width 1476 height 425
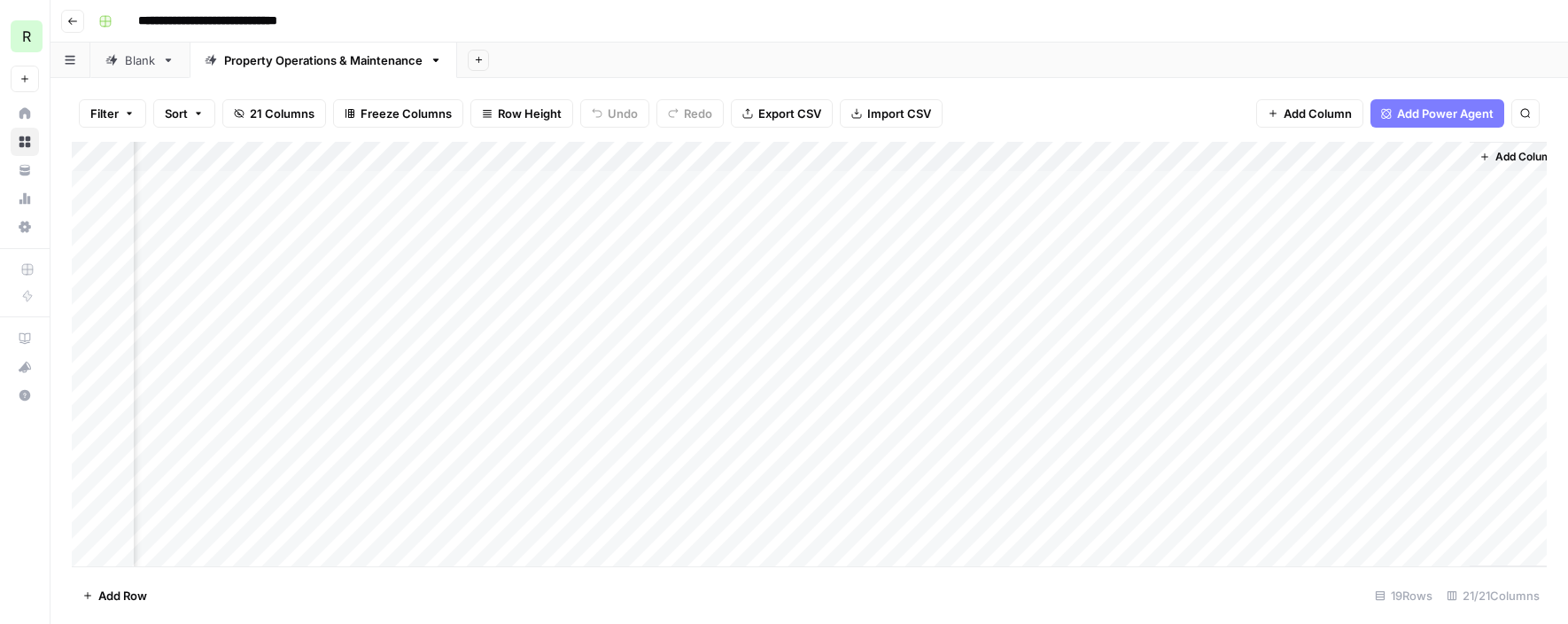
click at [734, 391] on div "Add Column" at bounding box center [810, 354] width 1476 height 425
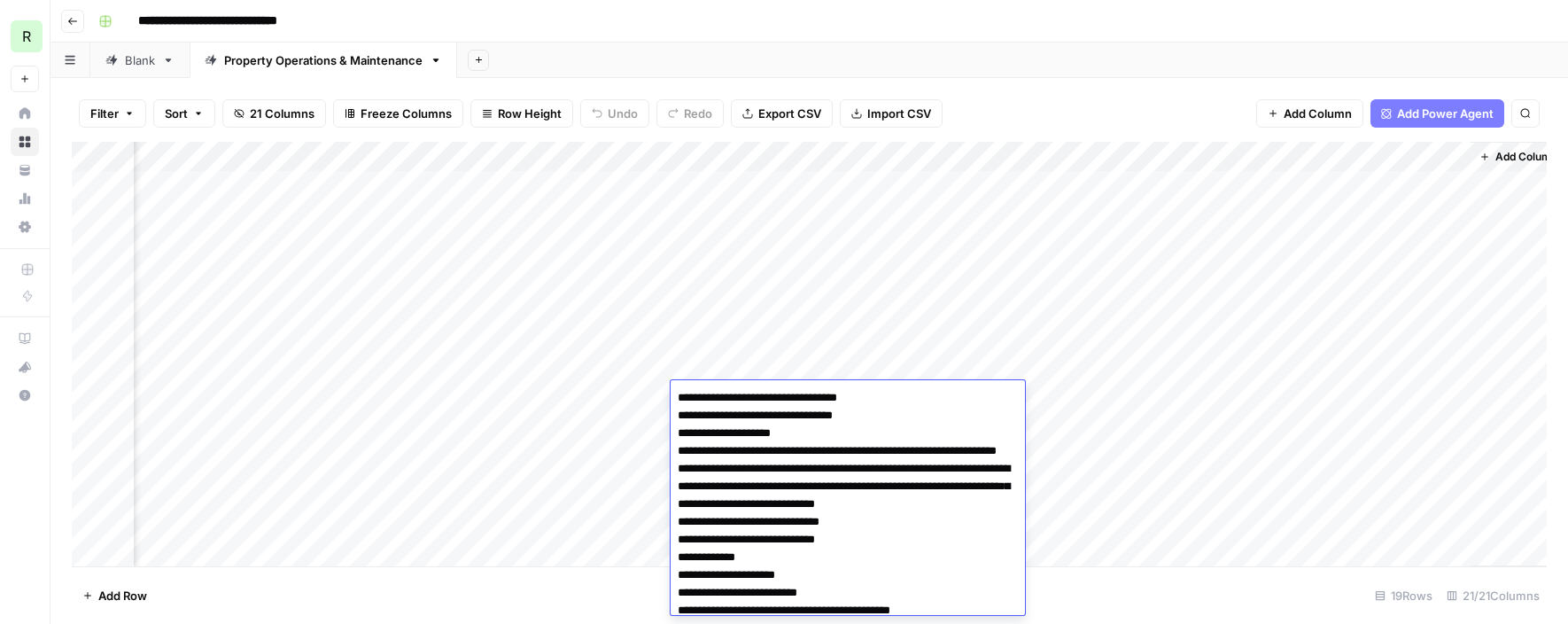
drag, startPoint x: 754, startPoint y: 448, endPoint x: 742, endPoint y: 472, distance: 26.8
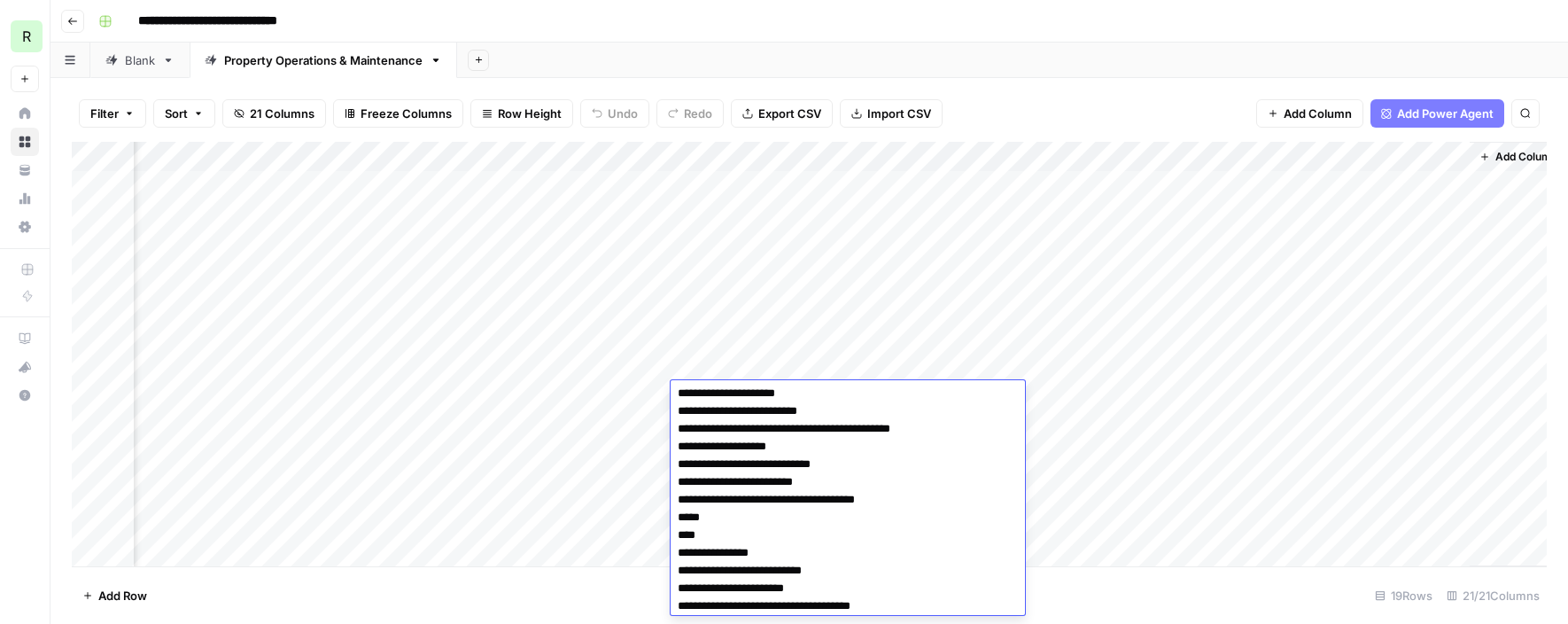
scroll to position [260, 0]
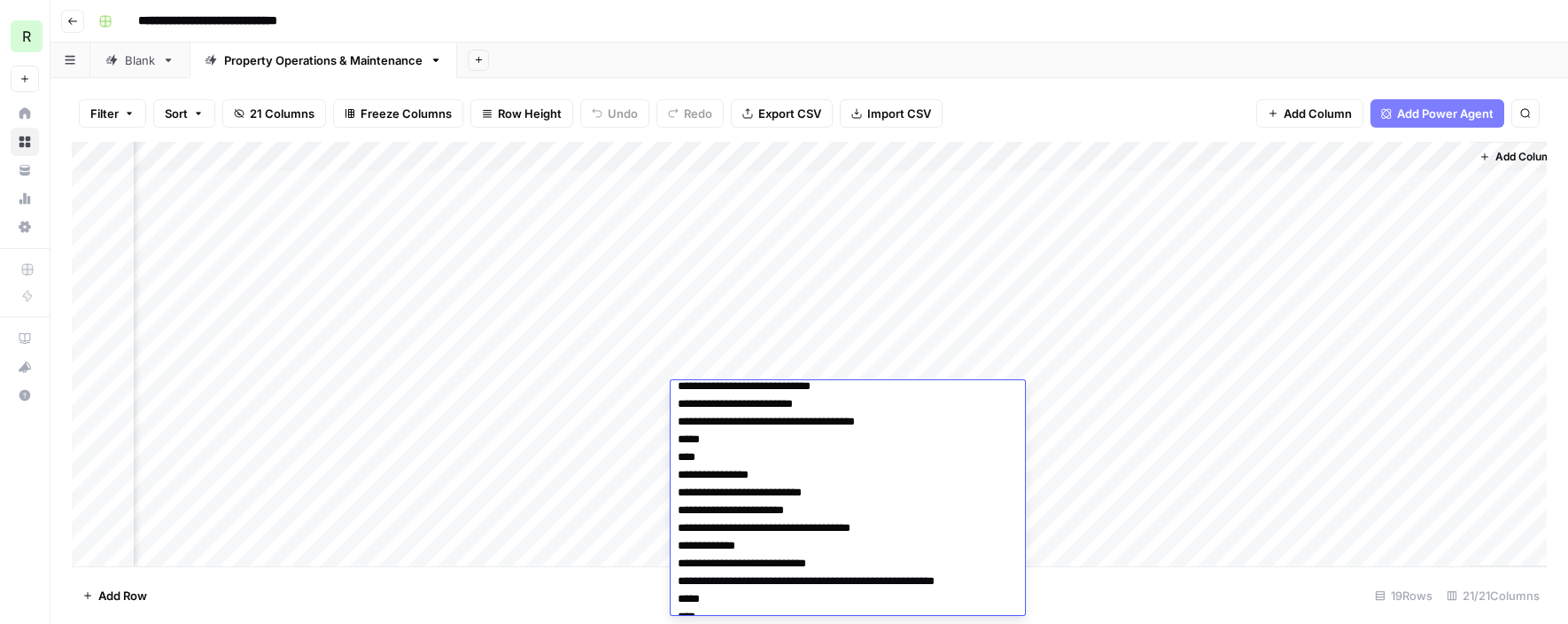
drag, startPoint x: 680, startPoint y: 399, endPoint x: 812, endPoint y: 532, distance: 187.4
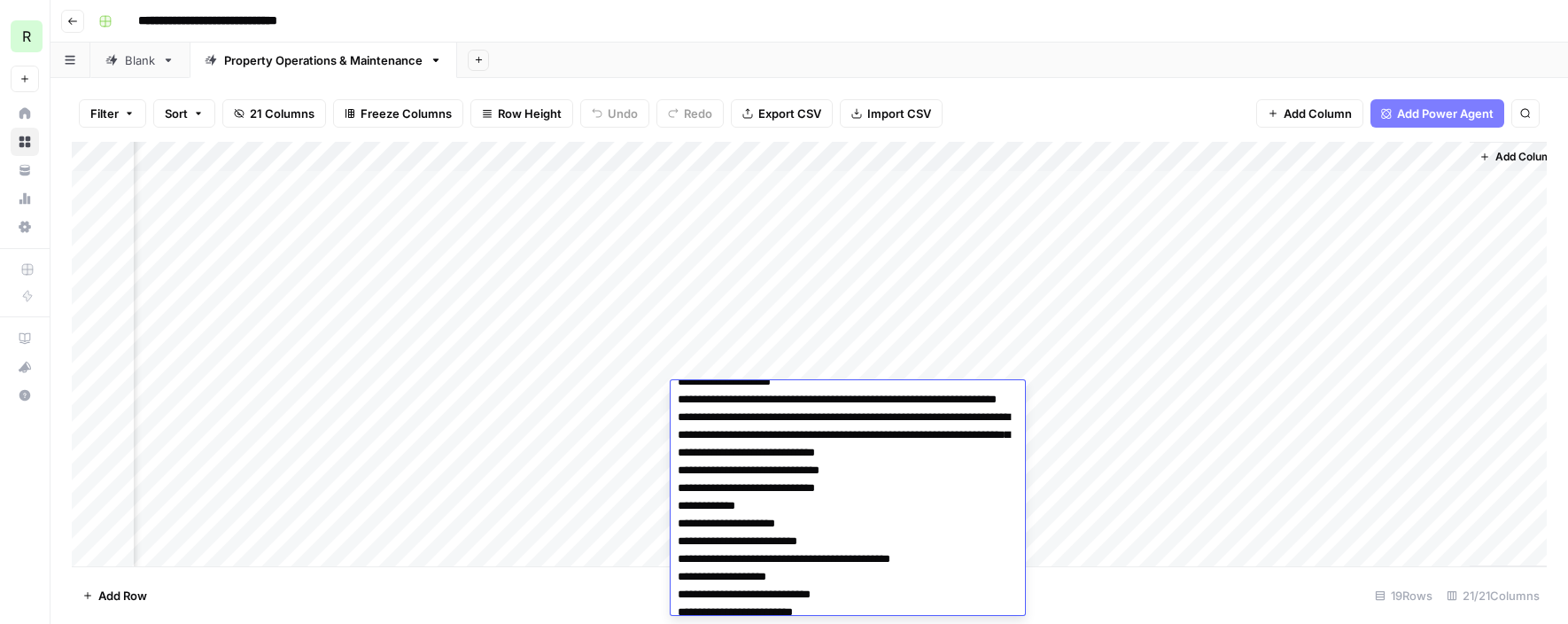
scroll to position [0, 0]
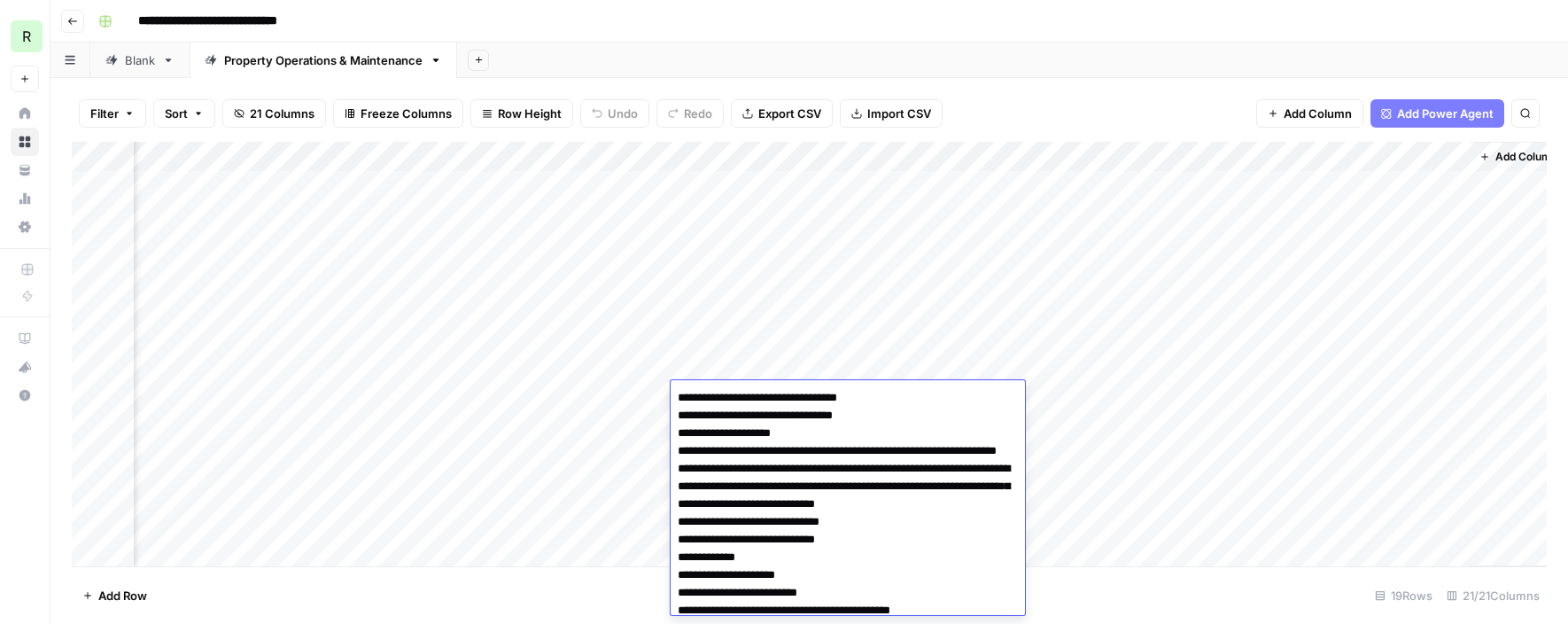
drag, startPoint x: 745, startPoint y: 443, endPoint x: 672, endPoint y: 389, distance: 90.8
click at [1385, 153] on div "Add Column" at bounding box center [810, 354] width 1476 height 425
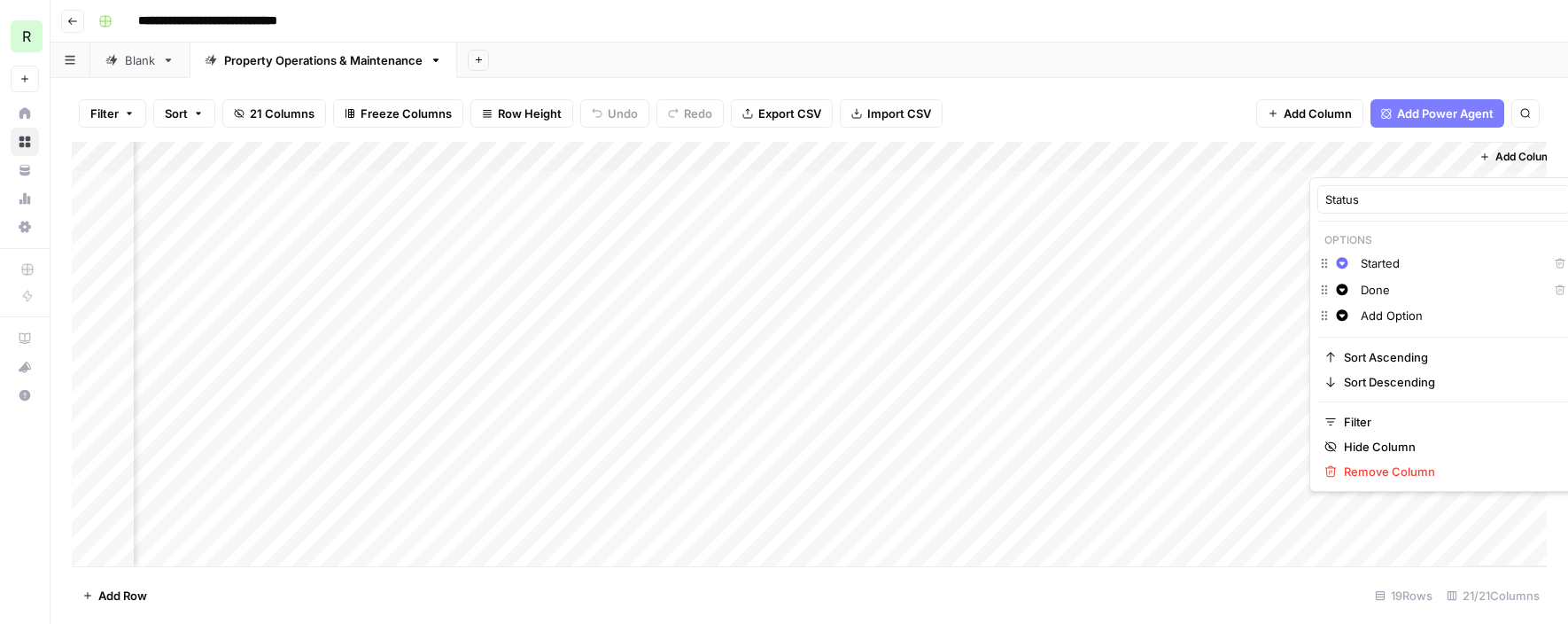
click at [1377, 317] on input "Add Option" at bounding box center [1462, 315] width 203 height 18
type input "Need Linking & Review"
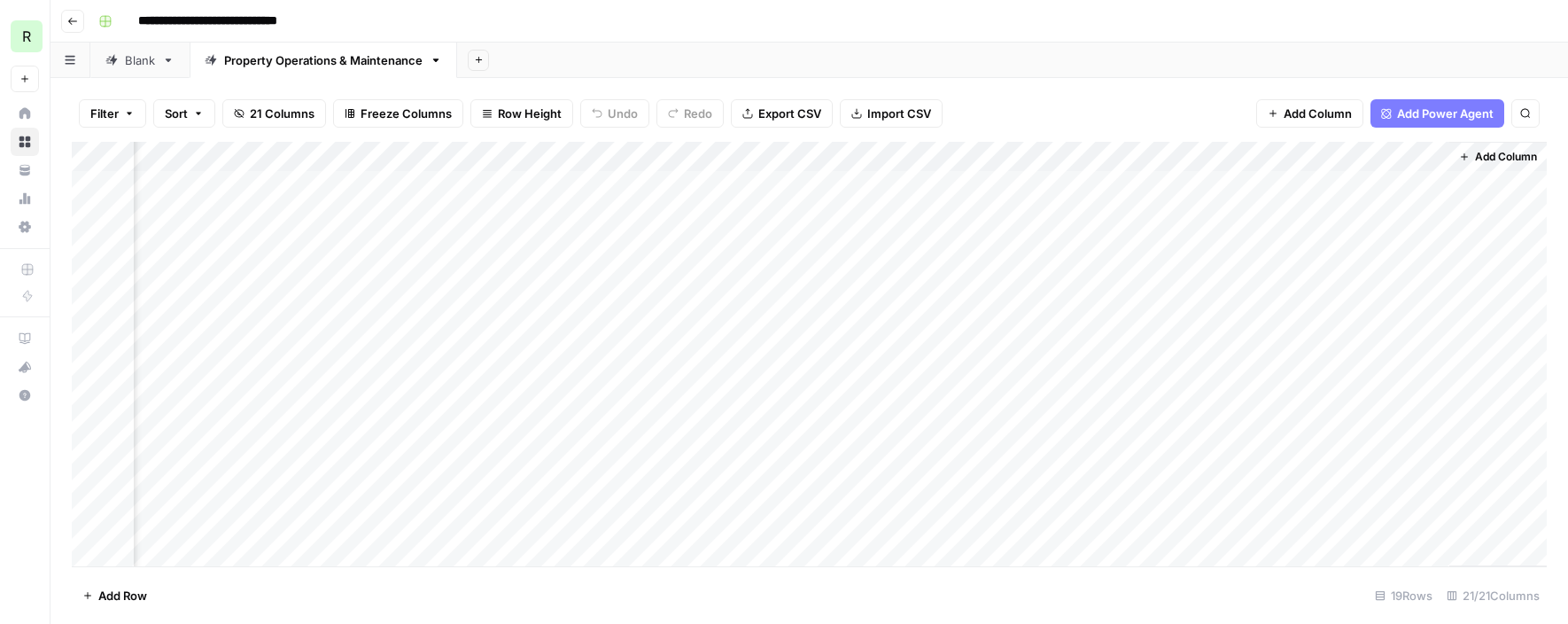
click at [1407, 393] on div "Add Column" at bounding box center [810, 354] width 1476 height 425
click at [1399, 394] on div "Add Column" at bounding box center [810, 354] width 1476 height 425
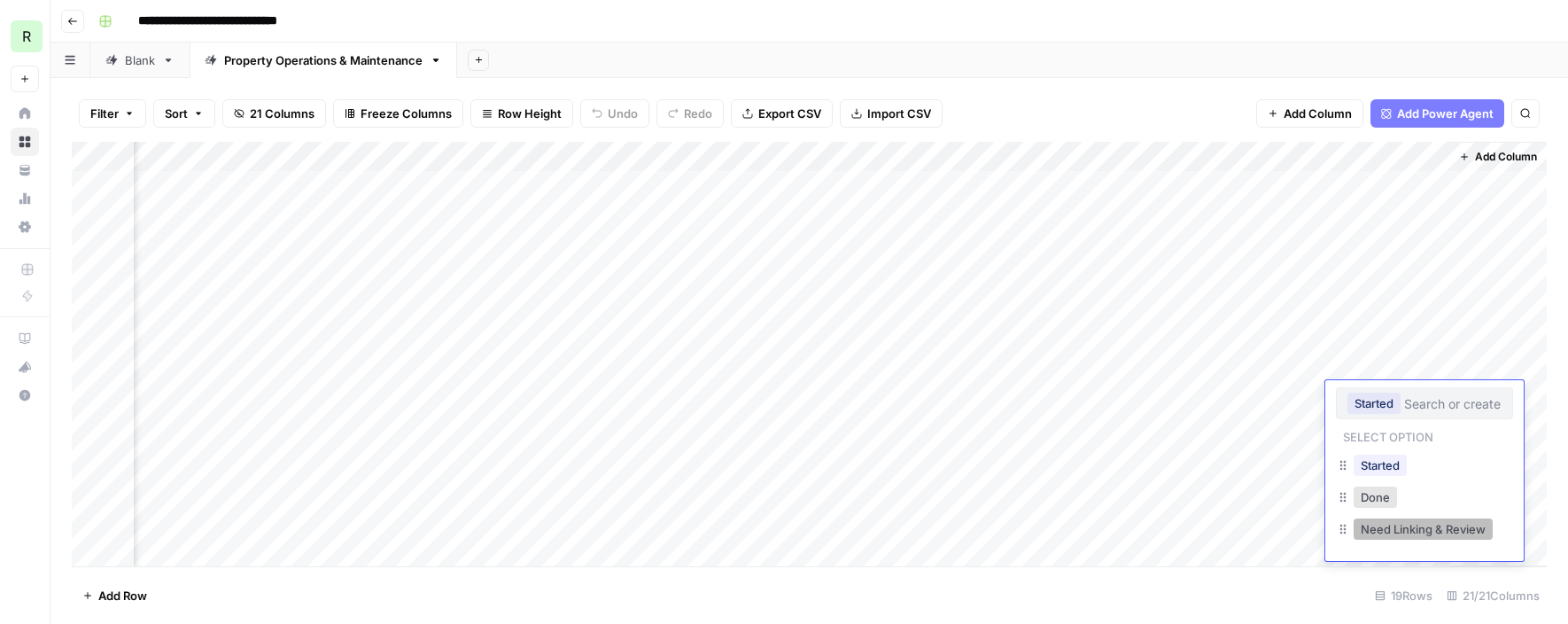
click at [1440, 523] on button "Need Linking & Review" at bounding box center [1423, 529] width 139 height 21
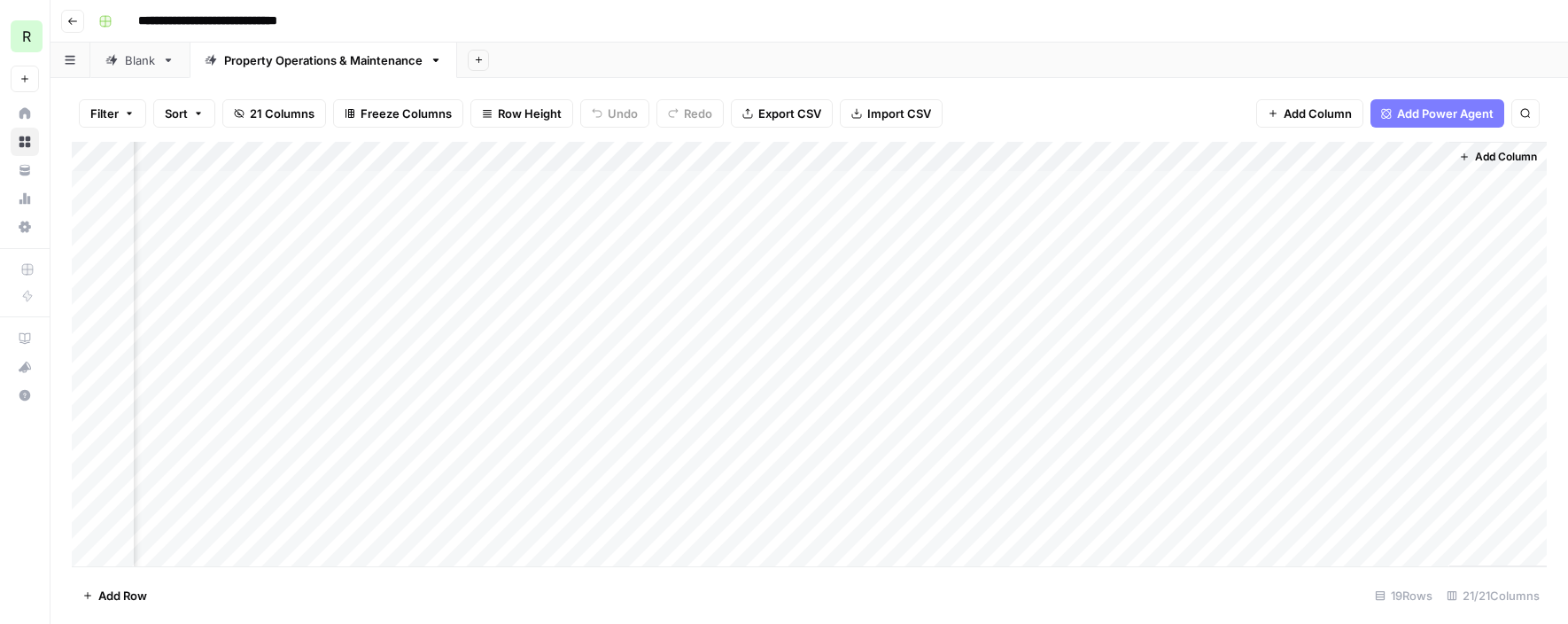
click at [1411, 246] on div "Add Column" at bounding box center [810, 354] width 1476 height 425
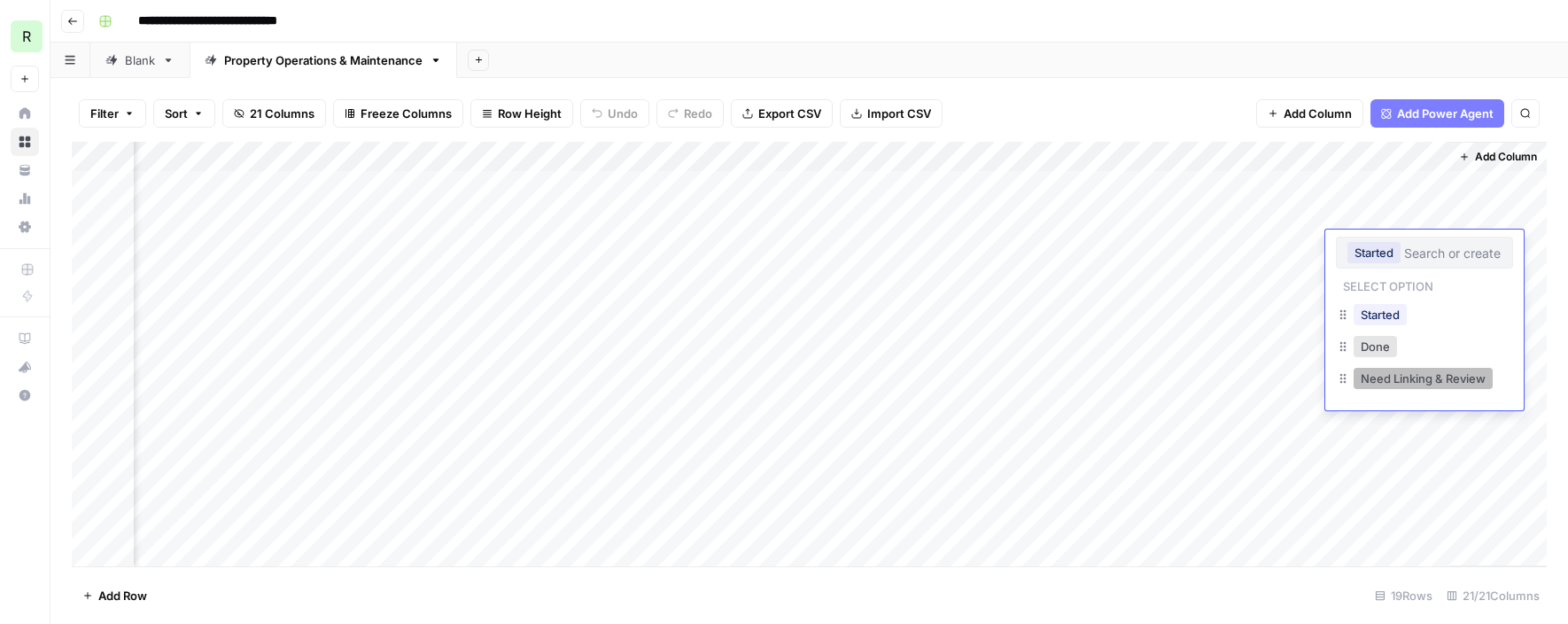
click at [1476, 377] on button "Need Linking & Review" at bounding box center [1423, 378] width 139 height 21
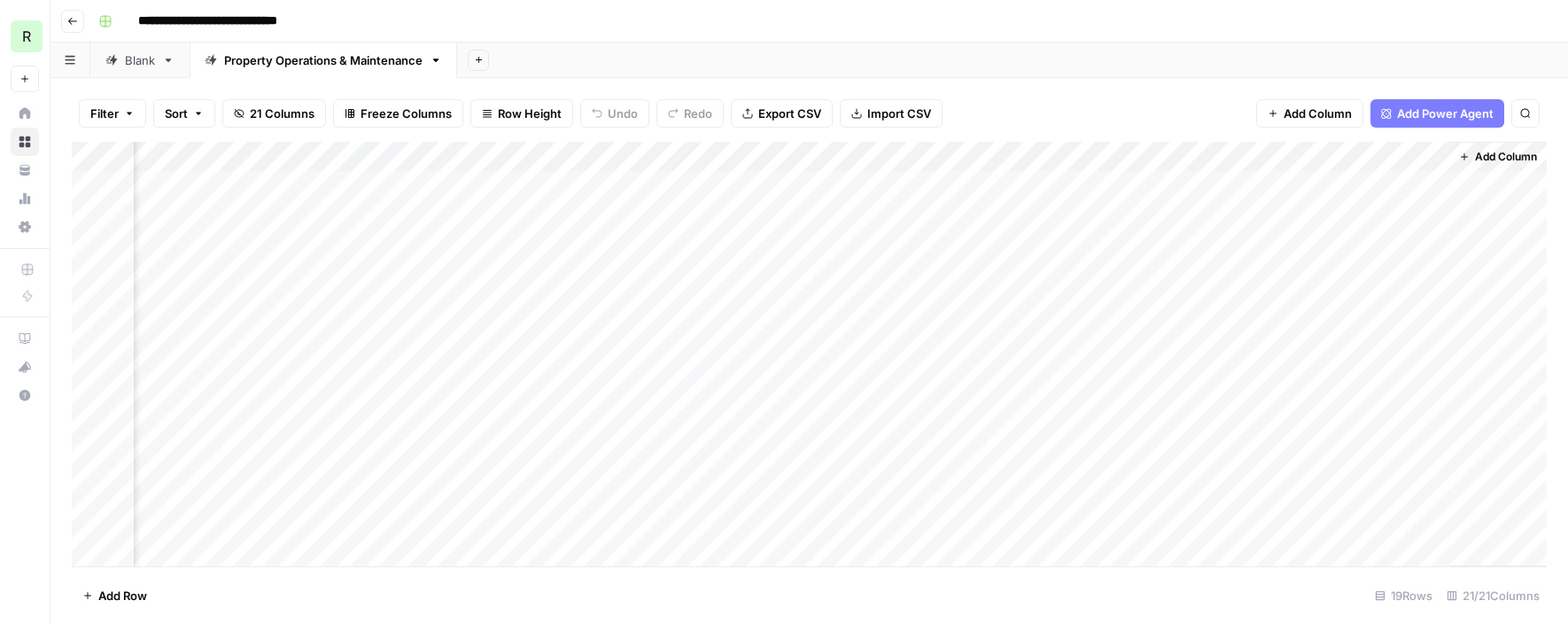
click at [1424, 250] on div "Add Column" at bounding box center [810, 354] width 1476 height 425
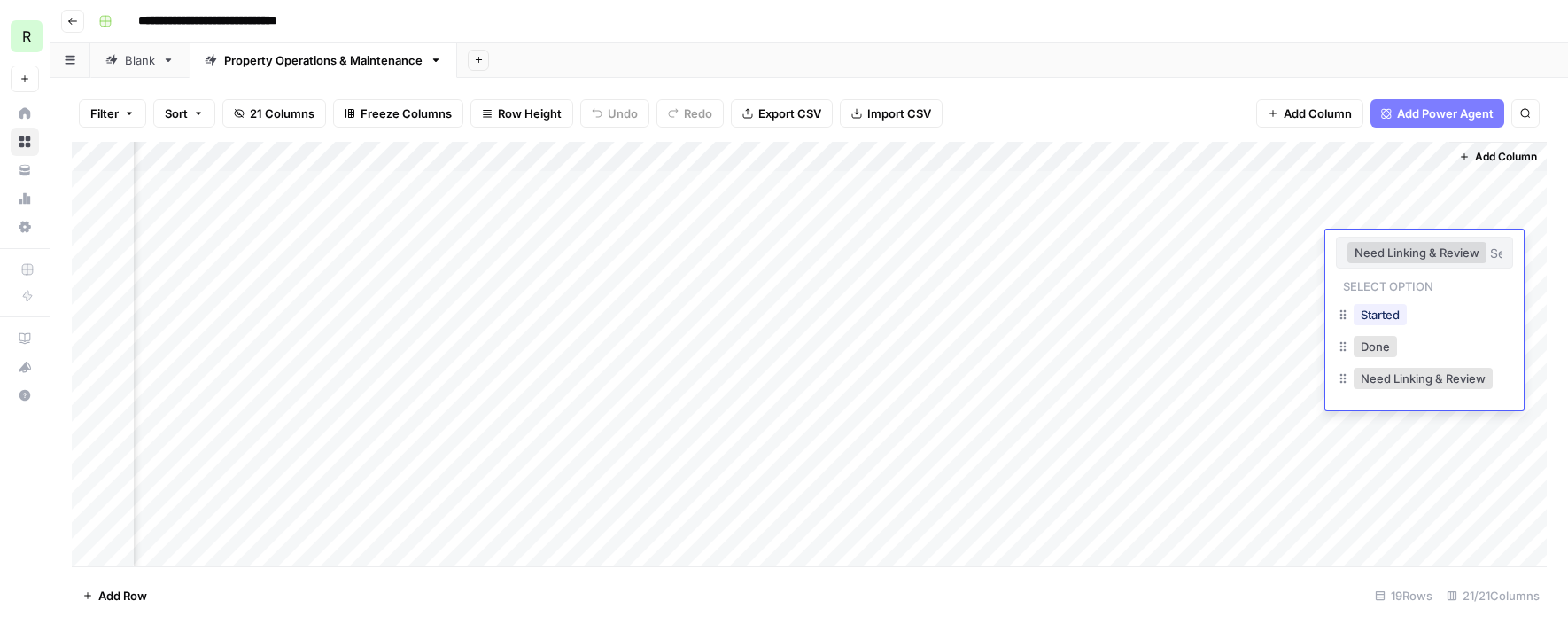
click at [1419, 313] on div "Started" at bounding box center [1425, 317] width 177 height 32
click at [1387, 318] on button "Started" at bounding box center [1380, 314] width 53 height 21
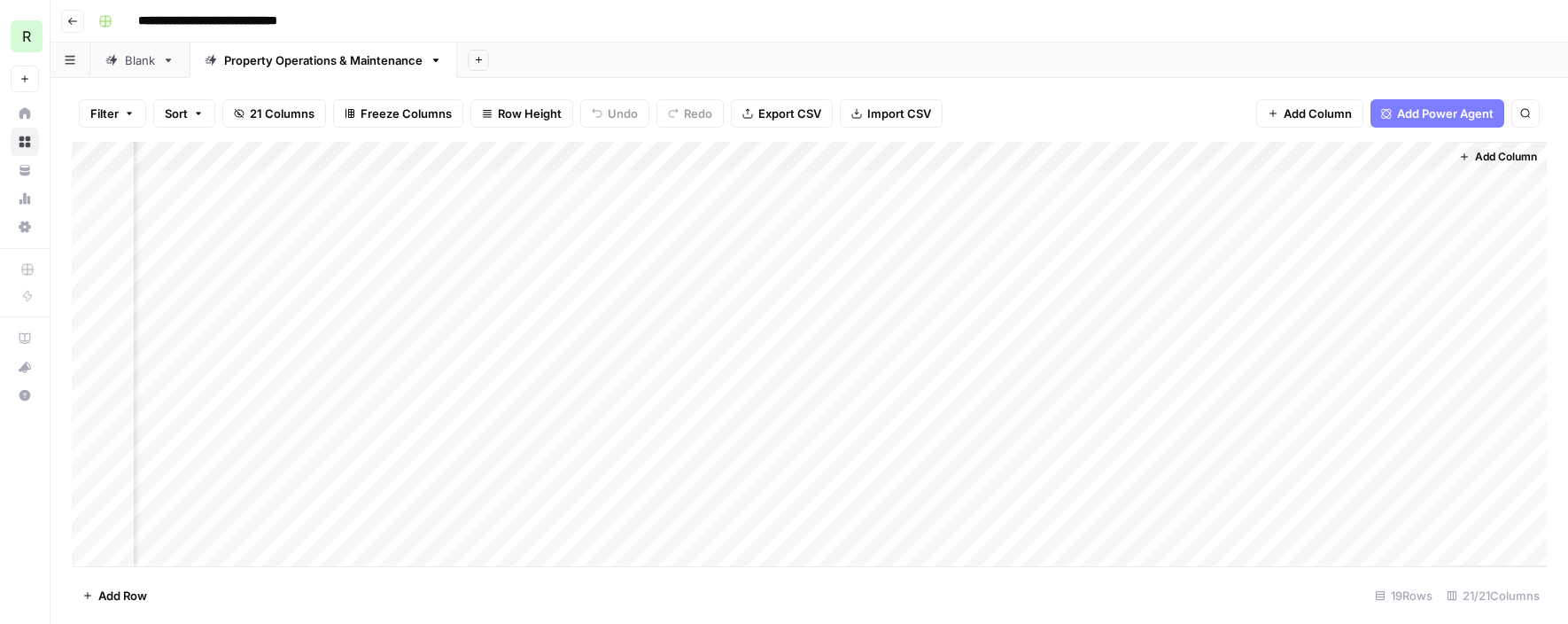
click at [1400, 272] on div "Add Column" at bounding box center [810, 354] width 1476 height 425
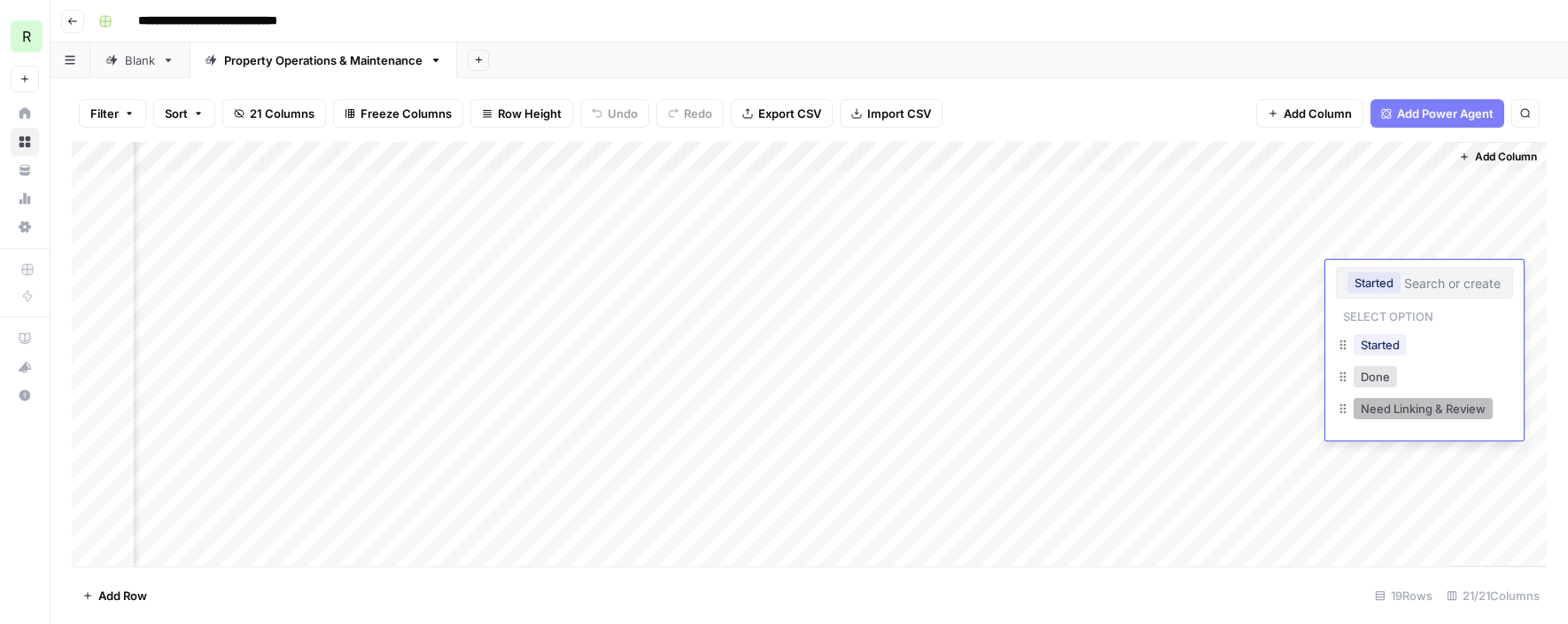
click at [1433, 407] on button "Need Linking & Review" at bounding box center [1423, 408] width 139 height 21
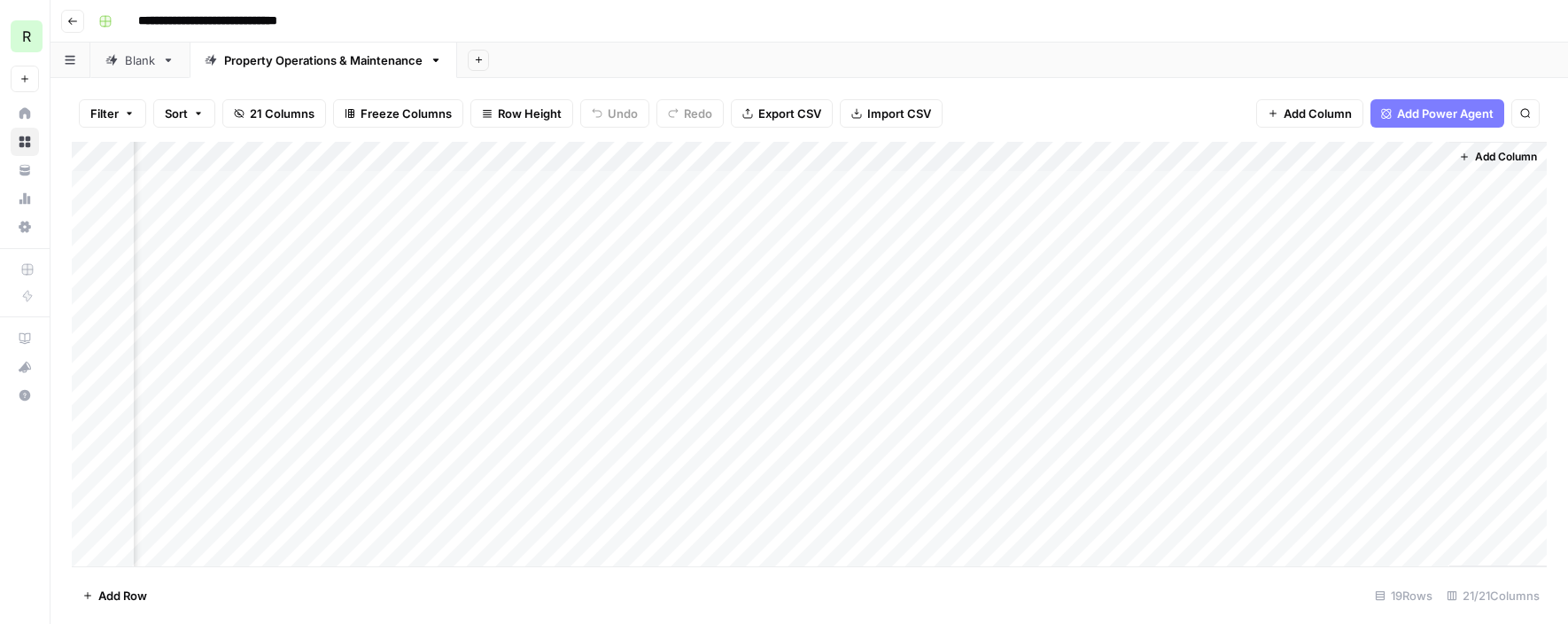
click at [1410, 206] on div "Add Column" at bounding box center [810, 354] width 1476 height 425
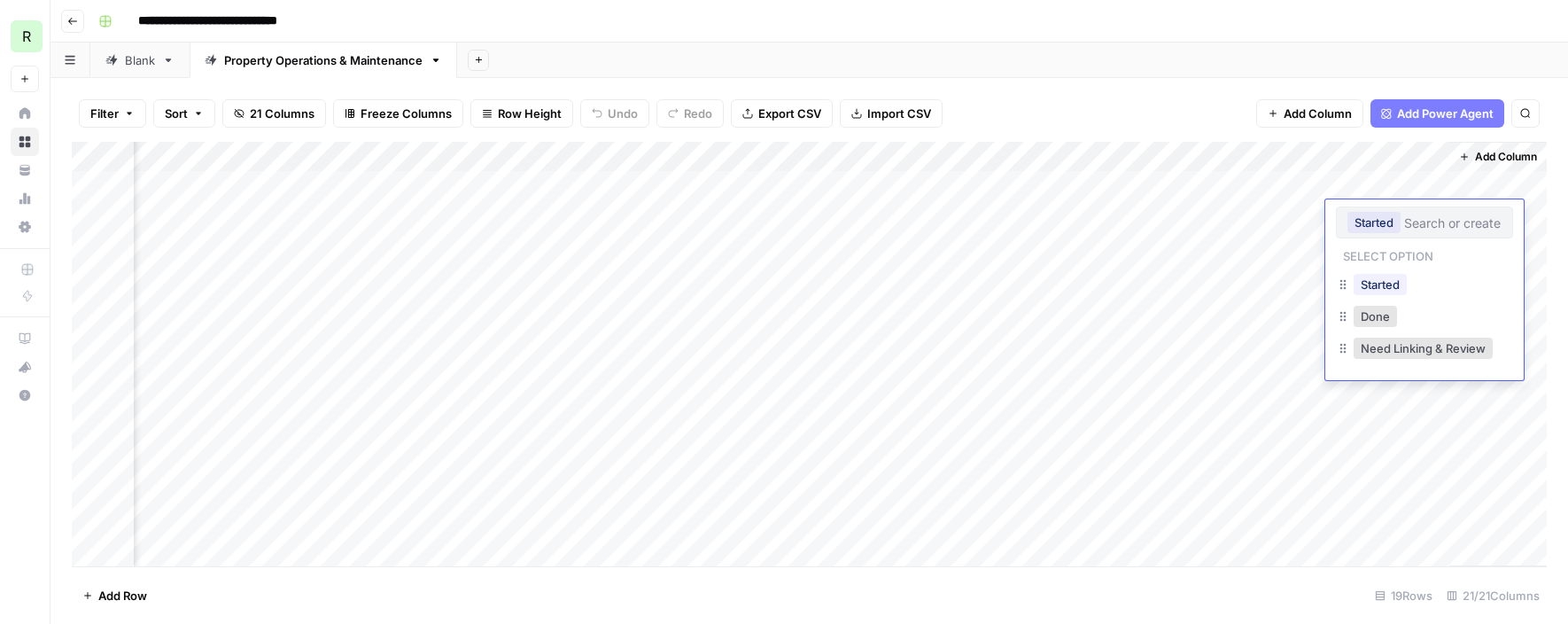
click at [1506, 354] on div "Need Linking & Review" at bounding box center [1425, 350] width 177 height 32
click at [1441, 350] on button "Need Linking & Review" at bounding box center [1423, 348] width 139 height 21
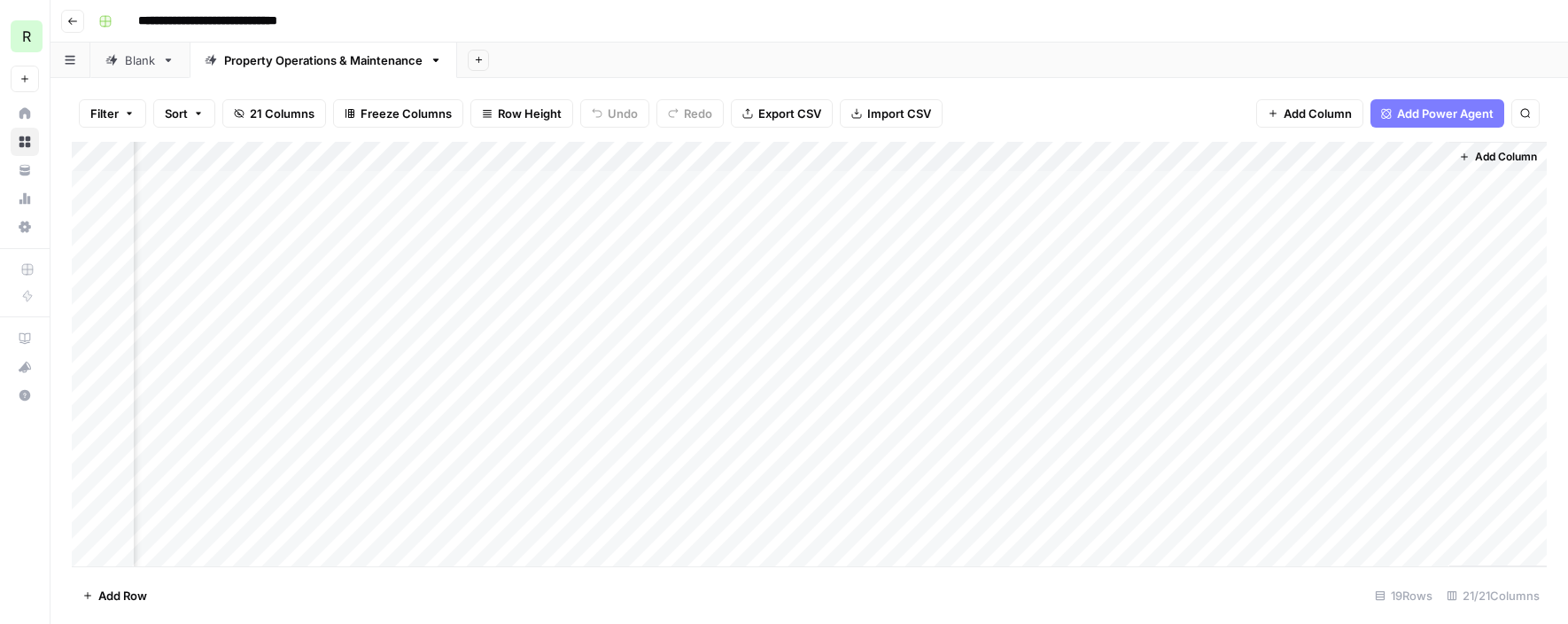
click at [1403, 189] on div "Add Column" at bounding box center [810, 354] width 1476 height 425
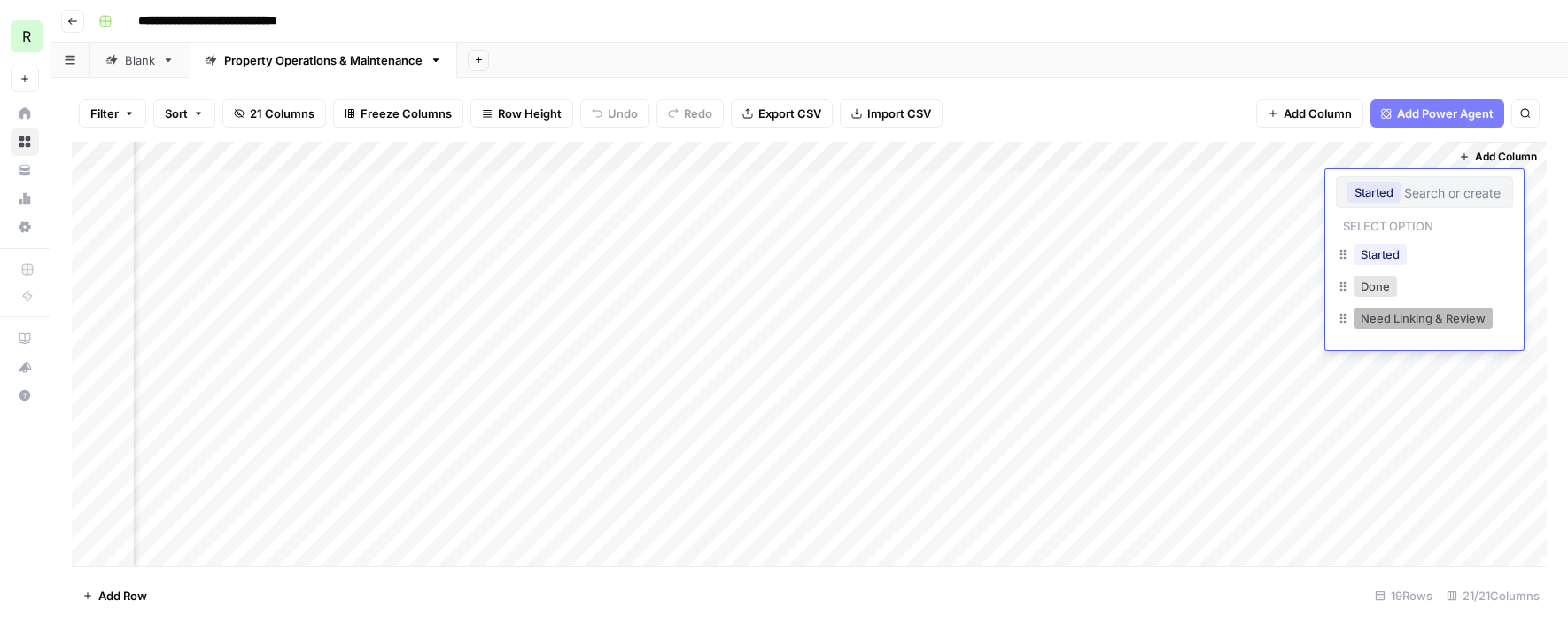
click at [1428, 315] on button "Need Linking & Review" at bounding box center [1423, 318] width 139 height 21
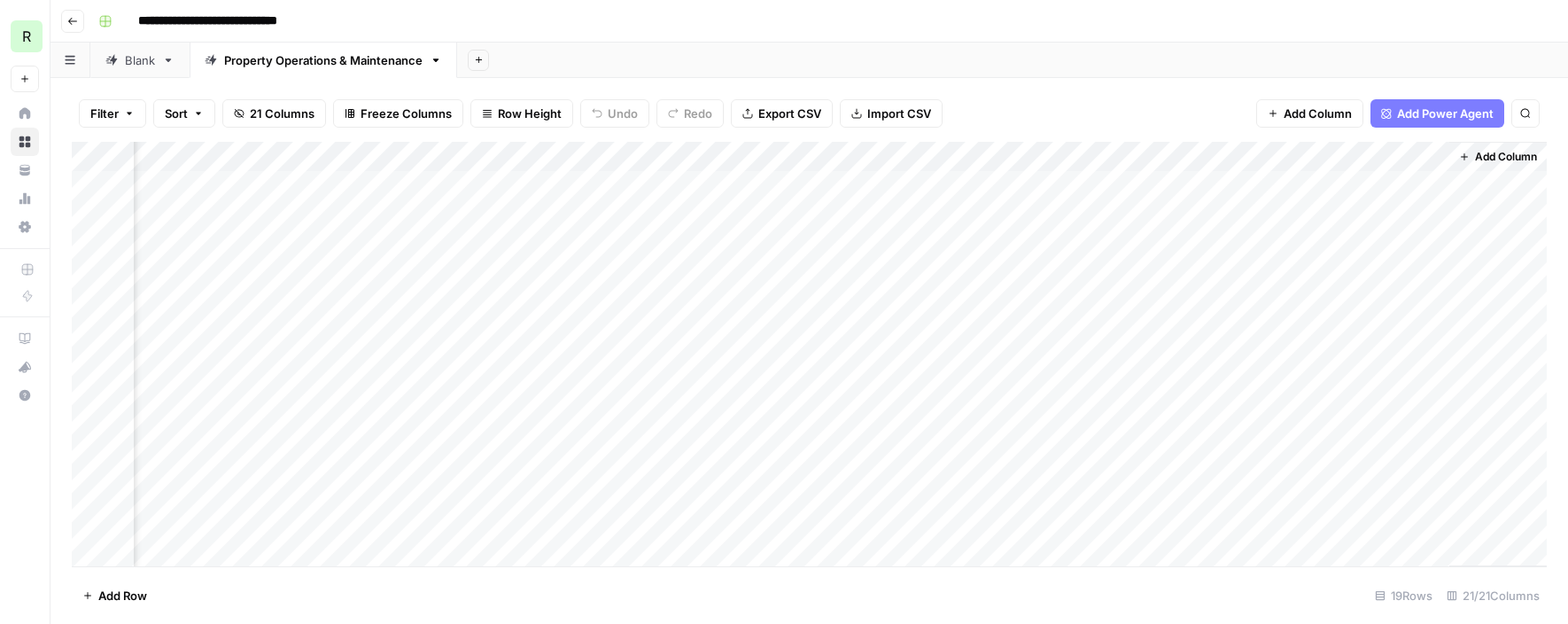
click at [1361, 427] on div "Add Column" at bounding box center [810, 354] width 1476 height 425
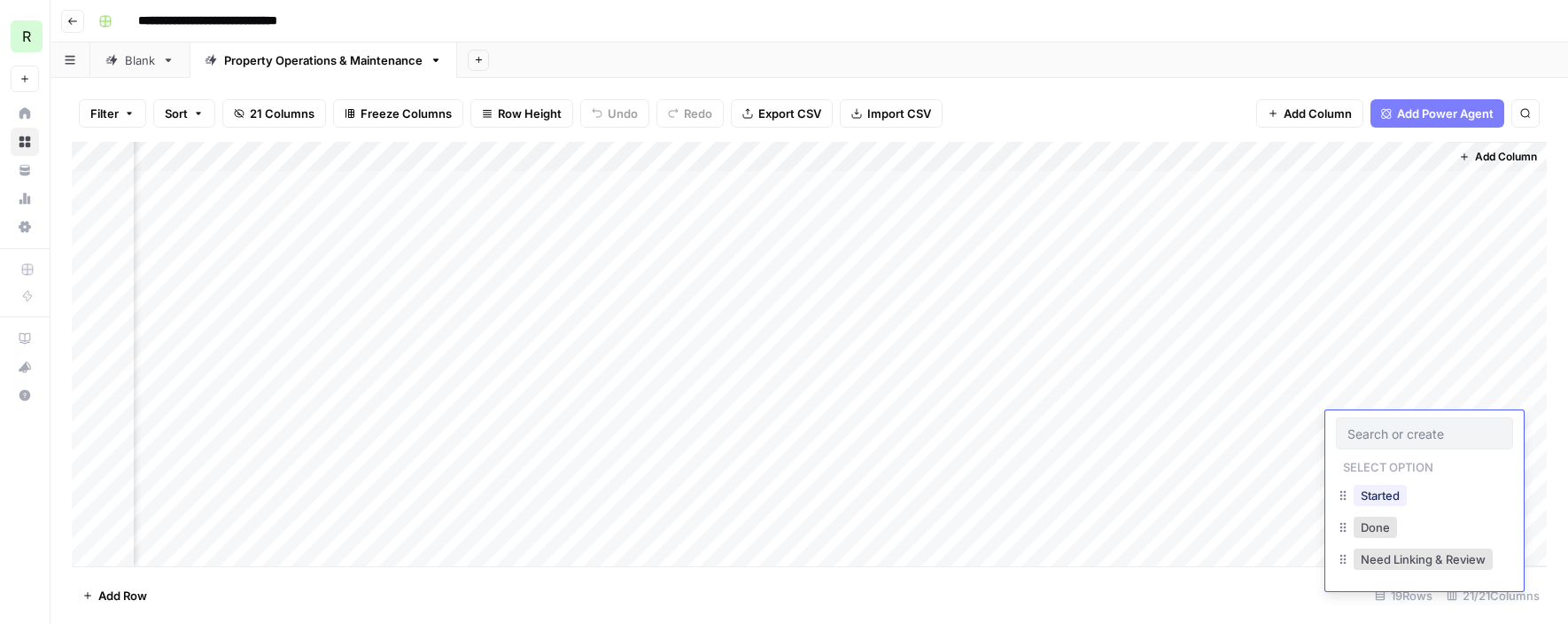
click at [1434, 500] on div "Started" at bounding box center [1425, 497] width 177 height 32
click at [1367, 495] on button "Started" at bounding box center [1380, 495] width 53 height 21
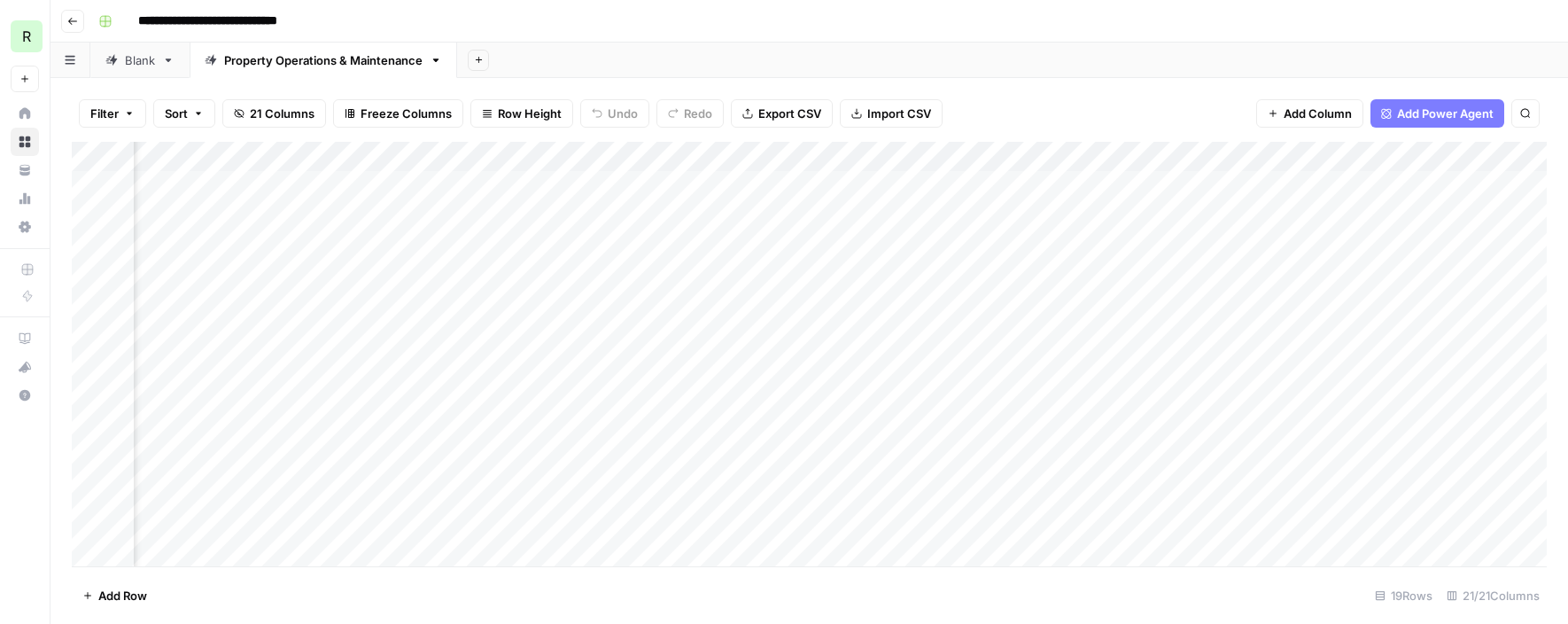
scroll to position [0, 1881]
click at [1148, 421] on div "Add Column" at bounding box center [810, 354] width 1476 height 425
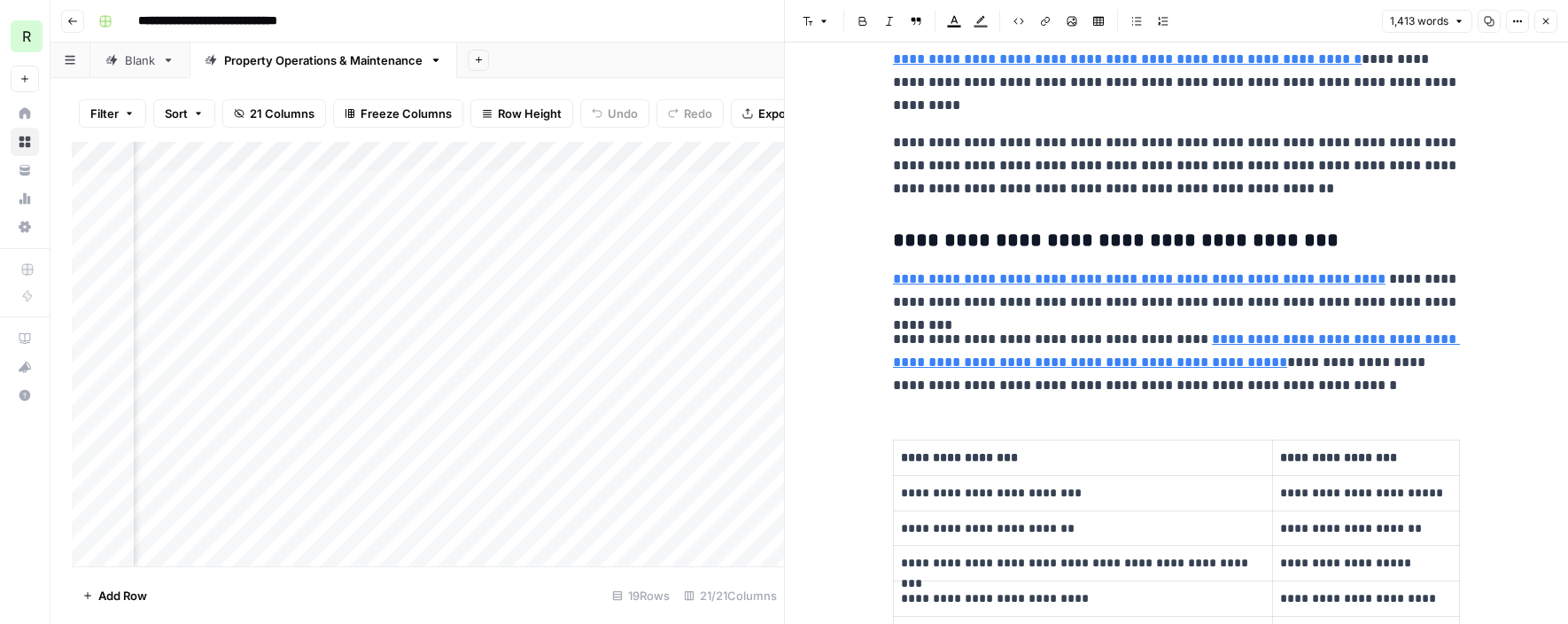
scroll to position [1624, 0]
click at [1545, 22] on icon "button" at bounding box center [1547, 21] width 7 height 7
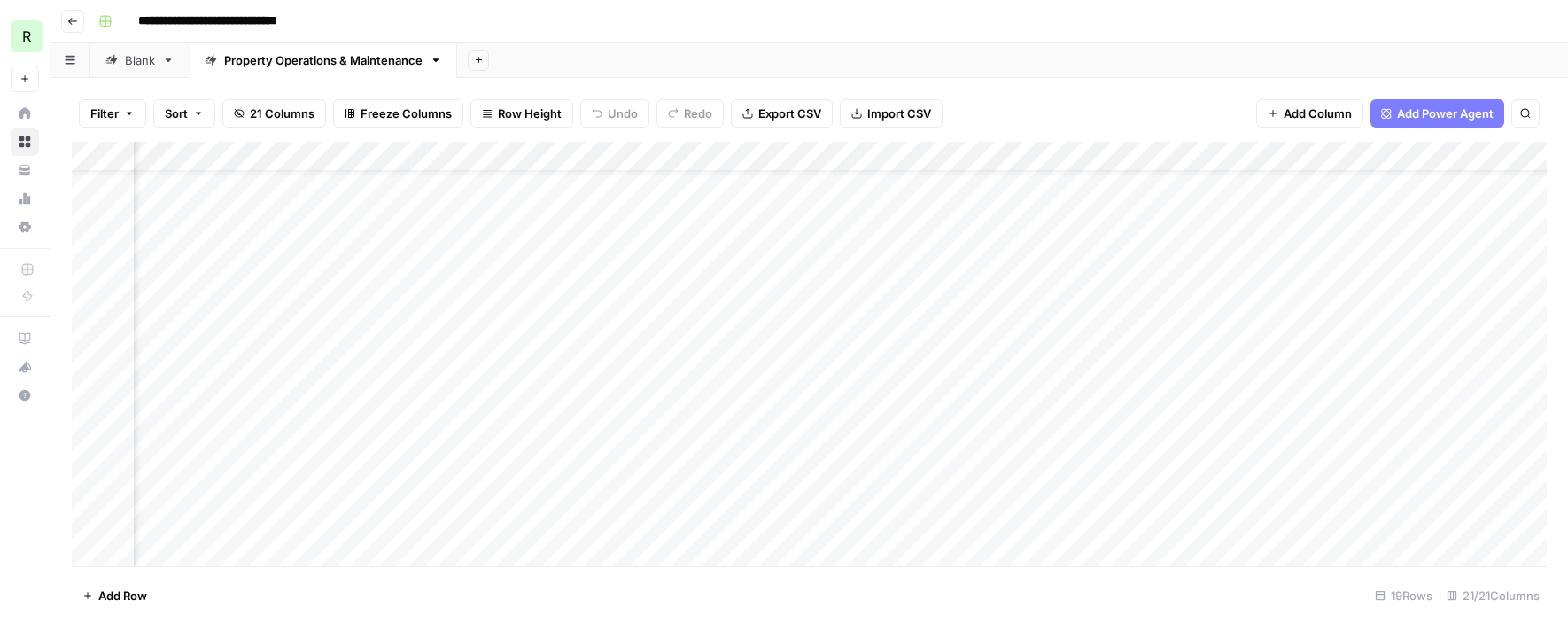
scroll to position [55, 2361]
click at [1371, 372] on div "Add Column" at bounding box center [810, 354] width 1476 height 425
click at [1412, 370] on div "Add Column" at bounding box center [810, 354] width 1476 height 425
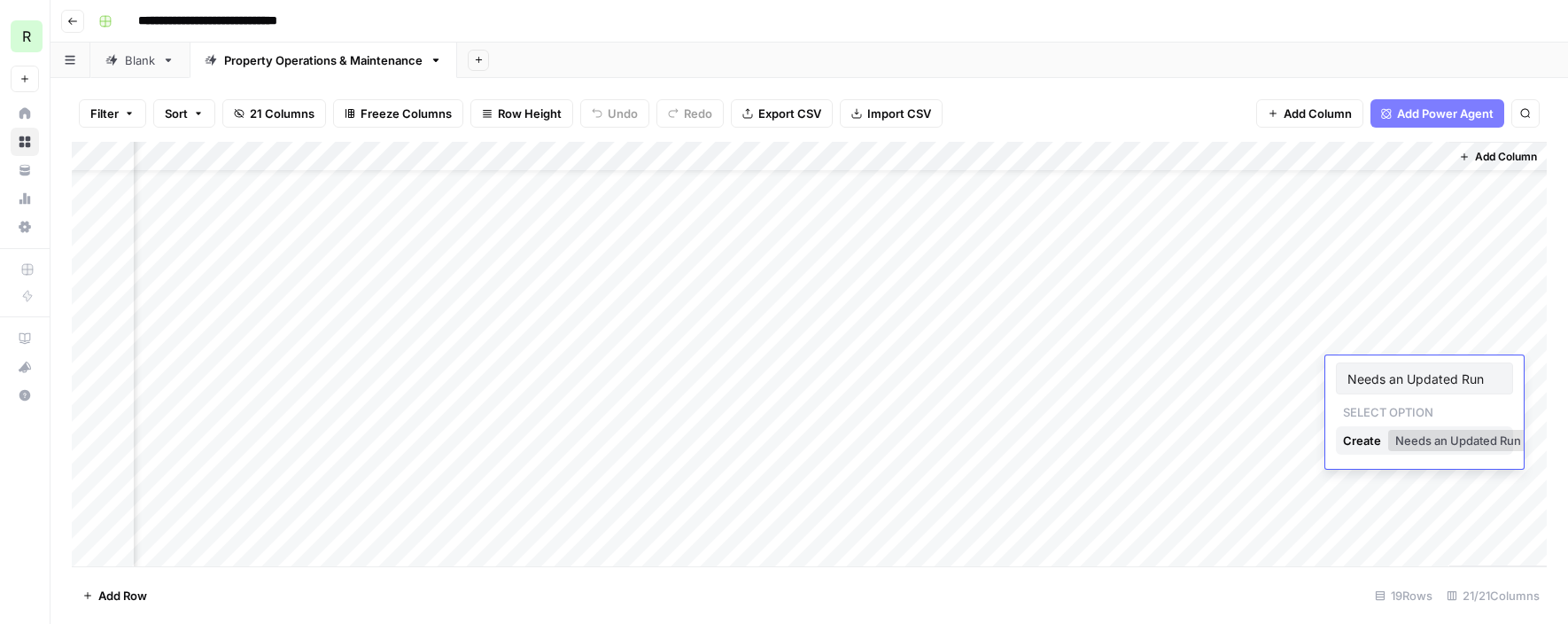
click at [1396, 384] on input "Needs an Updated Run" at bounding box center [1424, 378] width 154 height 16
type input "Needs An Updated Run"
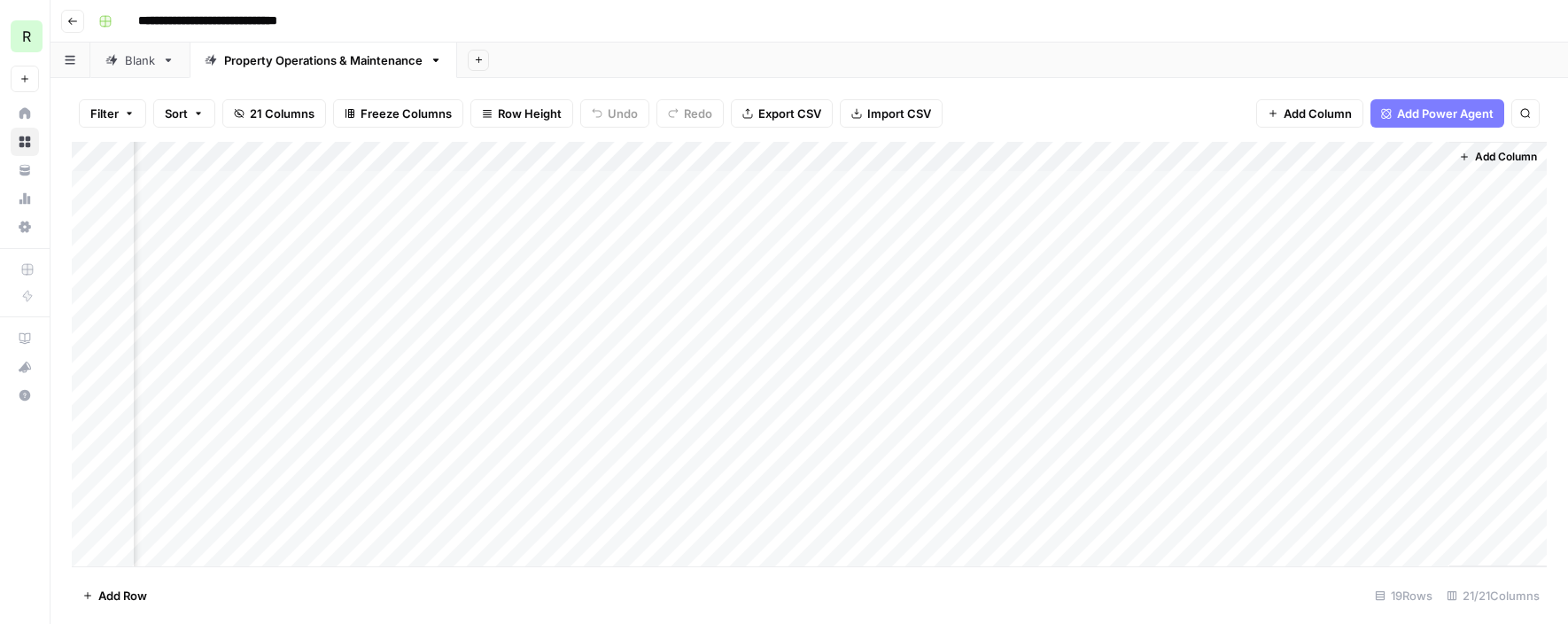
scroll to position [0, 2361]
click at [1437, 158] on div "Add Column" at bounding box center [810, 354] width 1476 height 425
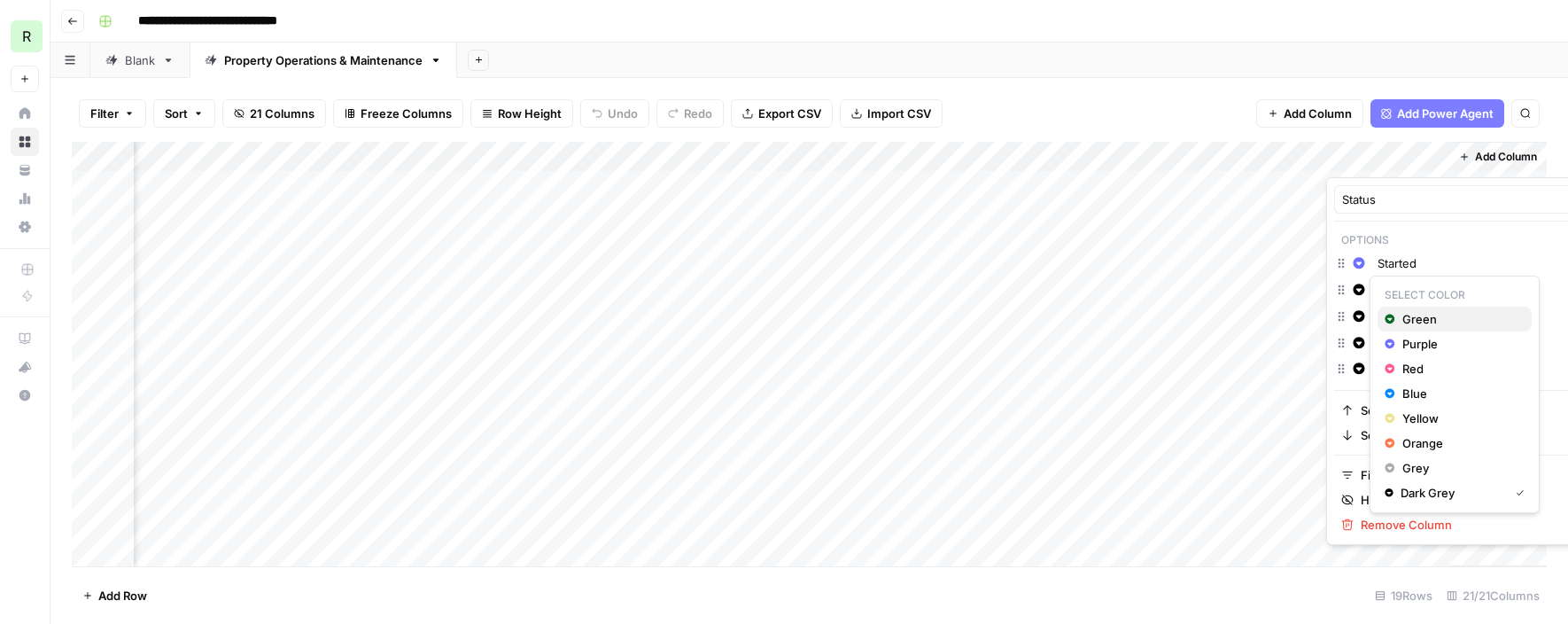
click at [1403, 318] on span "Green" at bounding box center [1460, 319] width 115 height 18
click at [1418, 438] on span "Yellow" at bounding box center [1460, 445] width 115 height 18
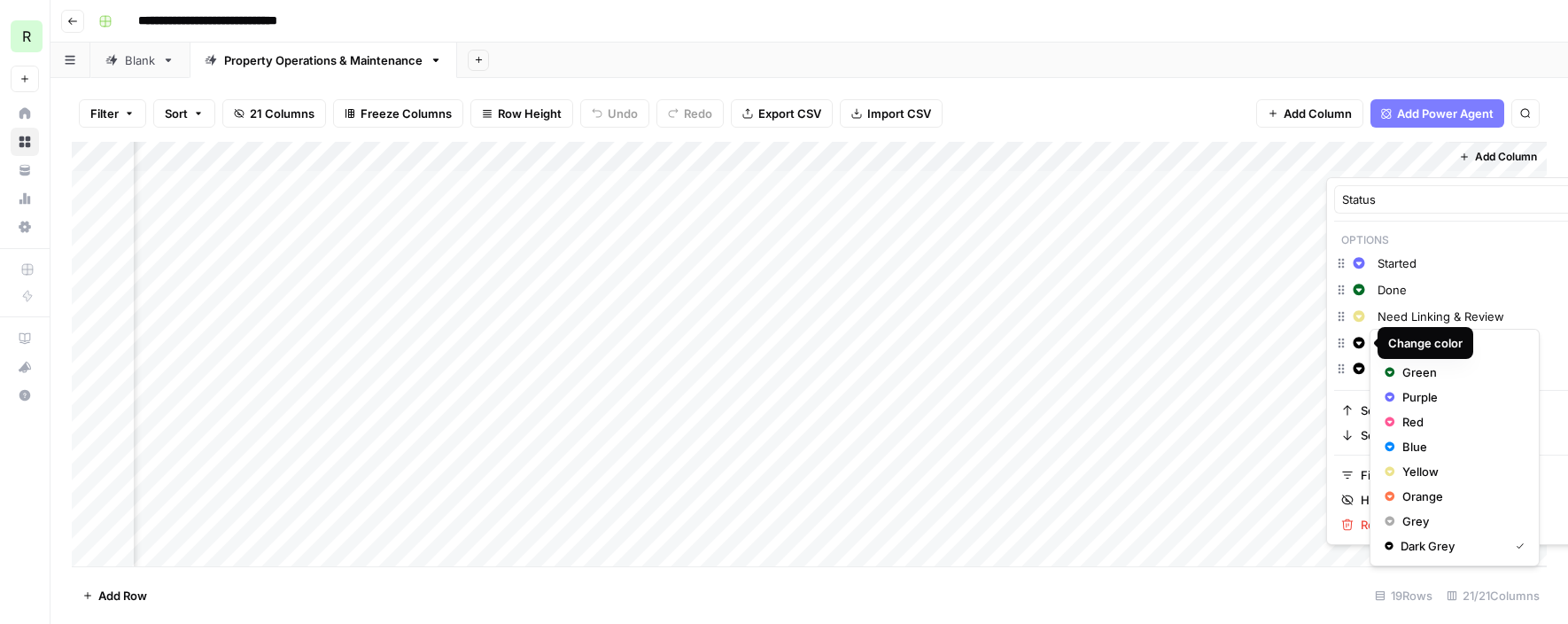
click at [1366, 347] on button "Change color" at bounding box center [1359, 343] width 21 height 21
click at [1420, 495] on span "Orange" at bounding box center [1460, 496] width 115 height 18
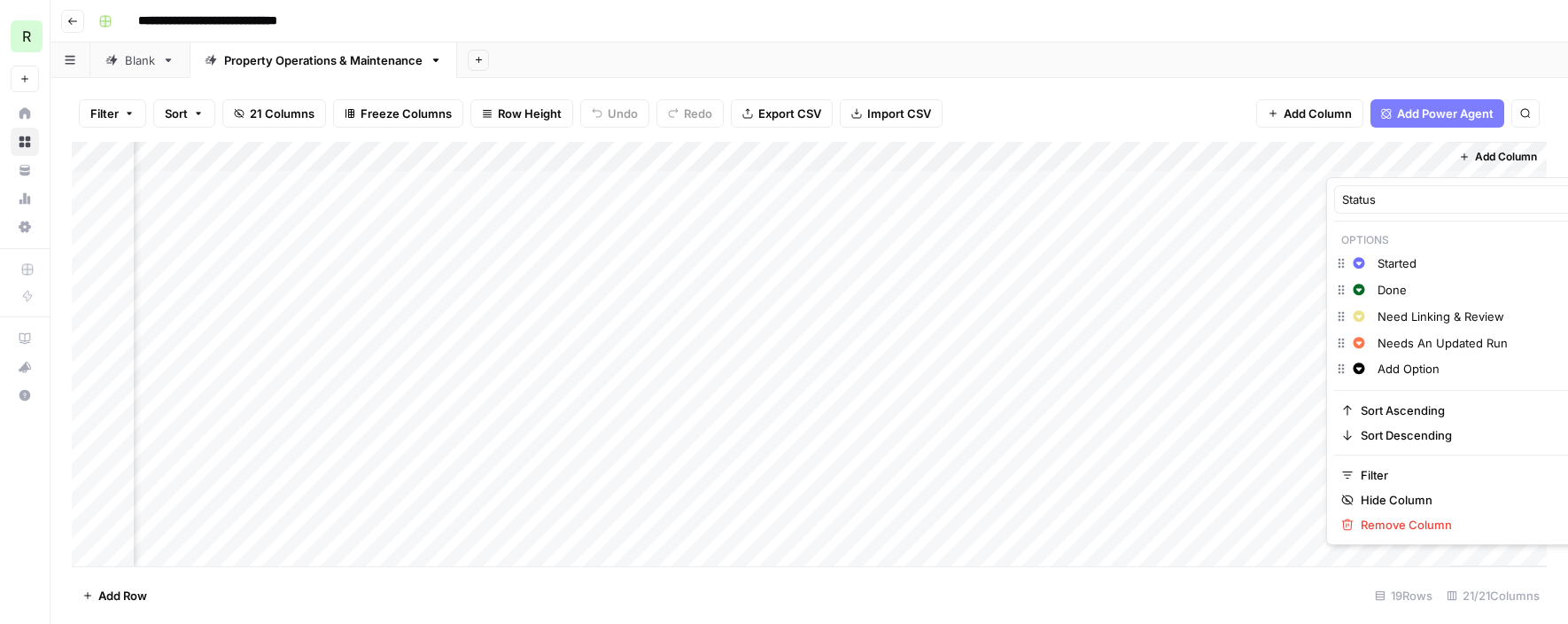
click at [1209, 82] on div "Filter Sort 21 Columns Freeze Columns Row Height Undo Redo Export CSV Import CS…" at bounding box center [809, 351] width 1518 height 546
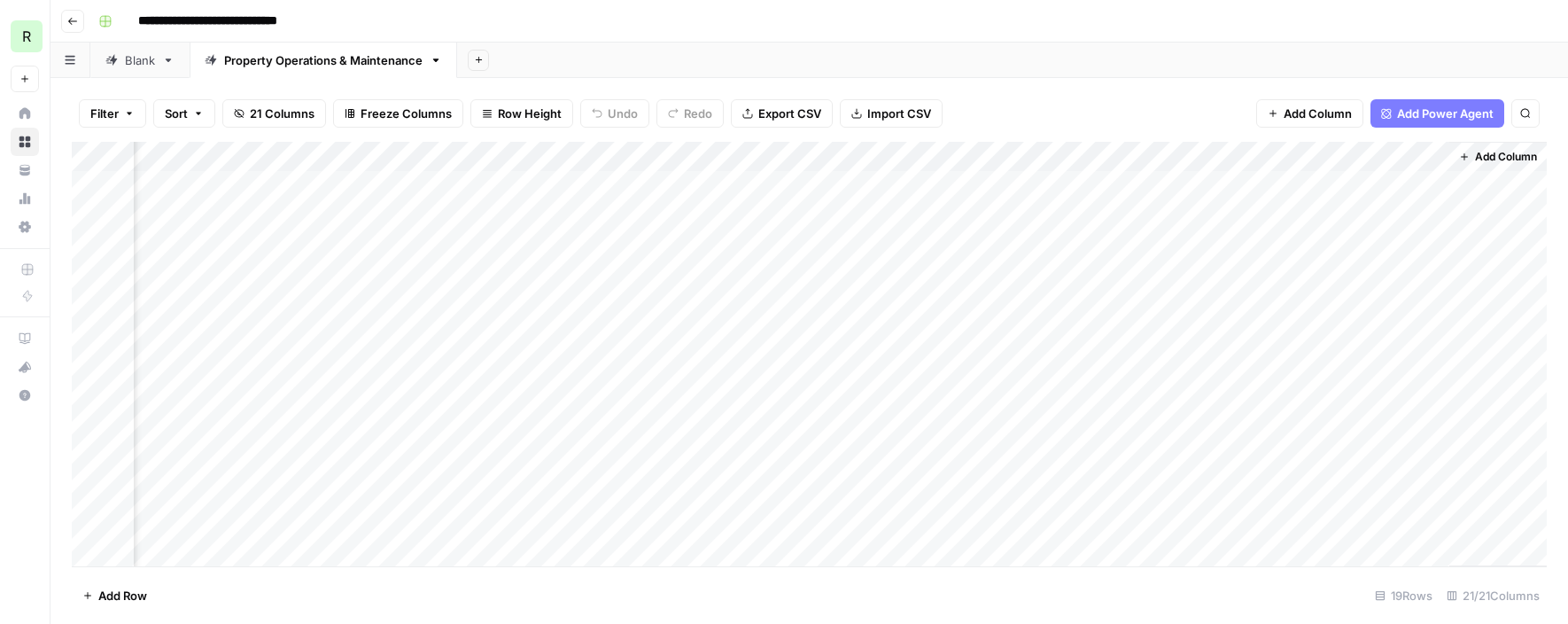
click at [1401, 242] on div "Add Column" at bounding box center [810, 354] width 1476 height 425
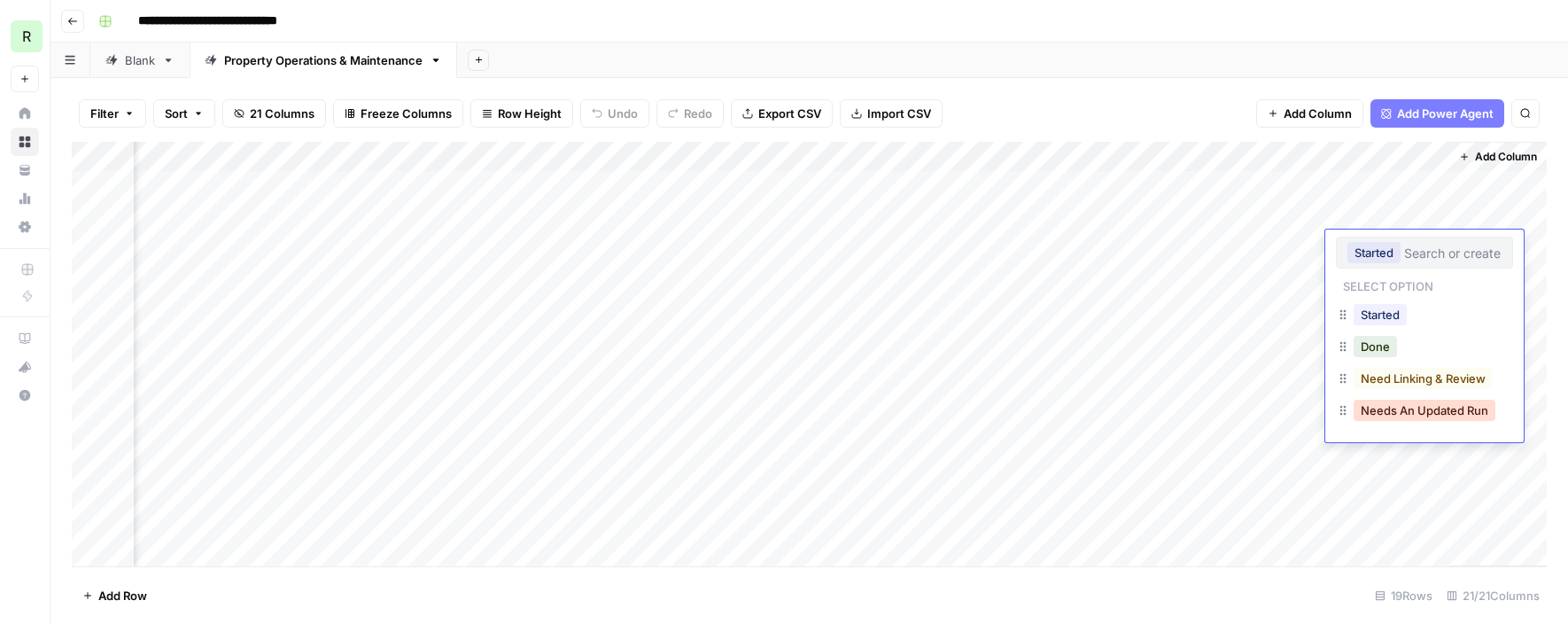
click at [1473, 414] on button "Needs An Updated Run" at bounding box center [1425, 410] width 142 height 21
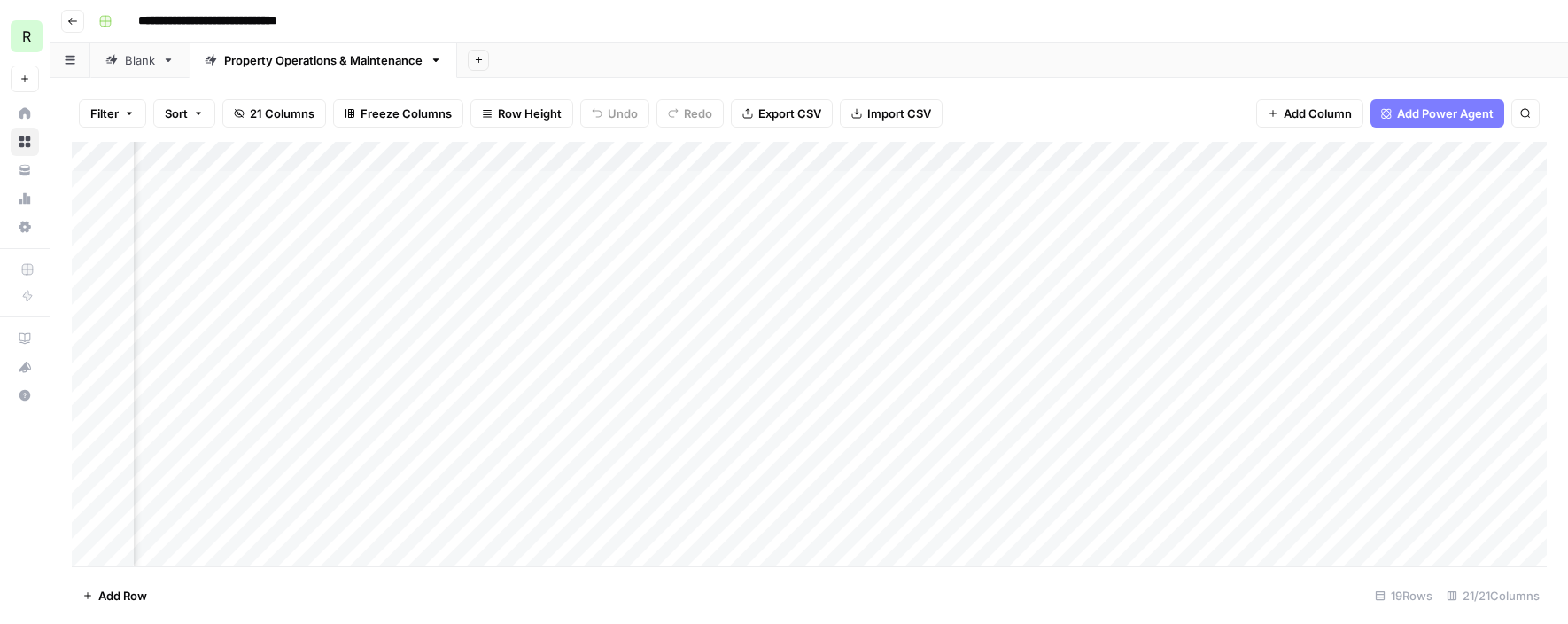
scroll to position [0, 2297]
click at [737, 303] on div "Add Column" at bounding box center [810, 354] width 1476 height 425
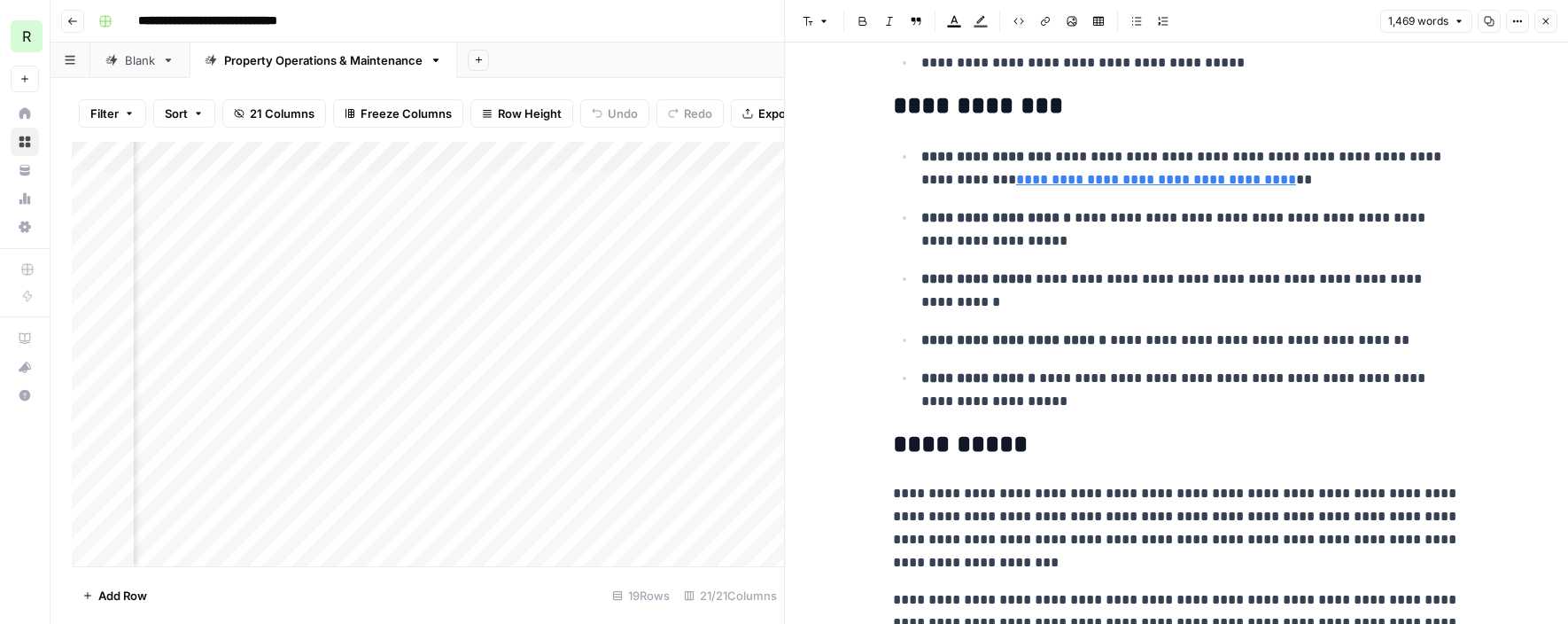
scroll to position [6898, 0]
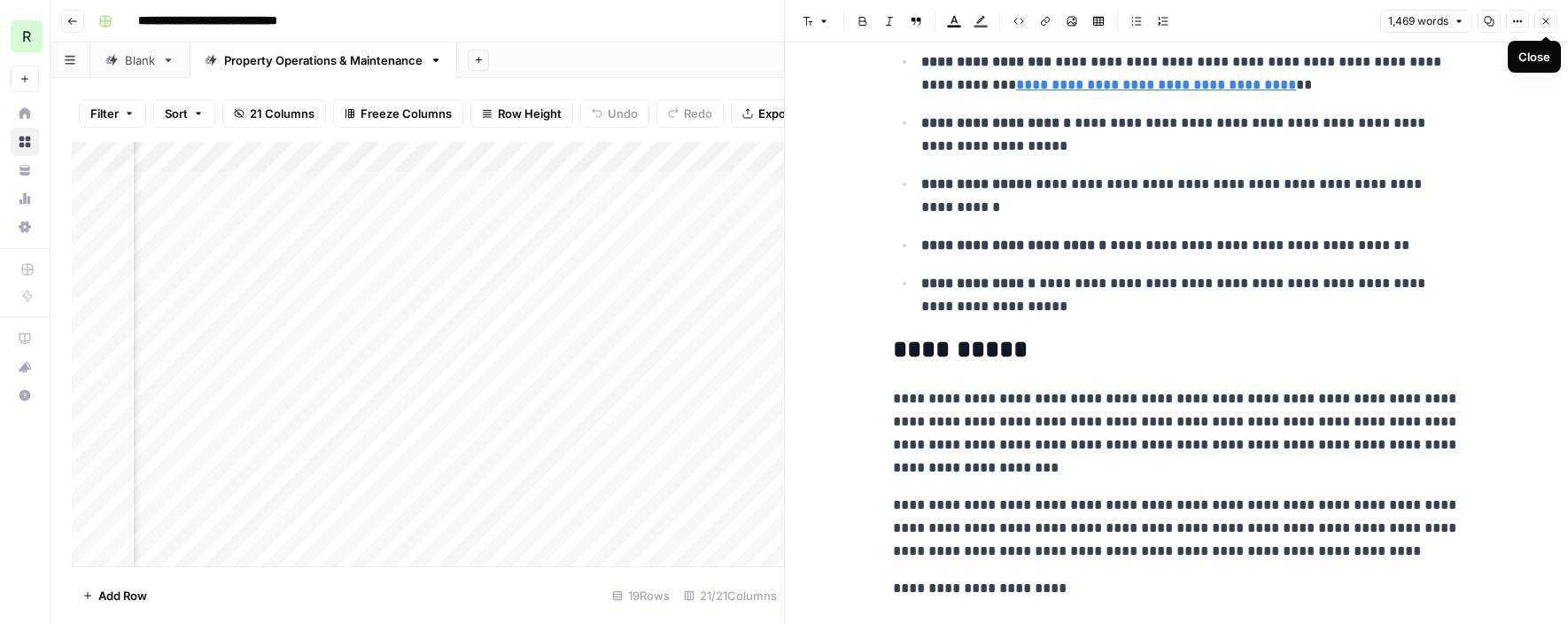
click at [1547, 11] on button "Close" at bounding box center [1546, 21] width 23 height 23
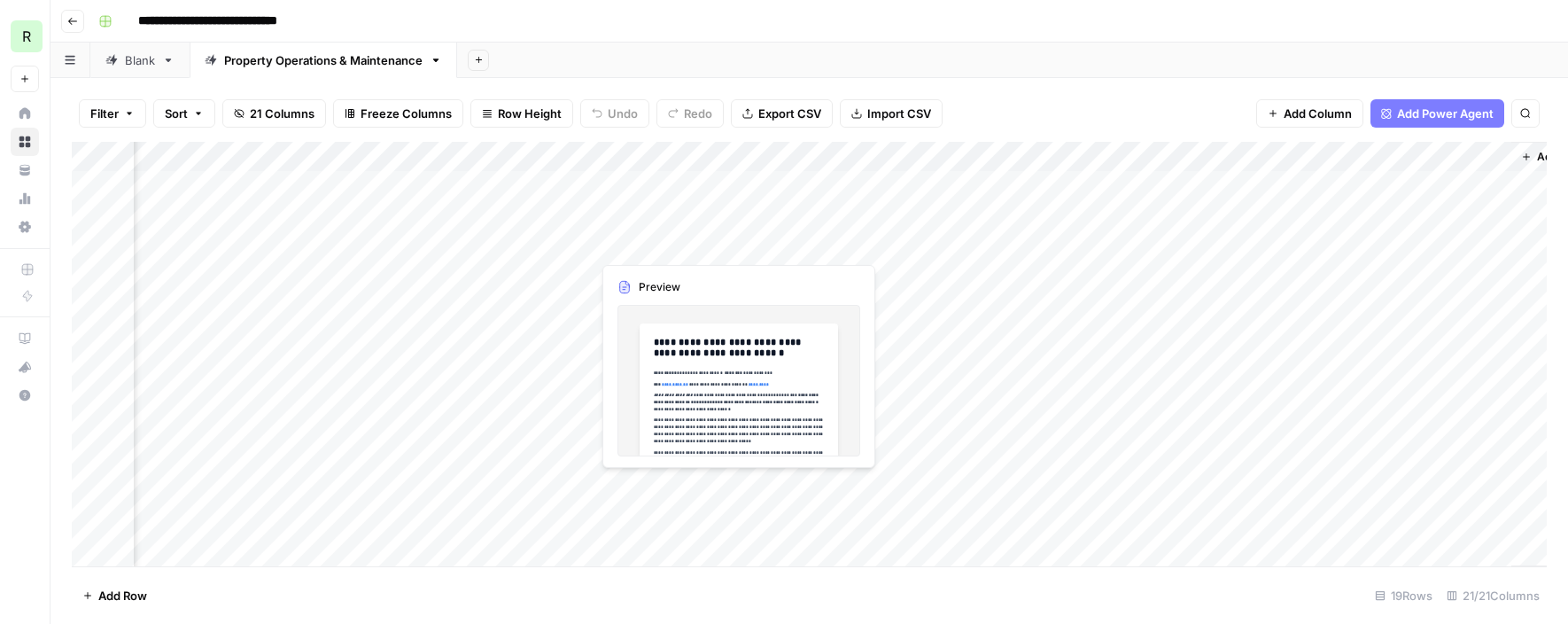
click at [676, 491] on div "Add Column" at bounding box center [810, 354] width 1476 height 425
click at [739, 488] on div "Add Column" at bounding box center [810, 354] width 1476 height 425
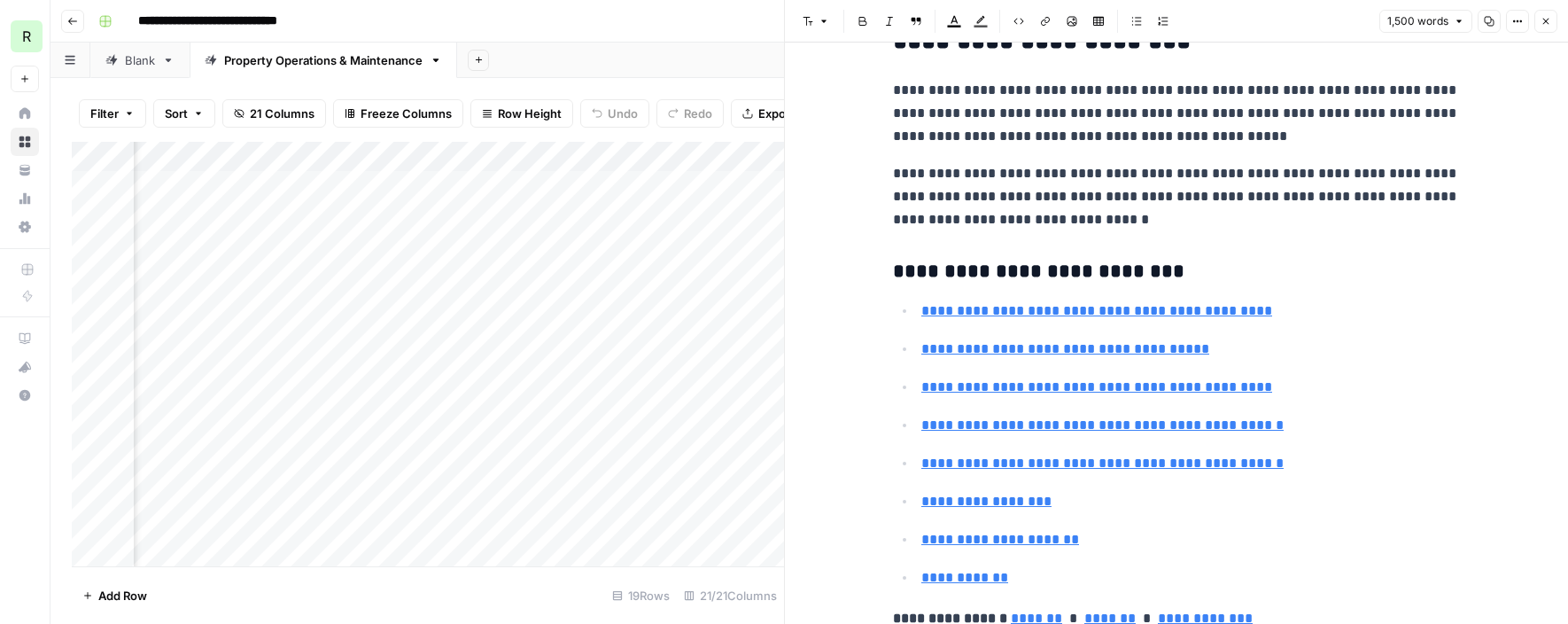
scroll to position [6485, 0]
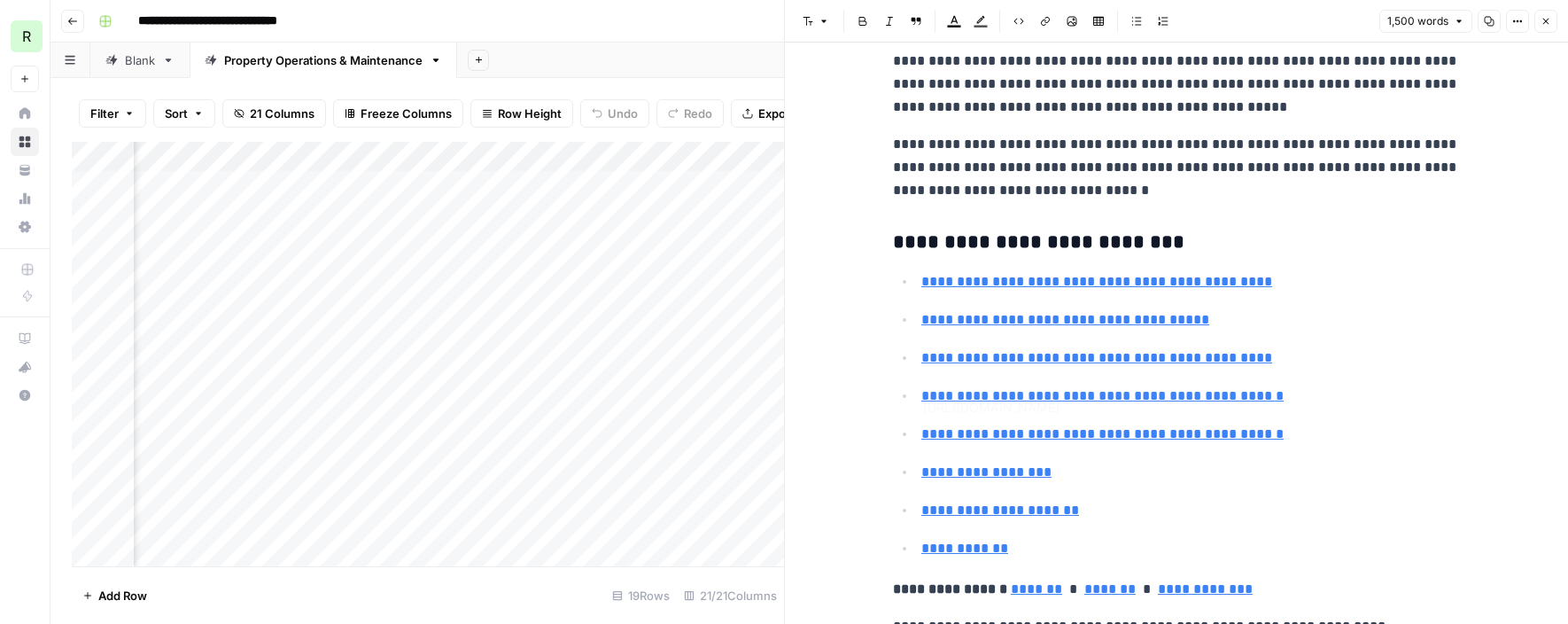
type input "[URL][DOMAIN_NAME]"
